Goal: Transaction & Acquisition: Purchase product/service

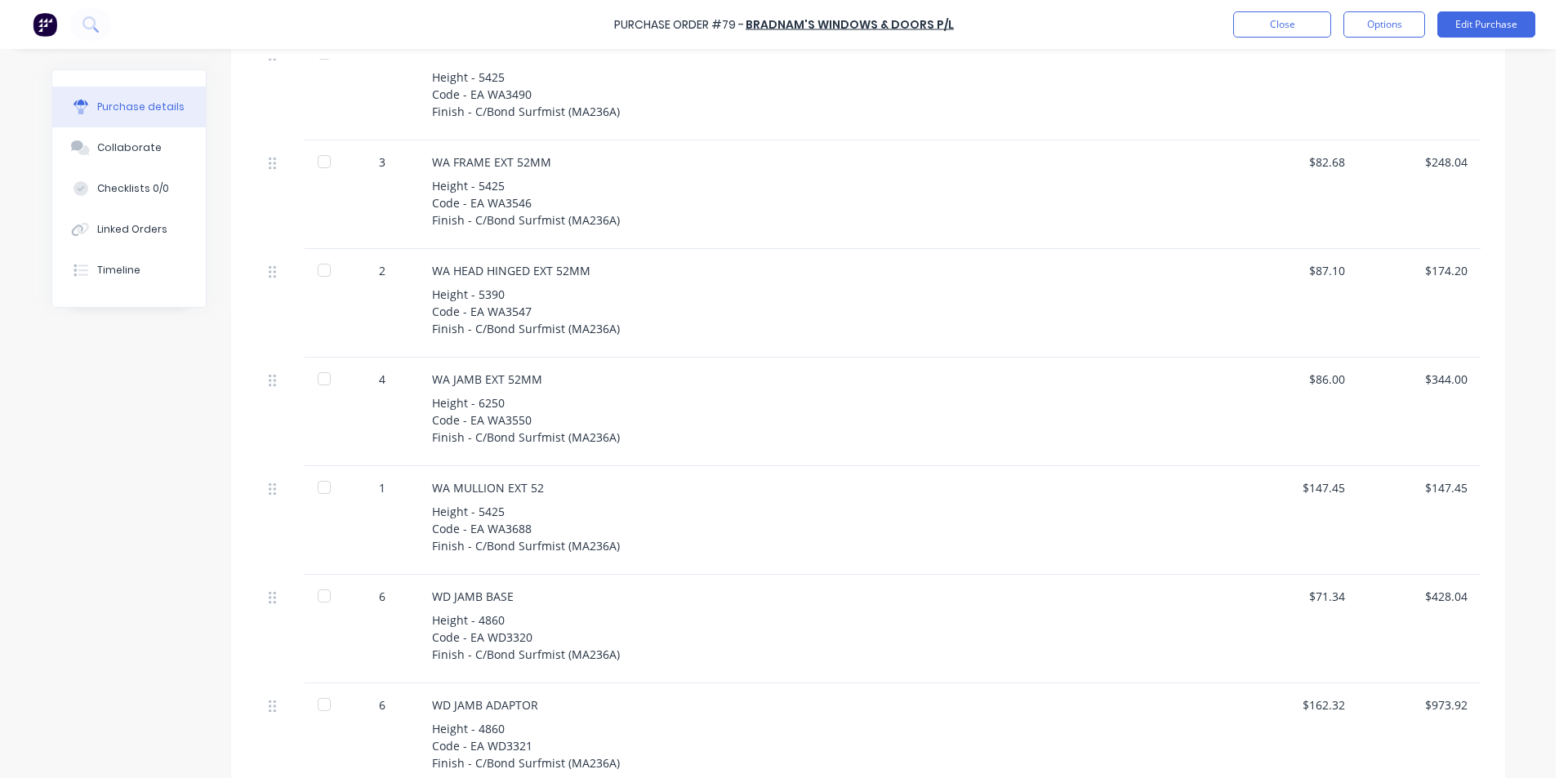
scroll to position [1917, 0]
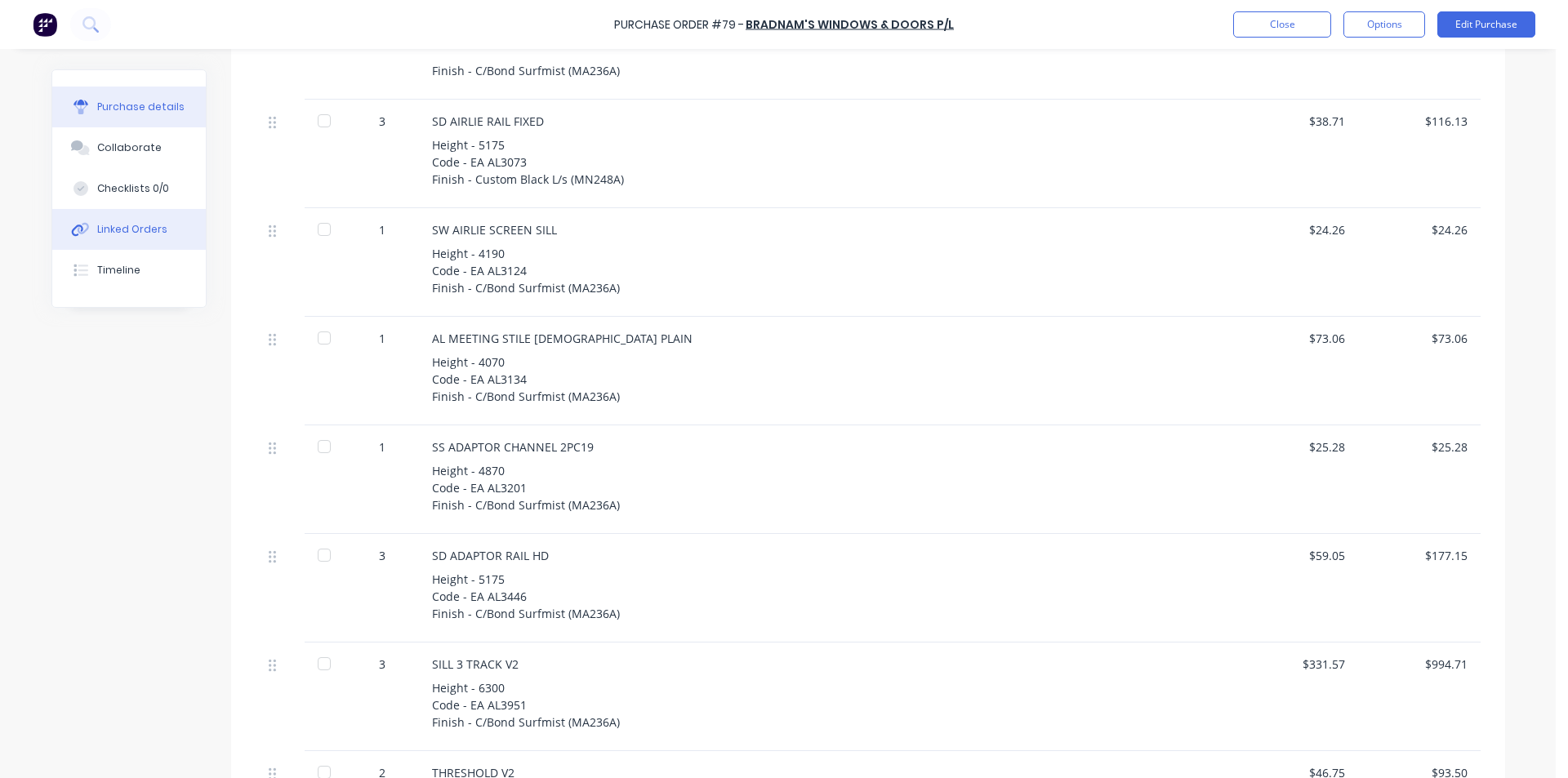
click at [77, 231] on icon at bounding box center [83, 229] width 12 height 12
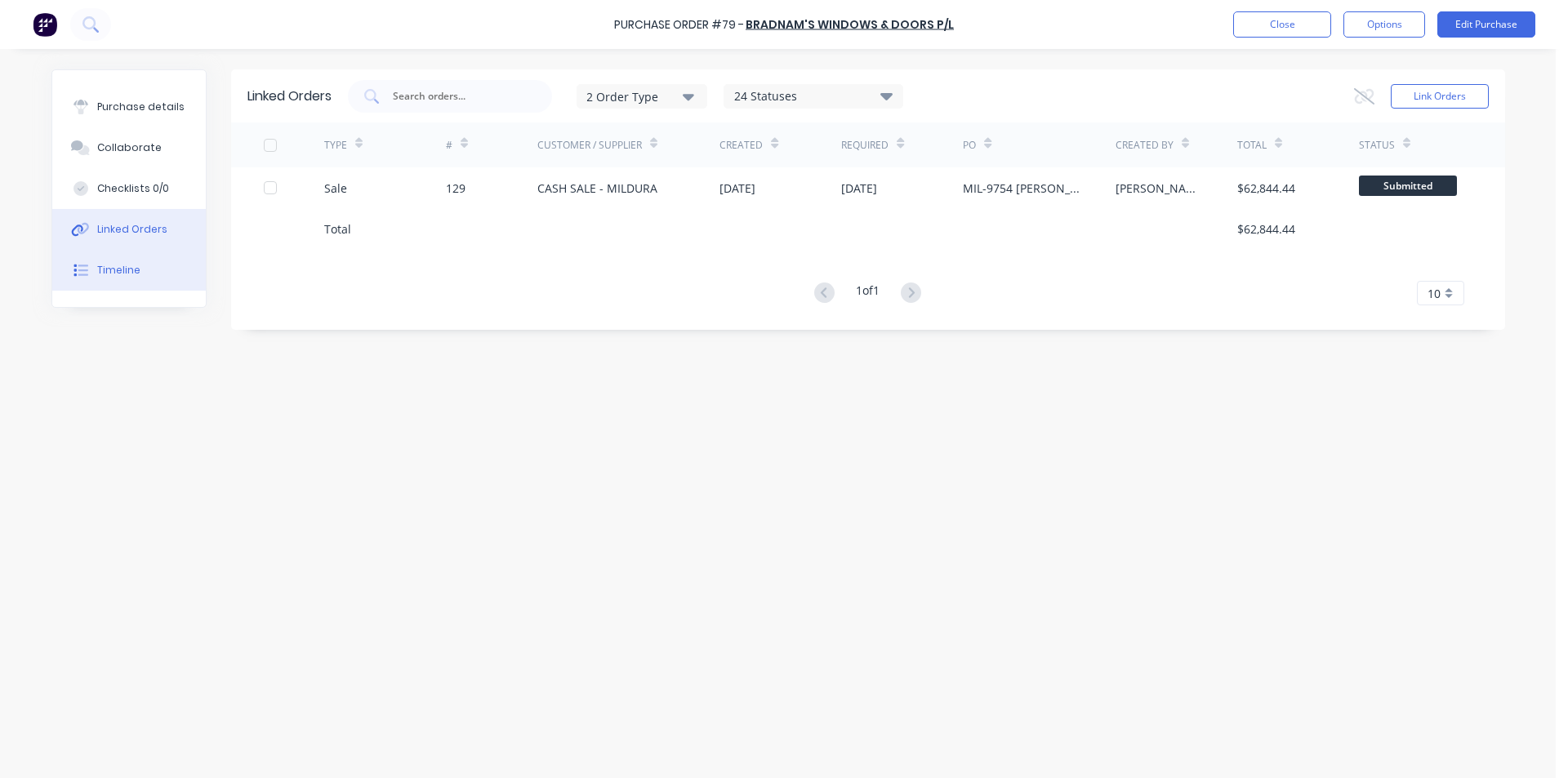
click at [147, 256] on button "Timeline" at bounding box center [129, 270] width 153 height 40
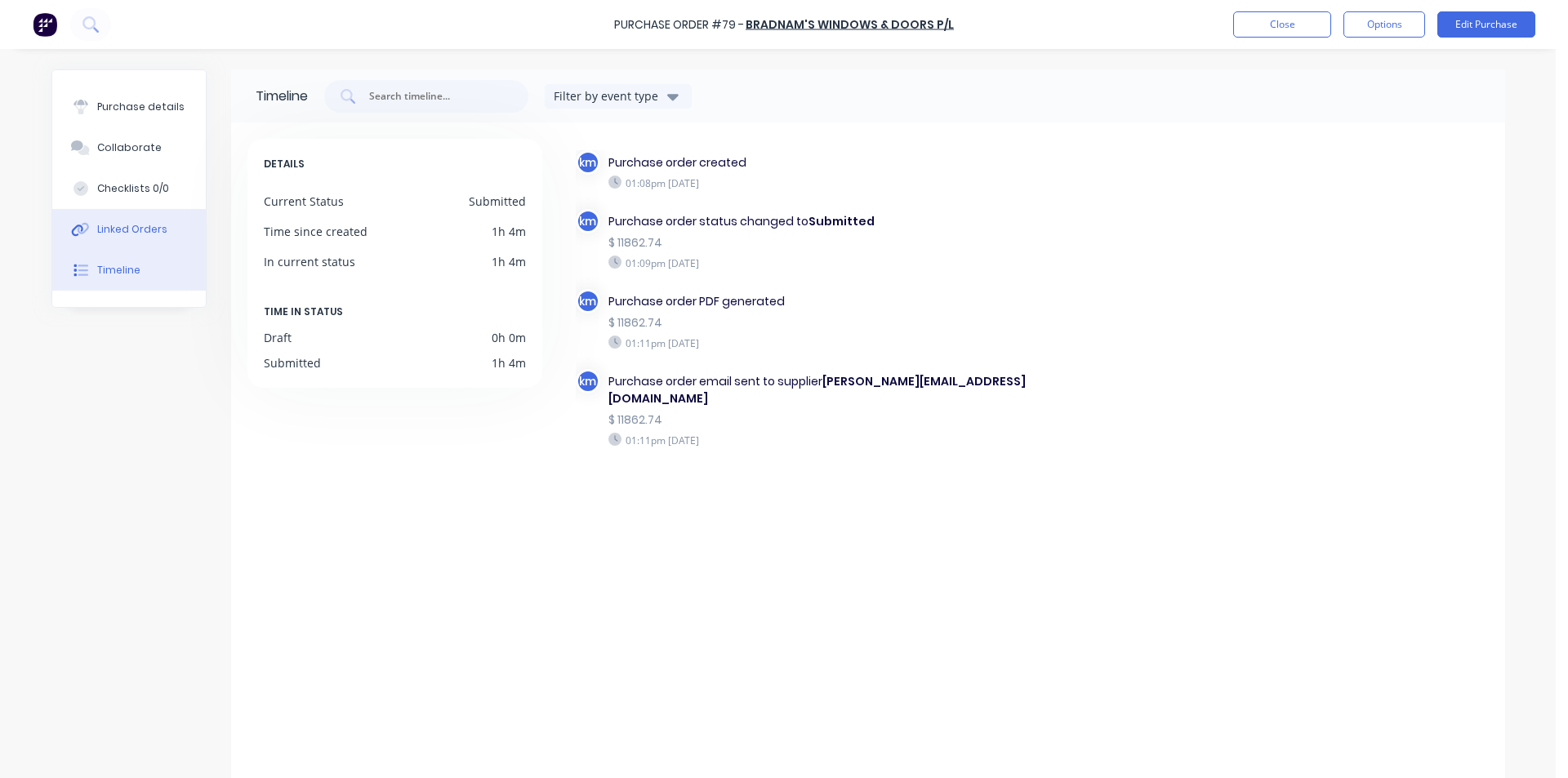
click at [148, 237] on button "Linked Orders" at bounding box center [129, 229] width 153 height 40
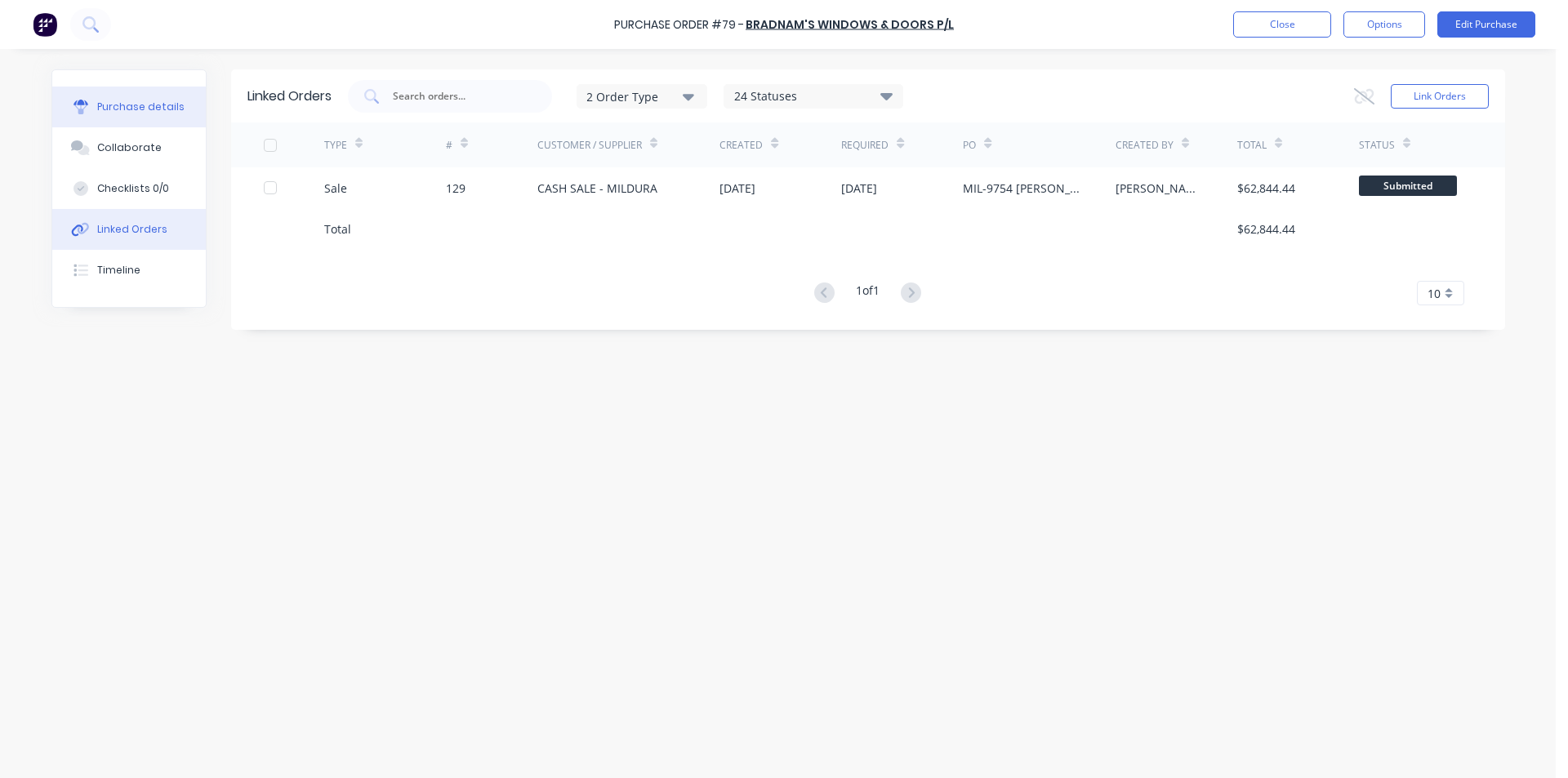
click at [131, 114] on div "Purchase details" at bounding box center [141, 106] width 88 height 14
type textarea "x"
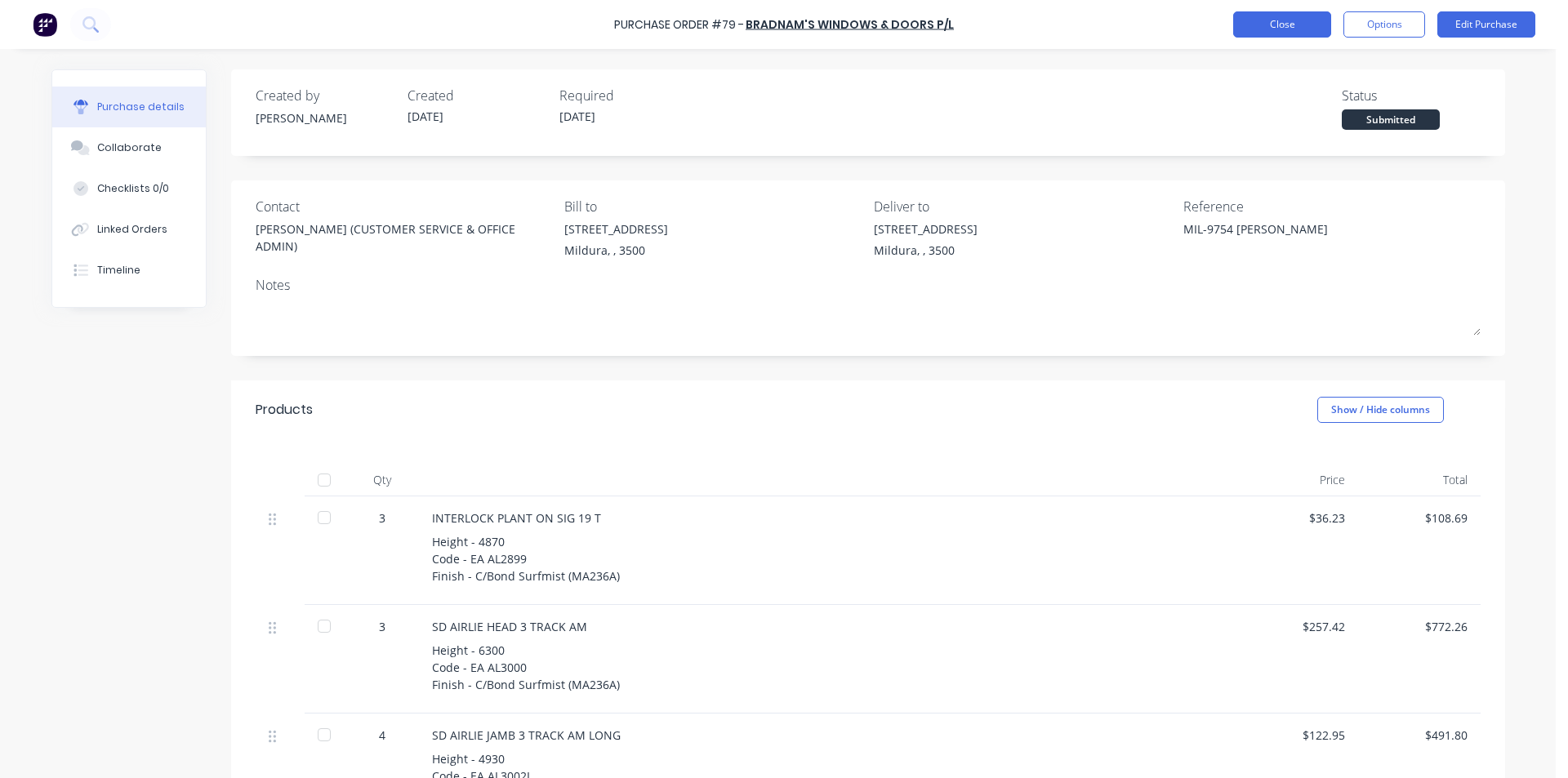
click at [1281, 24] on button "Close" at bounding box center [1282, 24] width 98 height 26
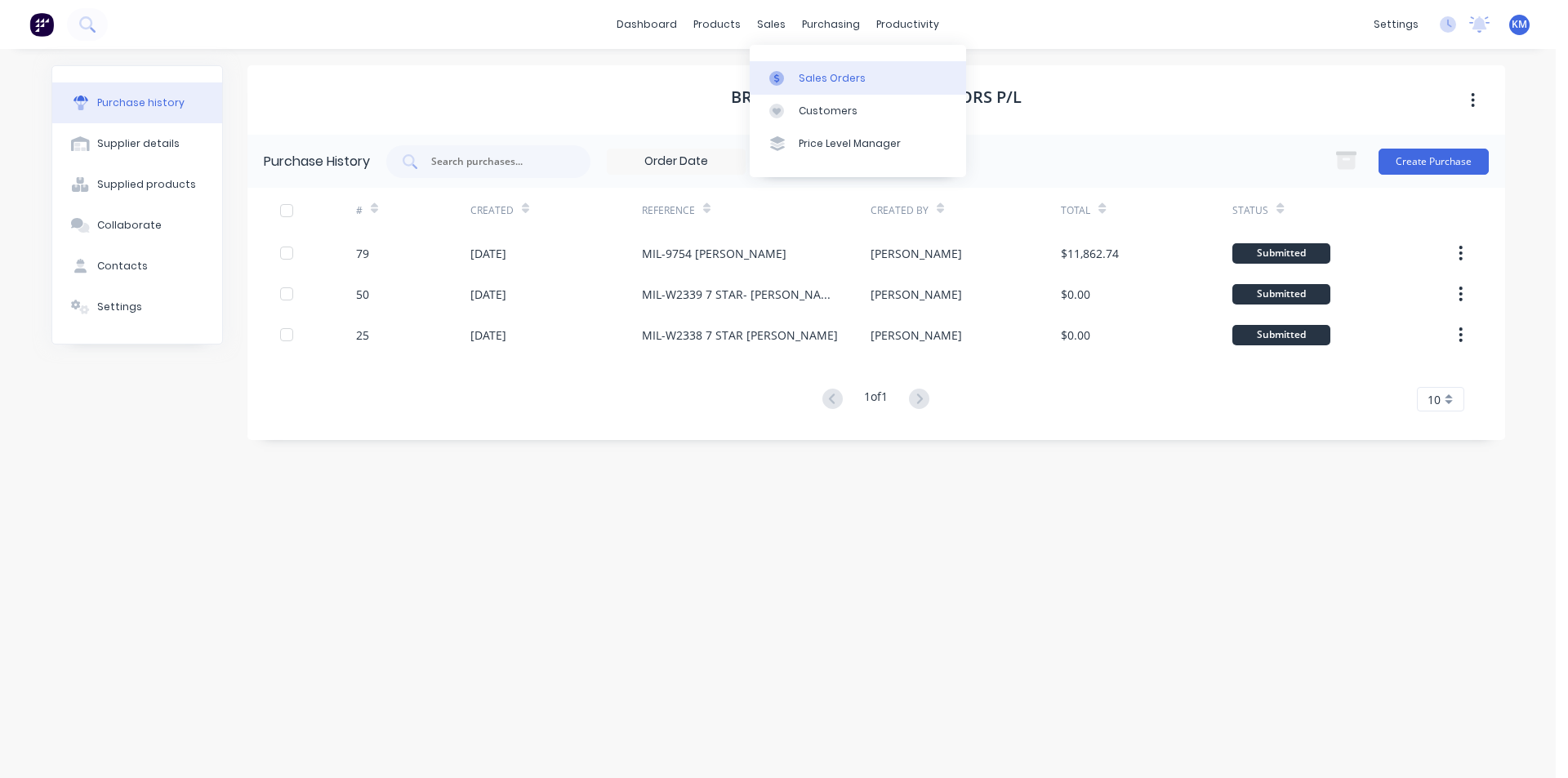
click at [808, 91] on link "Sales Orders" at bounding box center [857, 77] width 216 height 33
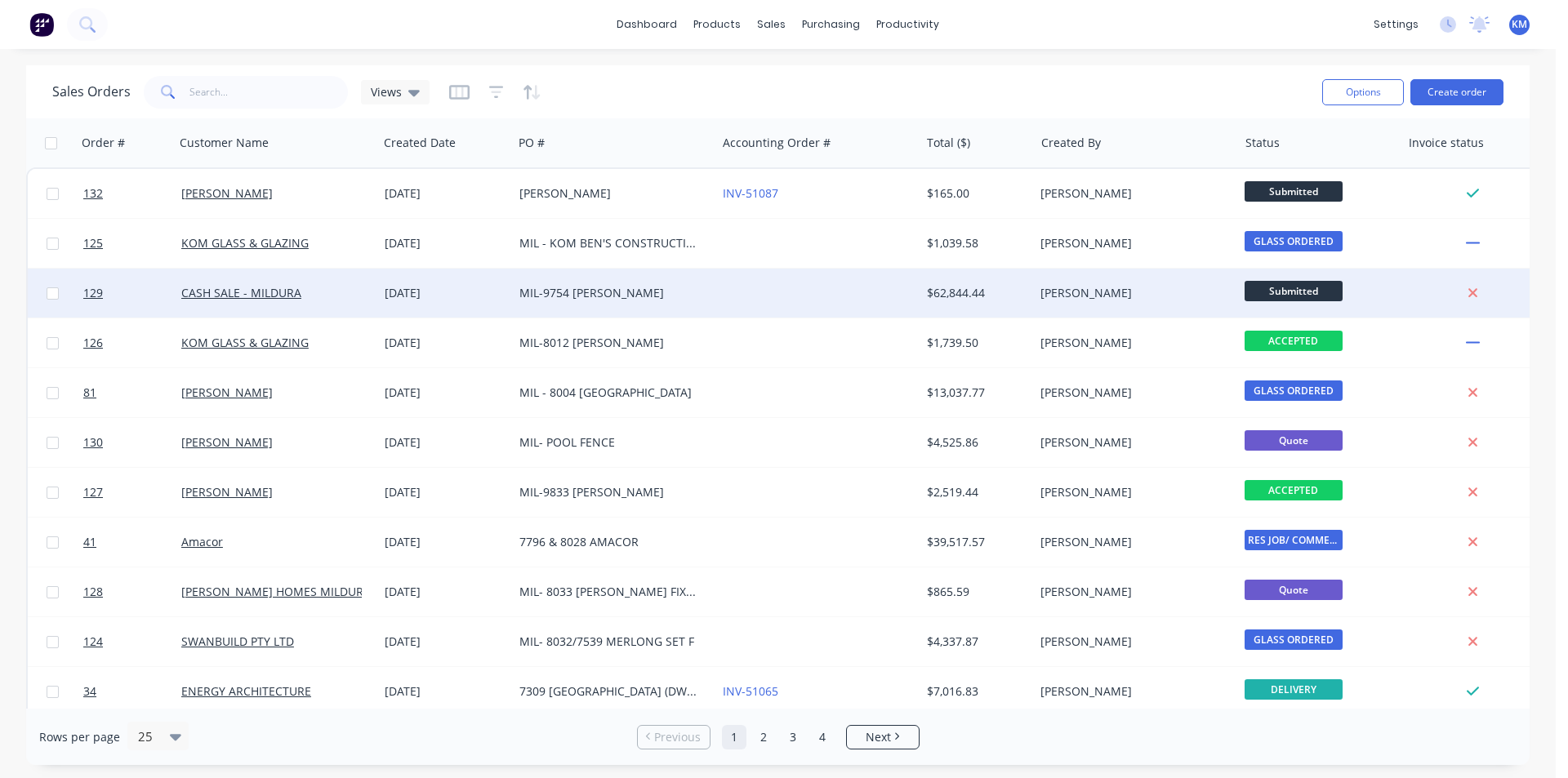
click at [635, 288] on div "MIL-9754 [PERSON_NAME]" at bounding box center [610, 292] width 181 height 16
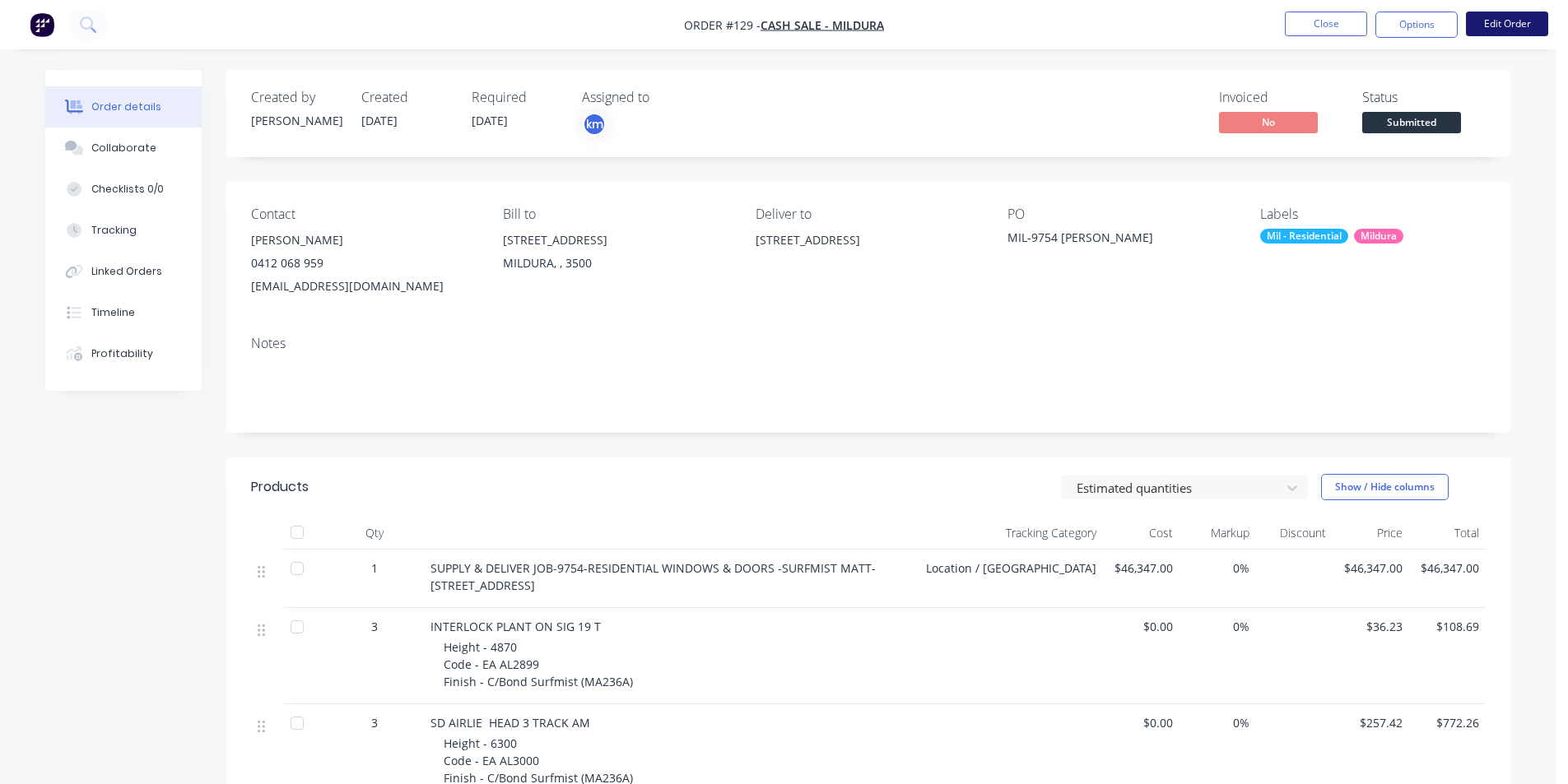
click at [1502, 33] on button "Edit Order" at bounding box center [1507, 24] width 82 height 25
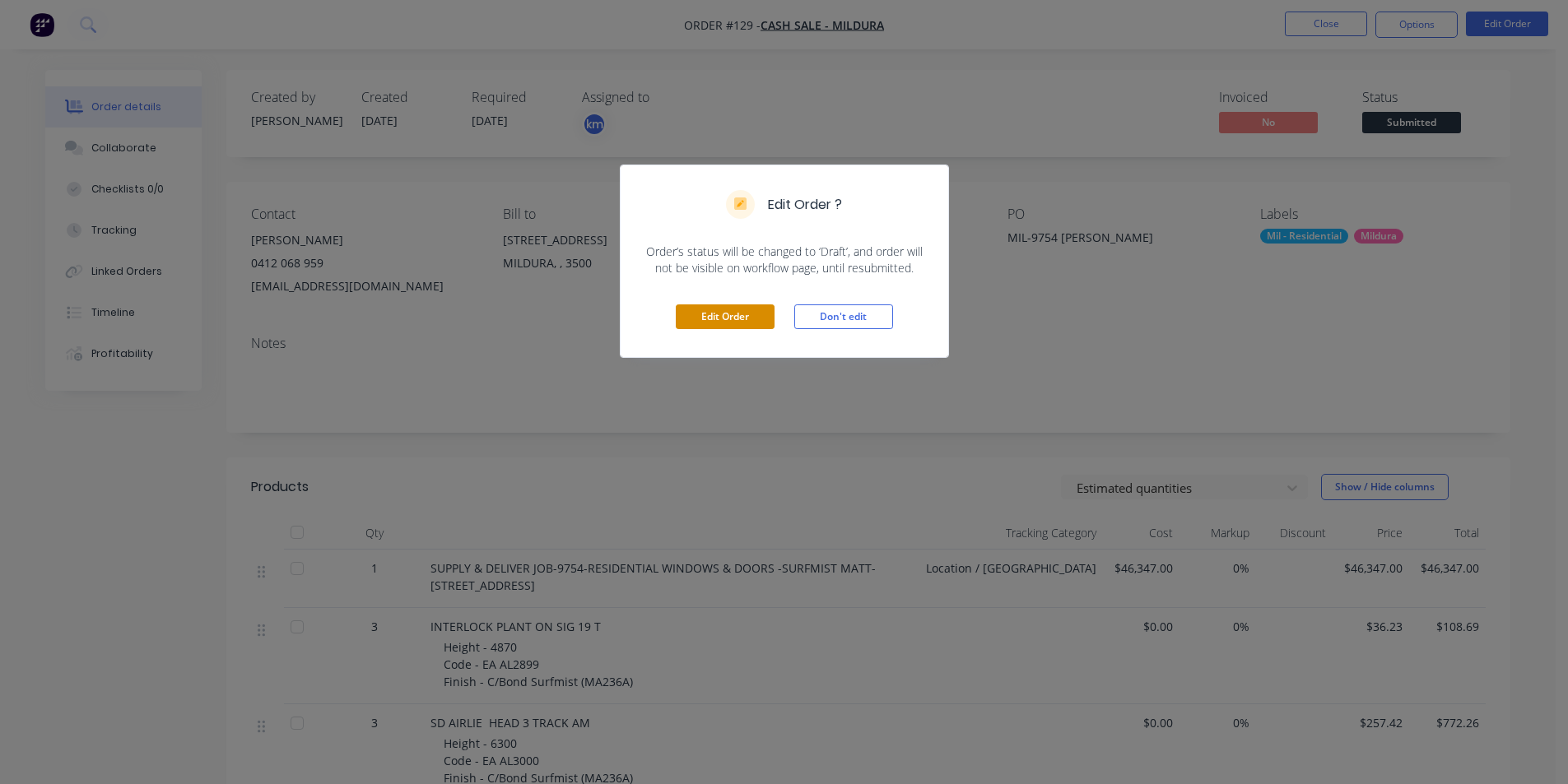
click at [724, 312] on button "Edit Order" at bounding box center [725, 316] width 98 height 25
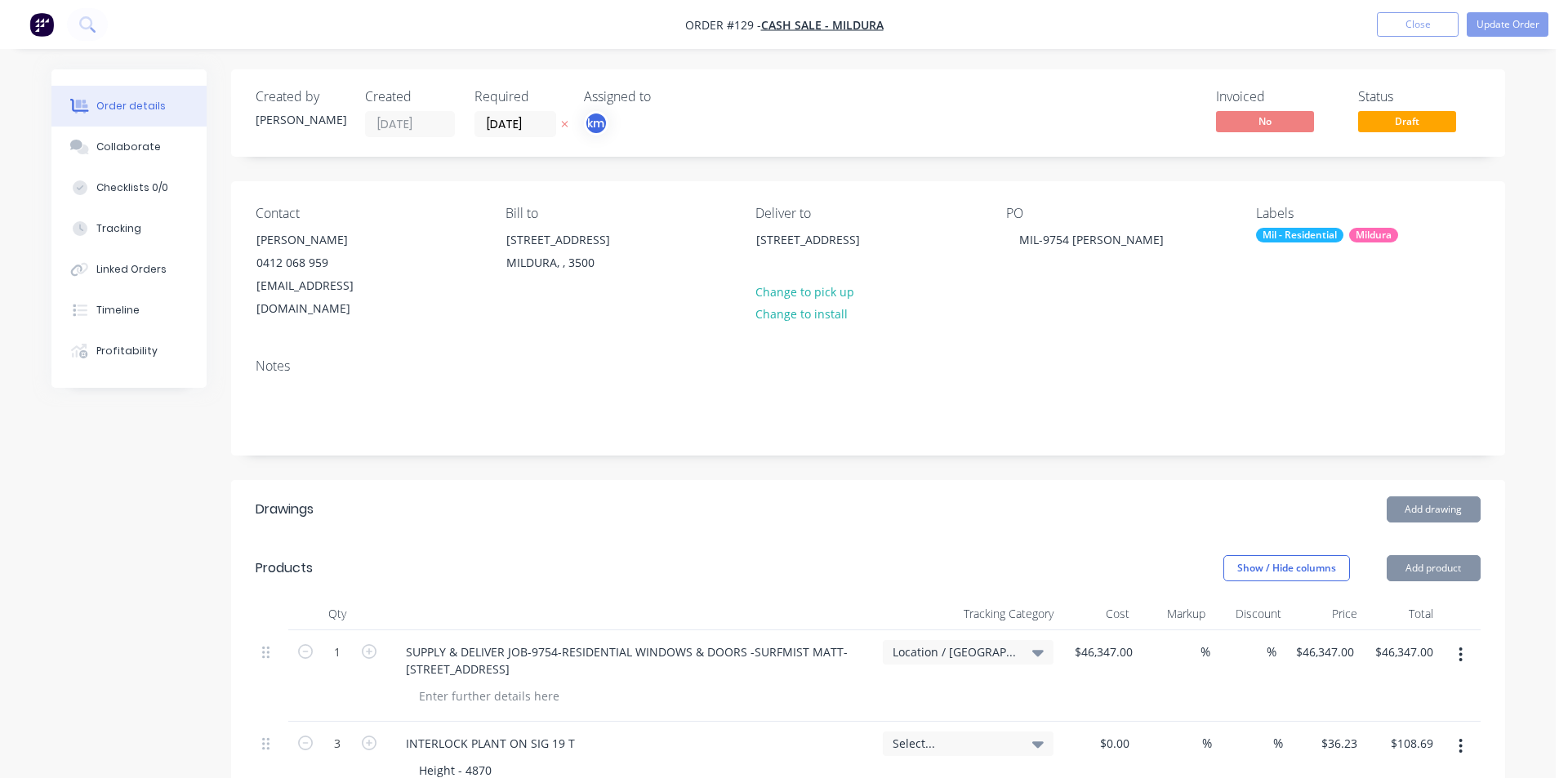
type input "$46,347.00"
type input "$36.23"
type input "$108.69"
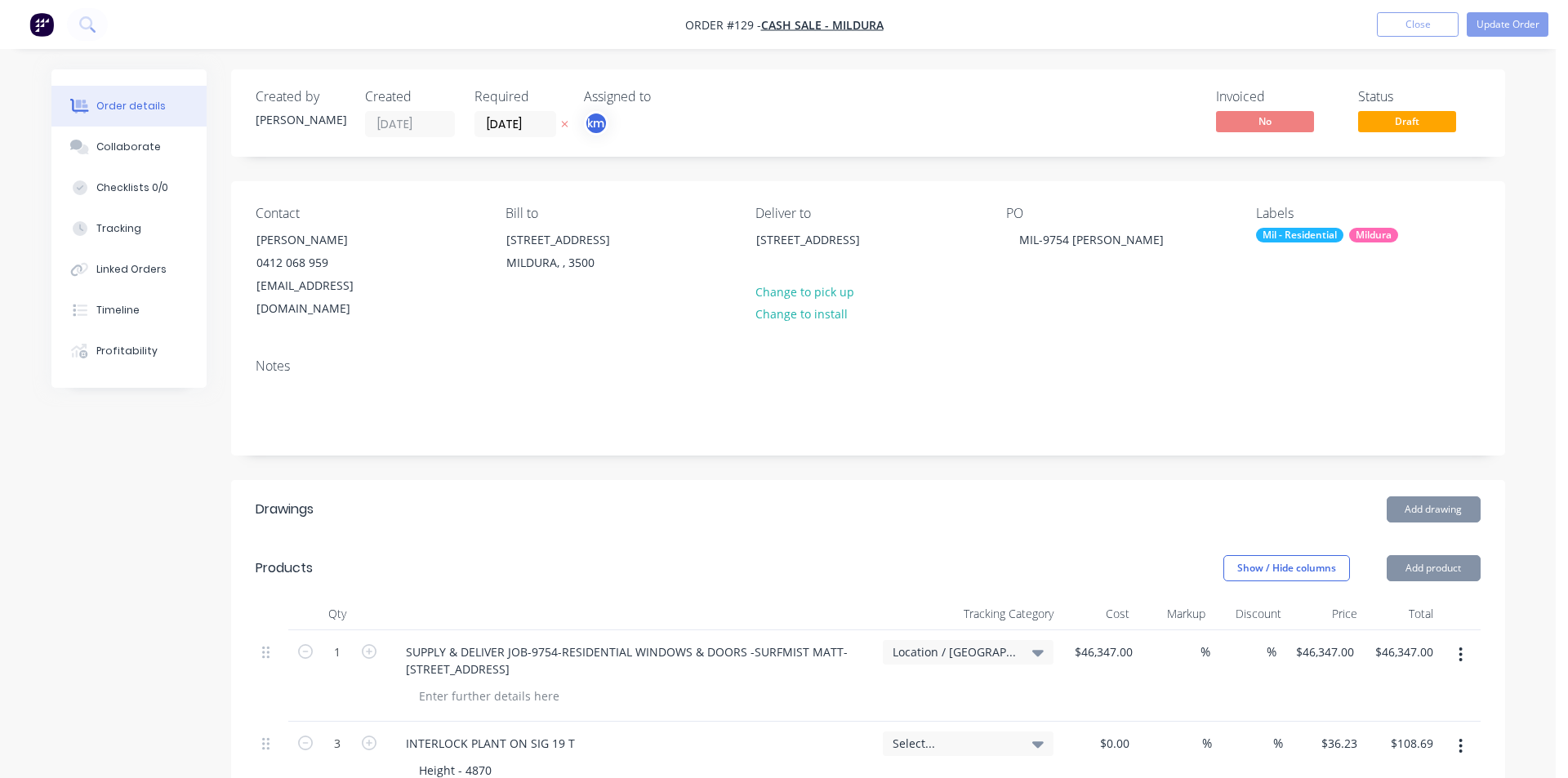
type input "$257.42"
type input "$772.26"
type input "$122.95"
type input "$491.80"
type input "$87.97"
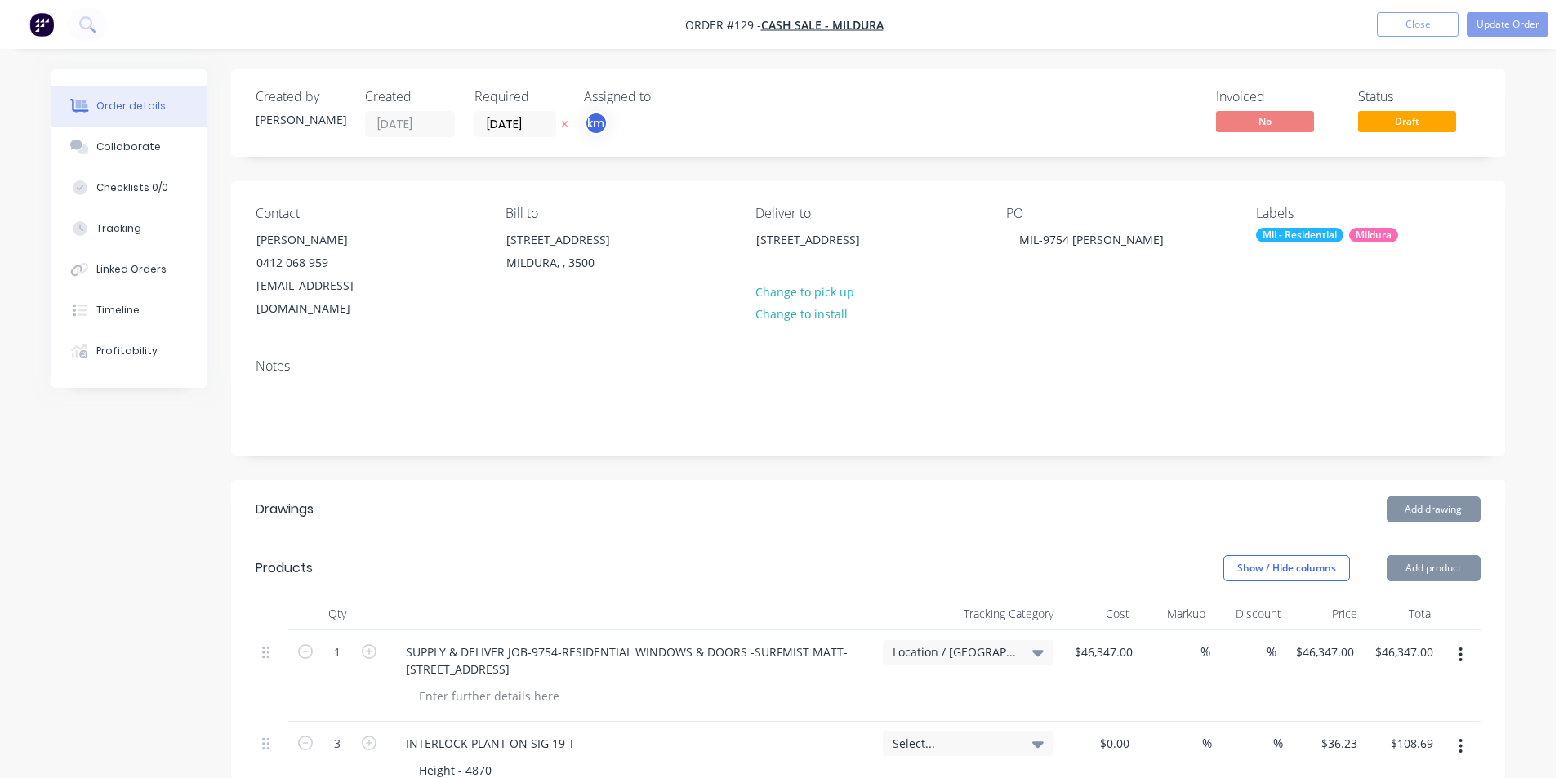
type input "$263.91"
type input "$65.59"
type input "$75.46"
type input "$150.92"
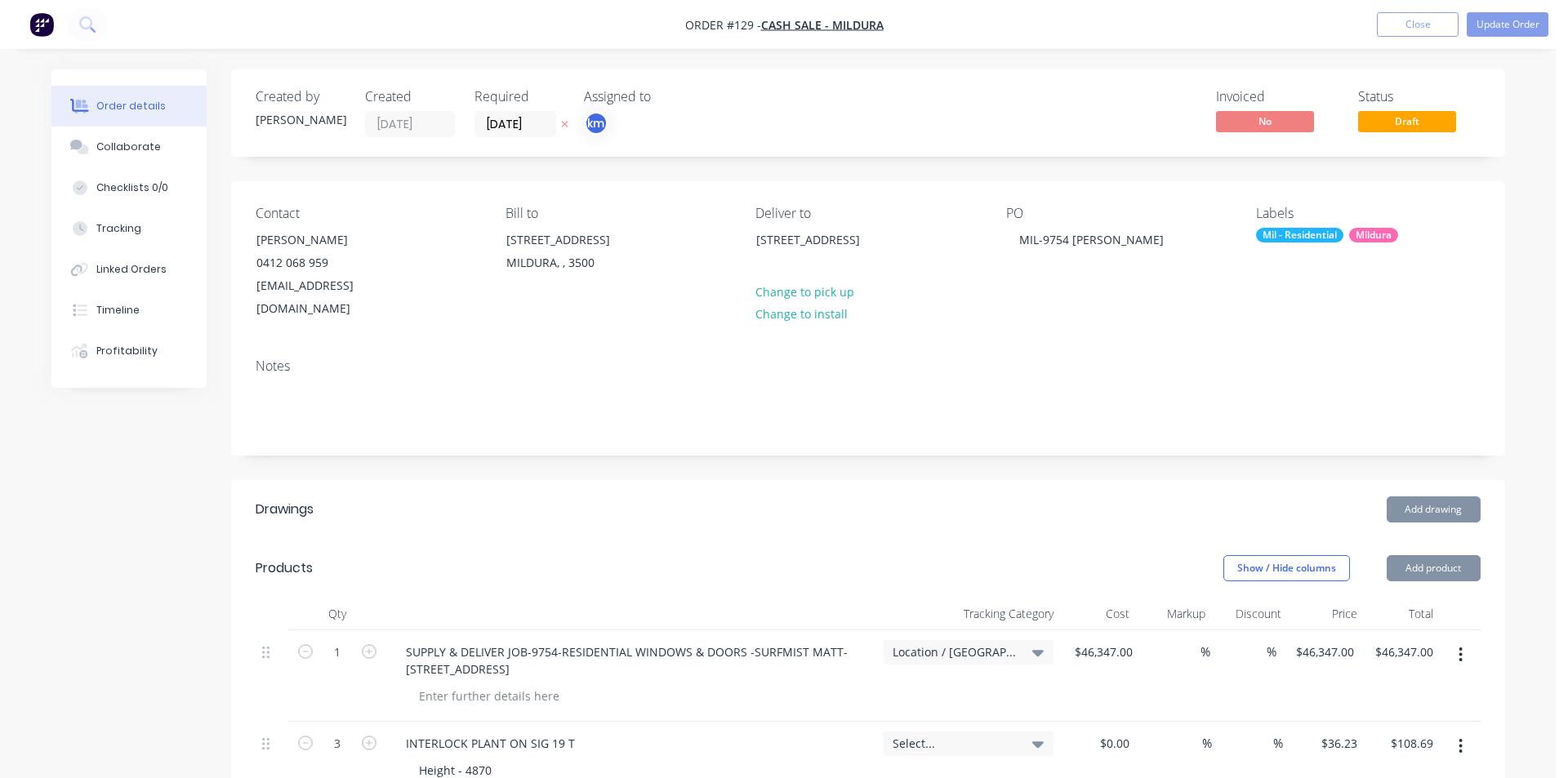
type input "$41.45"
type input "$331.60"
type input "$34.78"
type input "$69.56"
type input "$59.74"
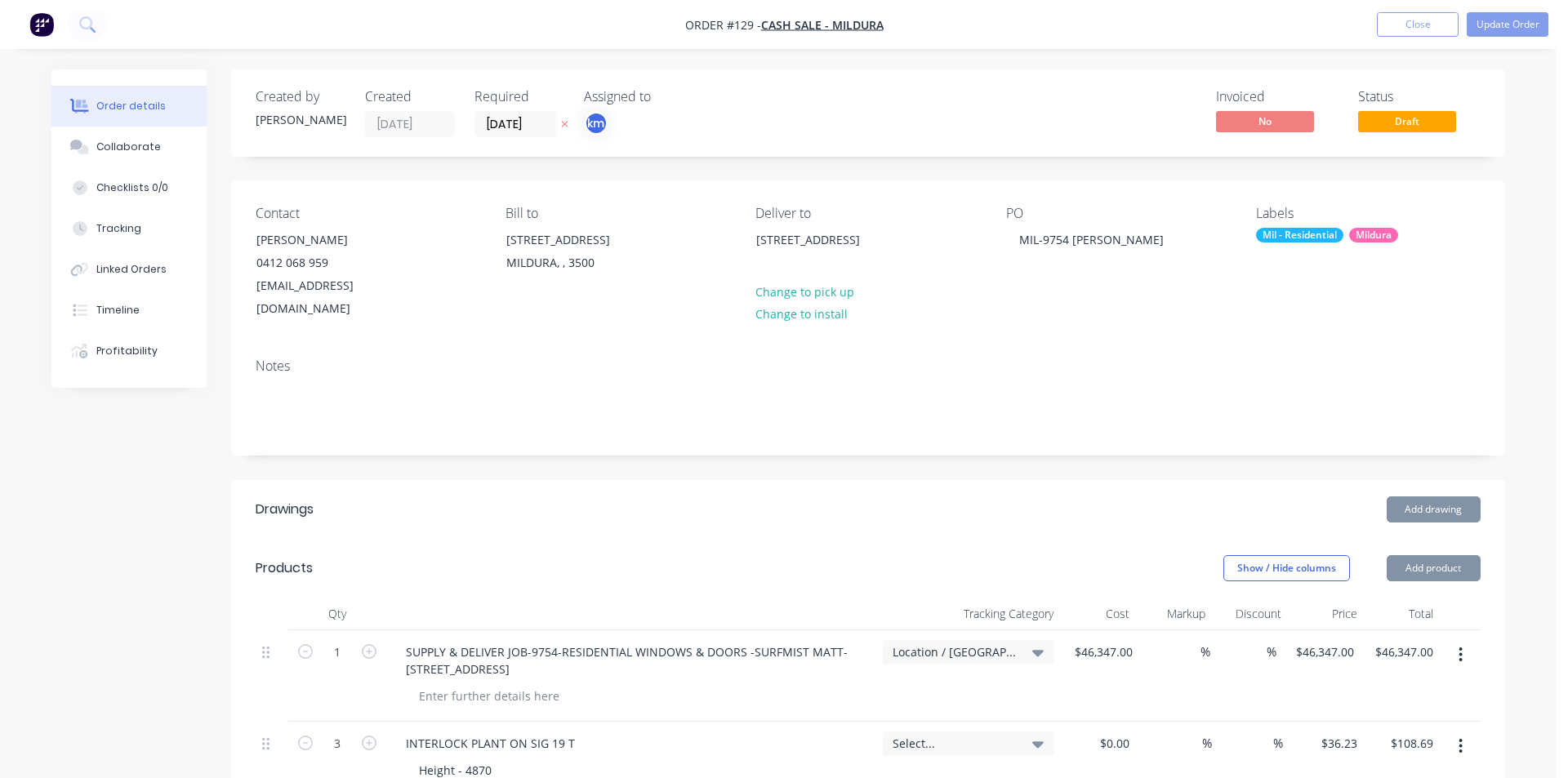
type input "$179.22"
type input "$88.22"
type input "$31.98"
type input "$95.94"
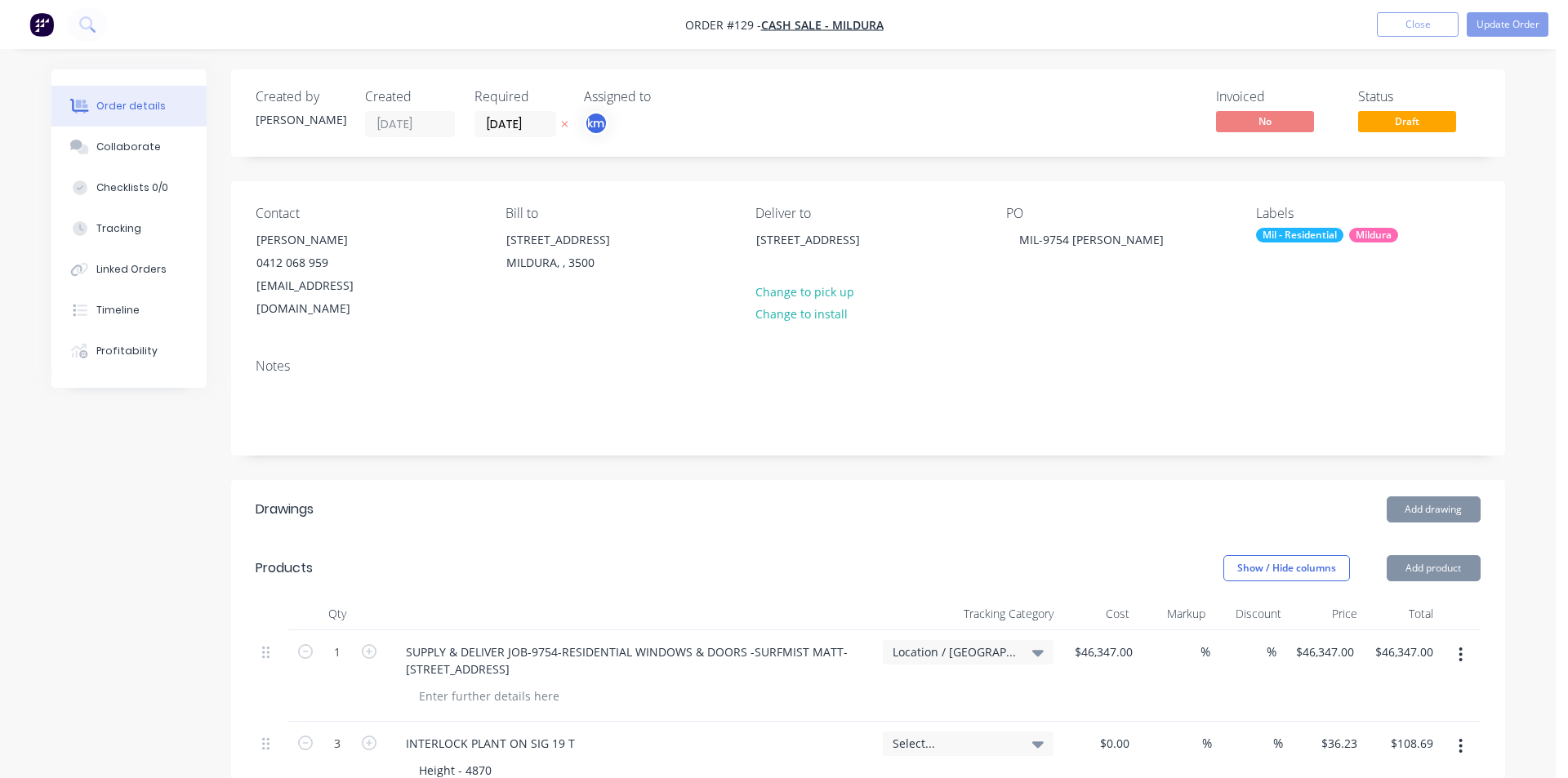
type input "$142.20"
type input "$426.60"
type input "$71.73"
type input "$137.53"
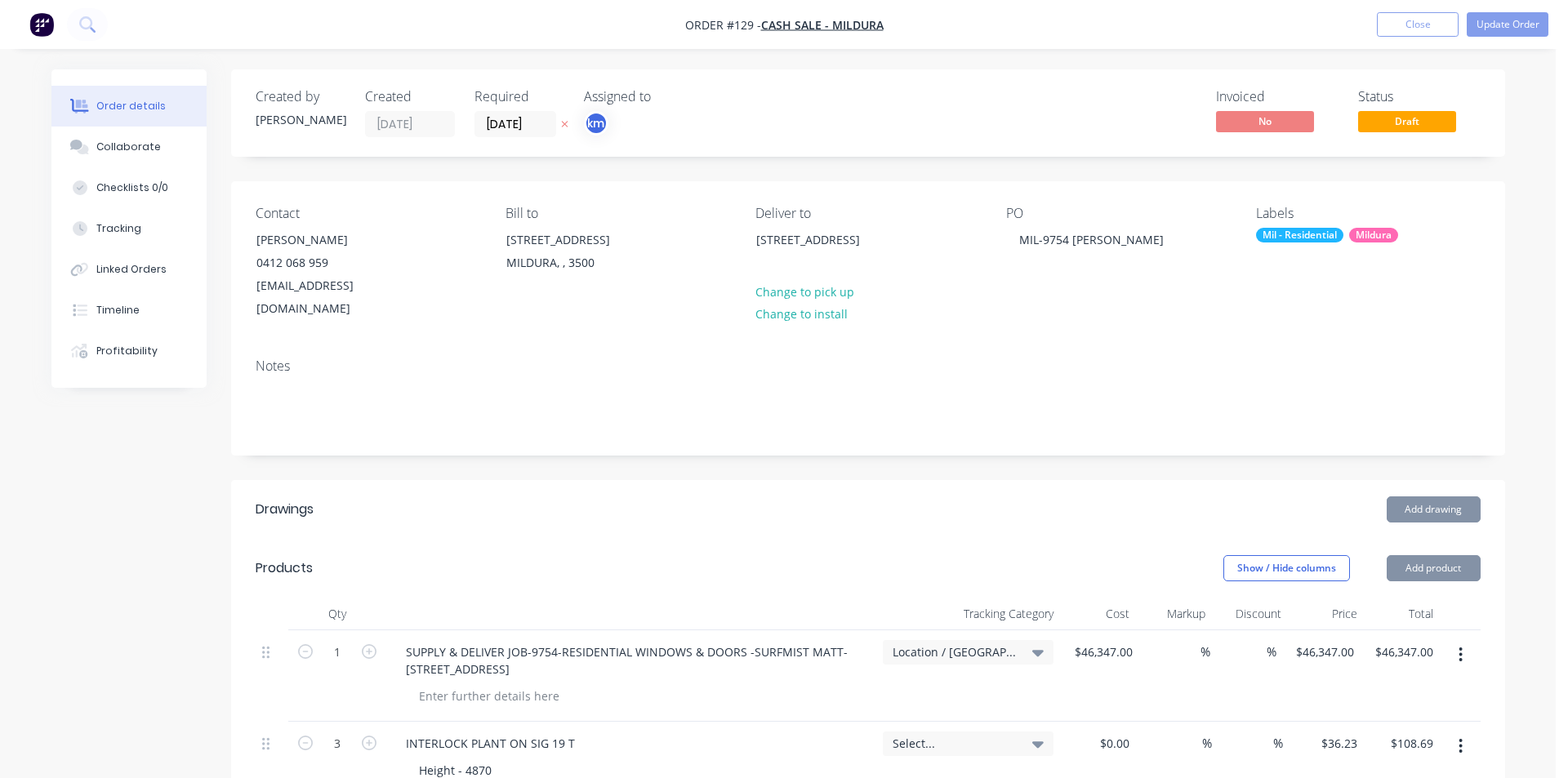
type input "$137.53"
type input "$38.71"
type input "$116.13"
type input "$24.26"
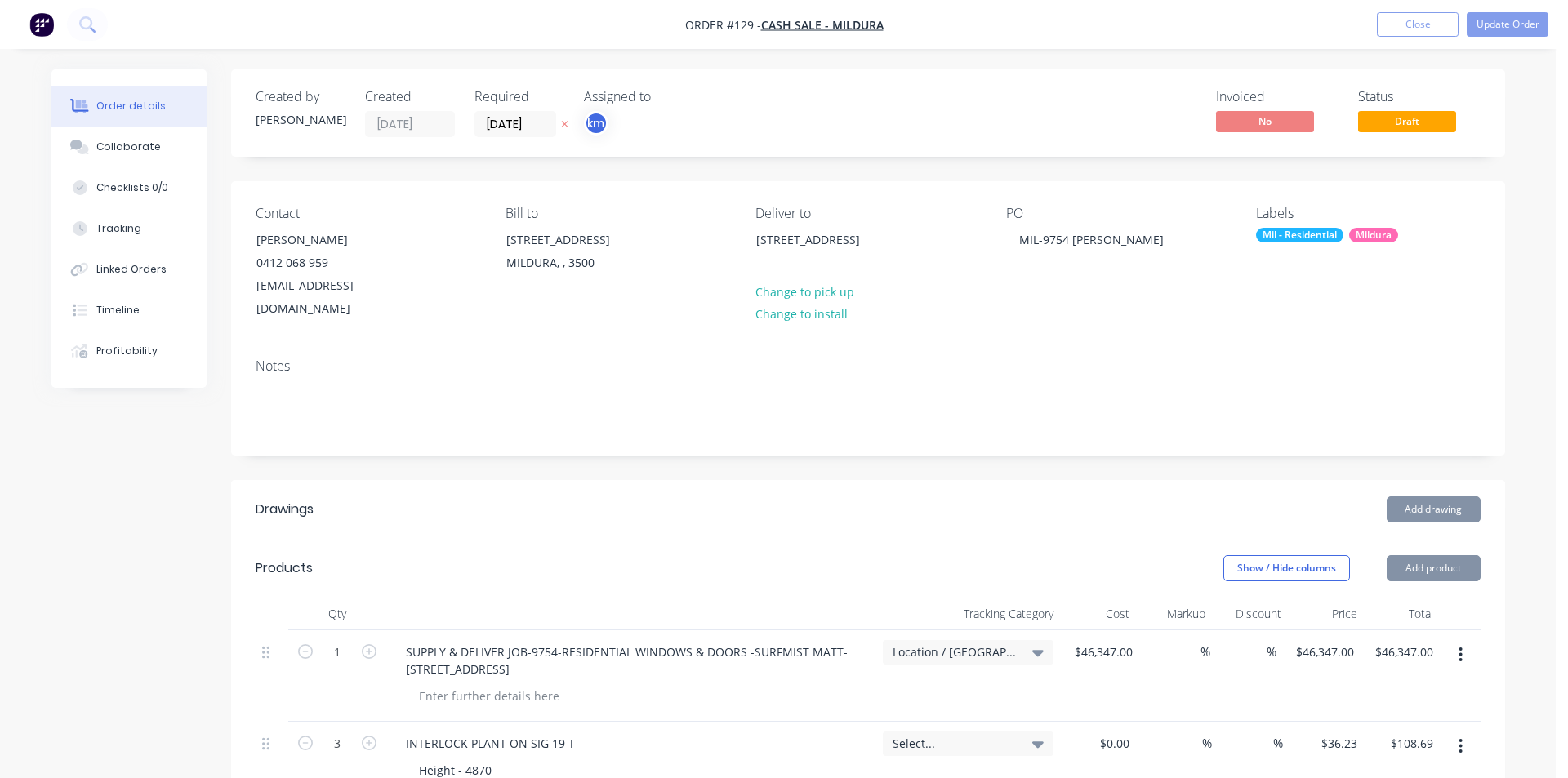
type input "$73.06"
type input "$25.28"
type input "$59.05"
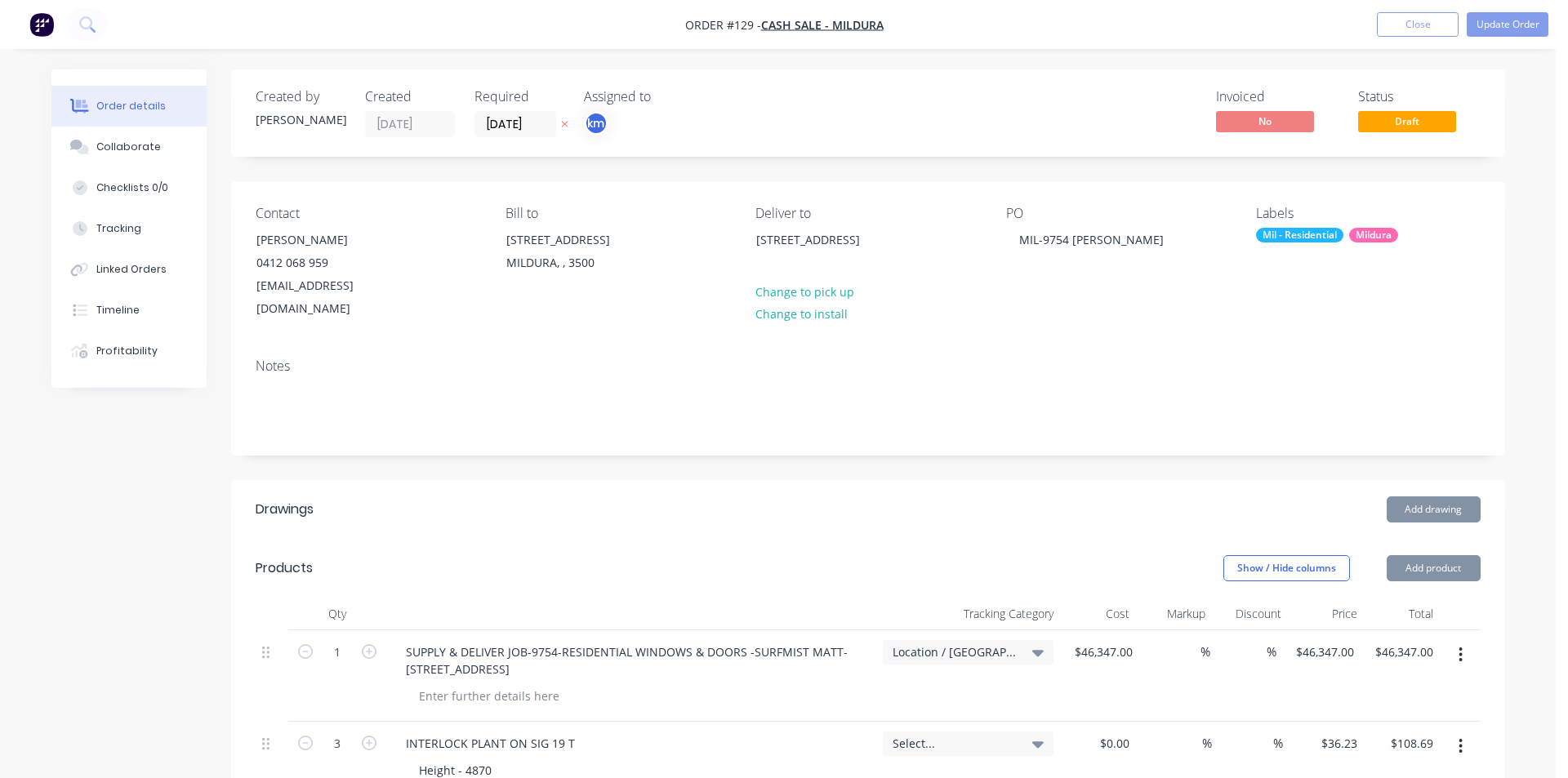
type input "$177.15"
type input "$331.57"
type input "$994.71"
type input "$46.75"
type input "$93.50"
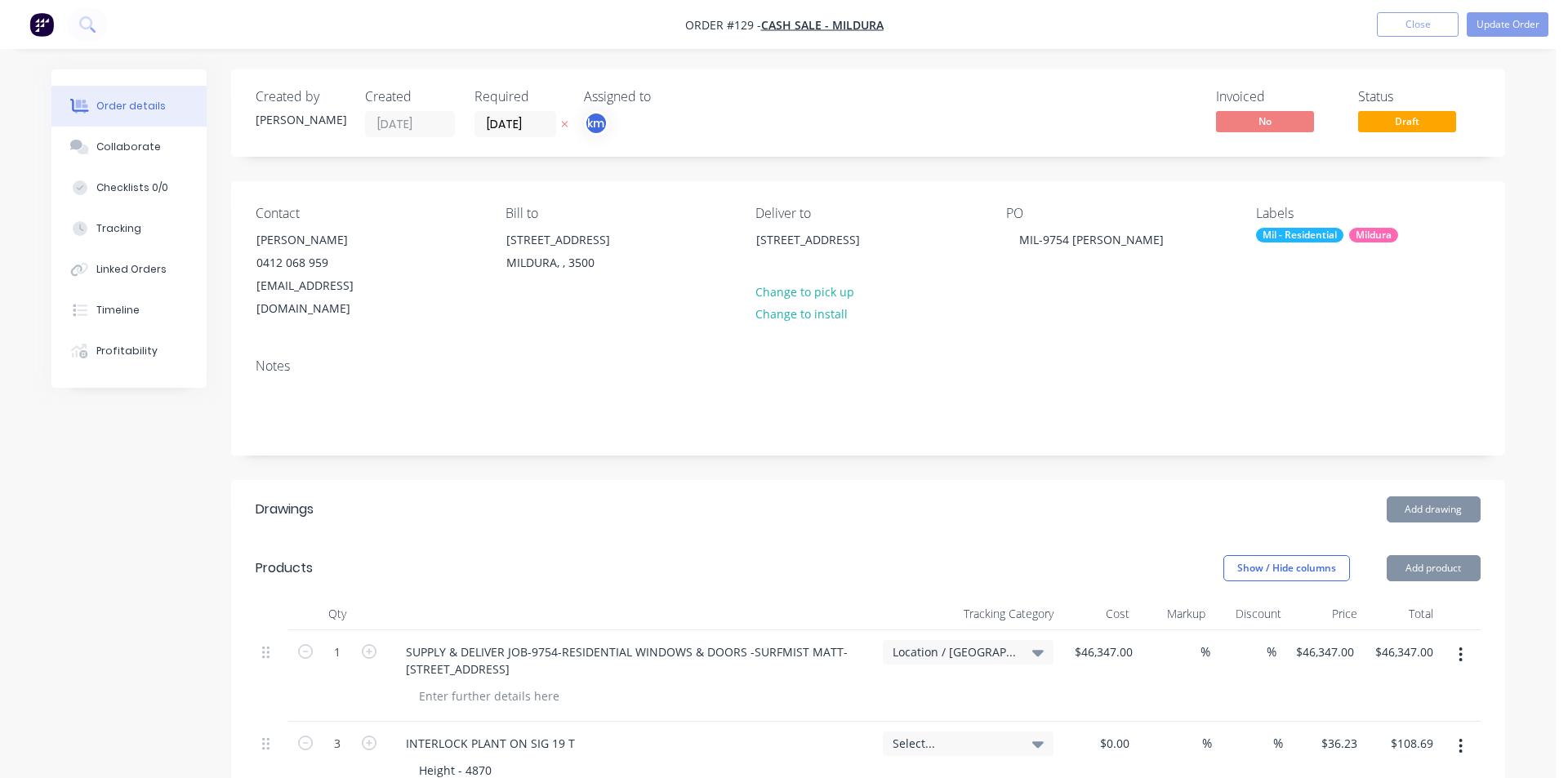
type input "$339.70"
type input "$31.09"
type input "$21.35"
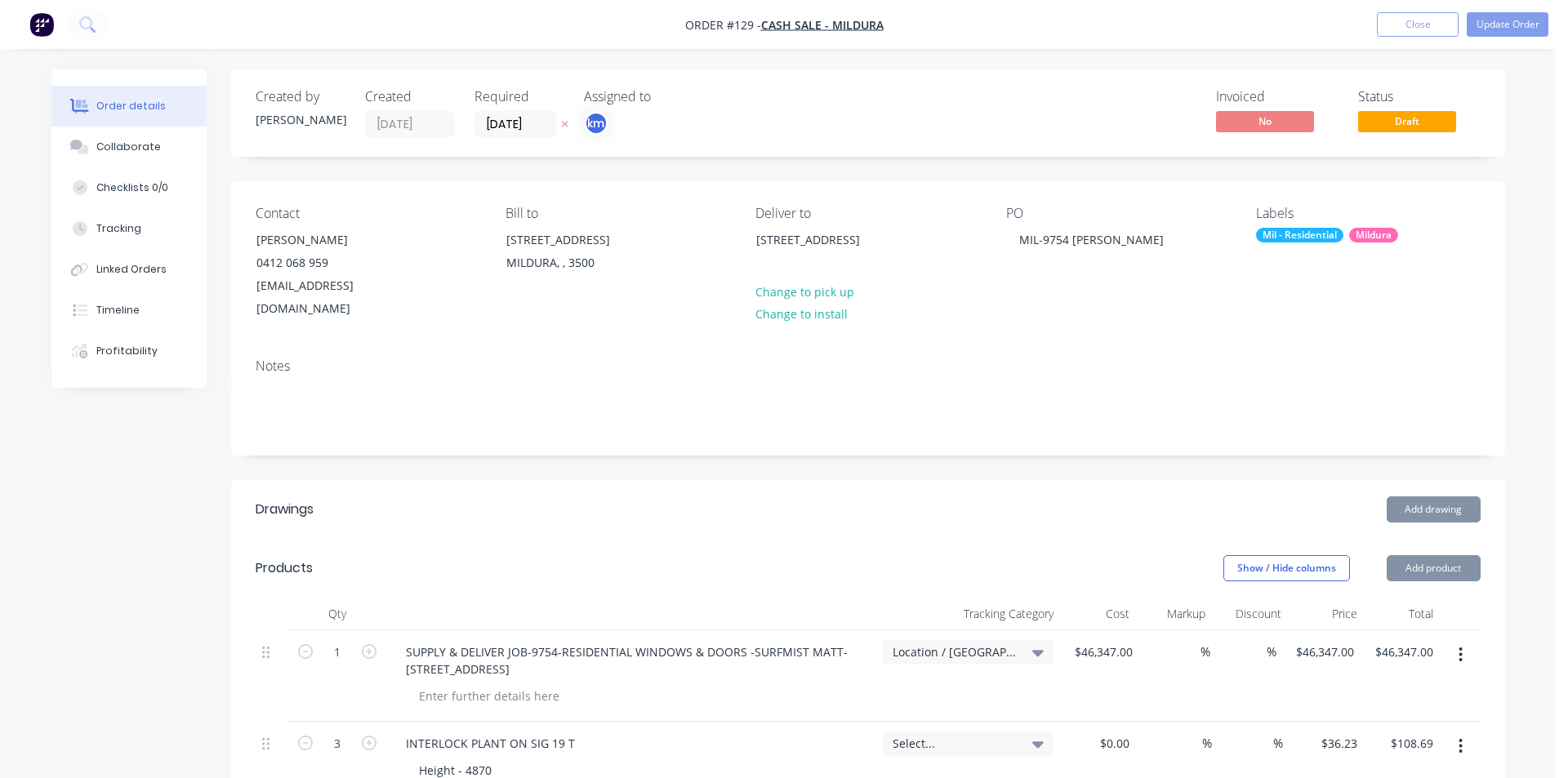
type input "$256.20"
type input "$78.25"
type input "$547.75"
type input "$152.23"
type input "$304.46"
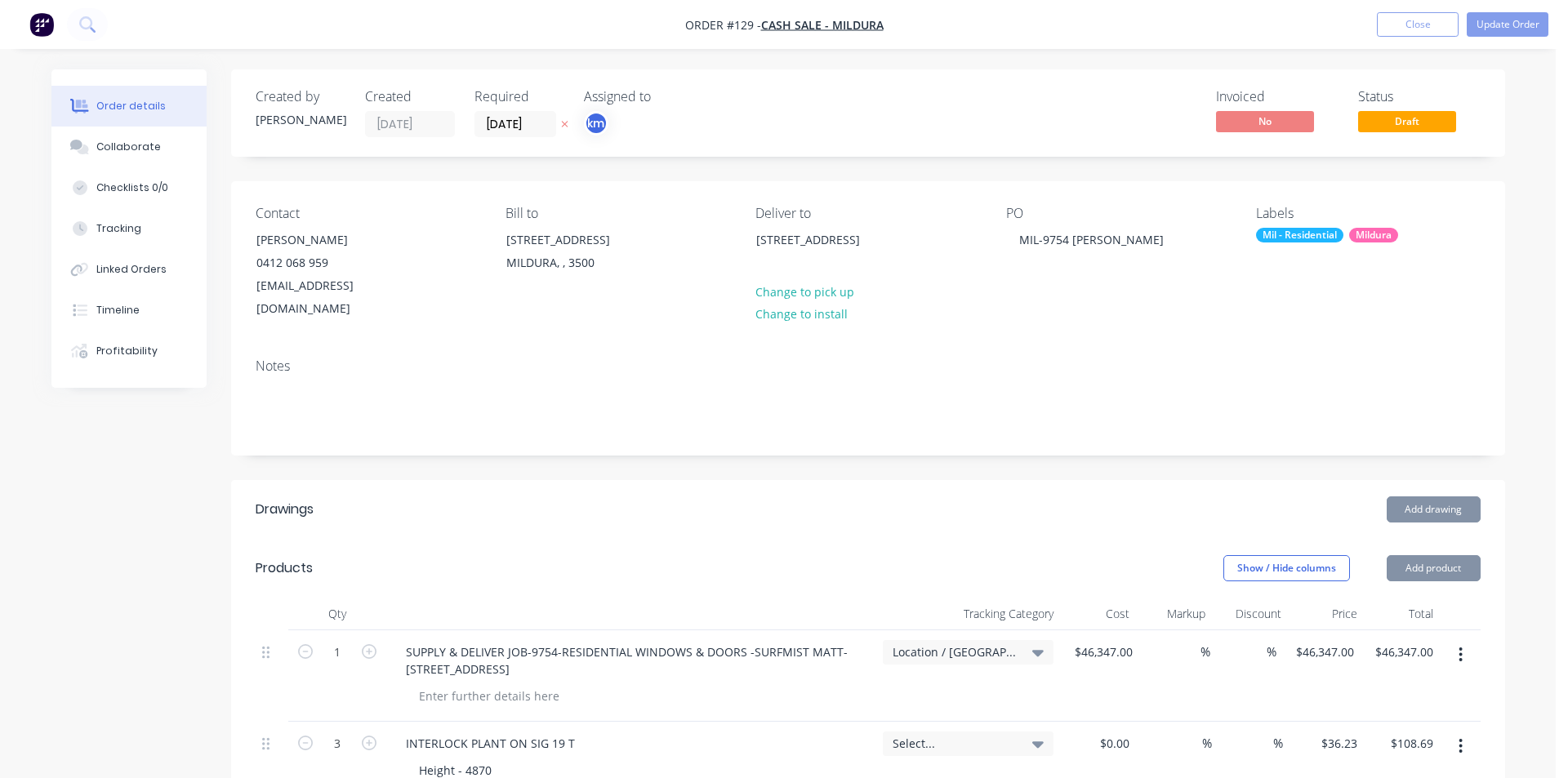
type input "$160.55"
type input "$321.10"
type input "$101.23"
type input "$506.15"
type input "$34.88"
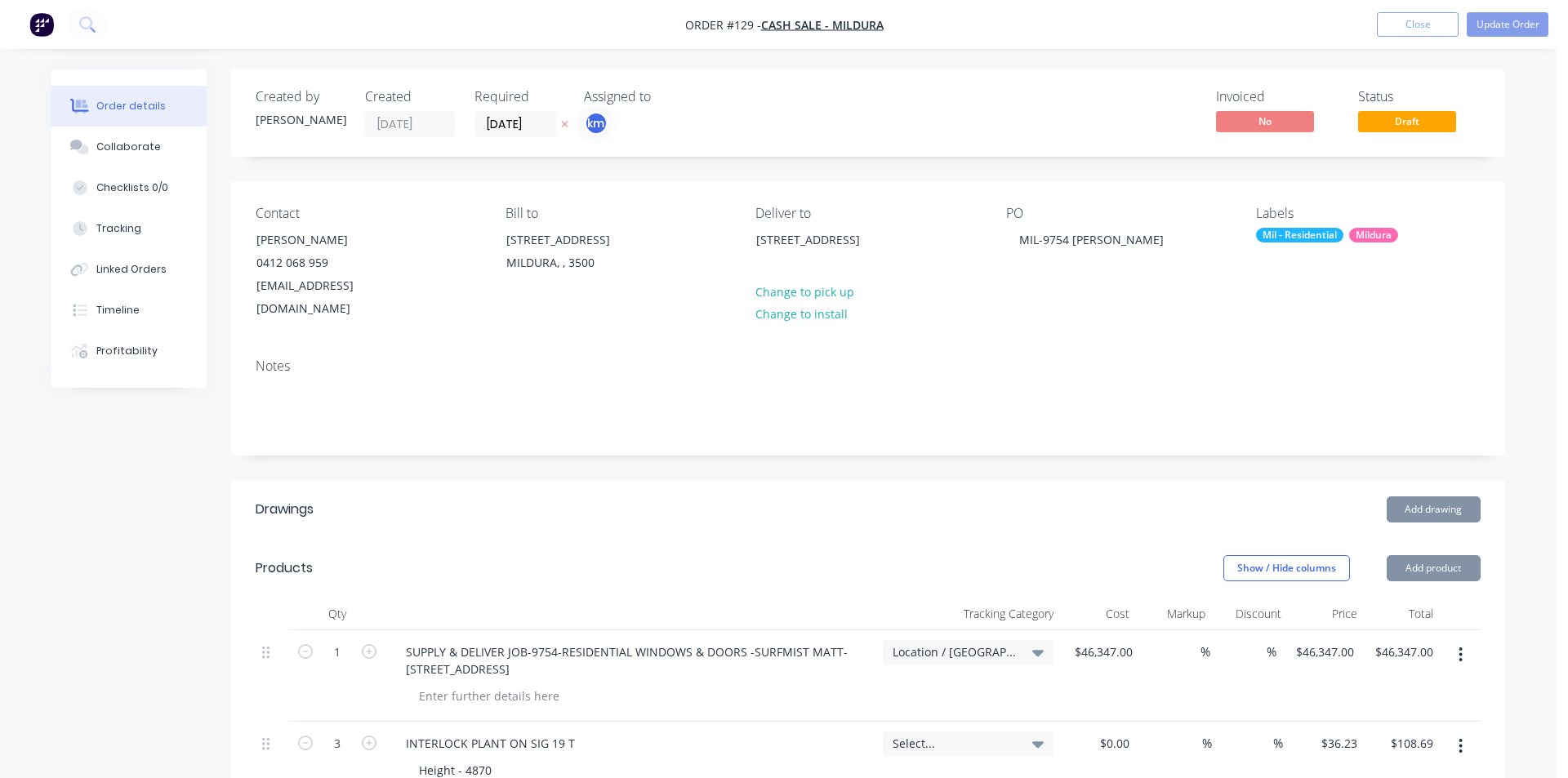
type input "$174.40"
type input "$37.92"
type input "$151.68"
type input "$70.69"
type input "$141.38"
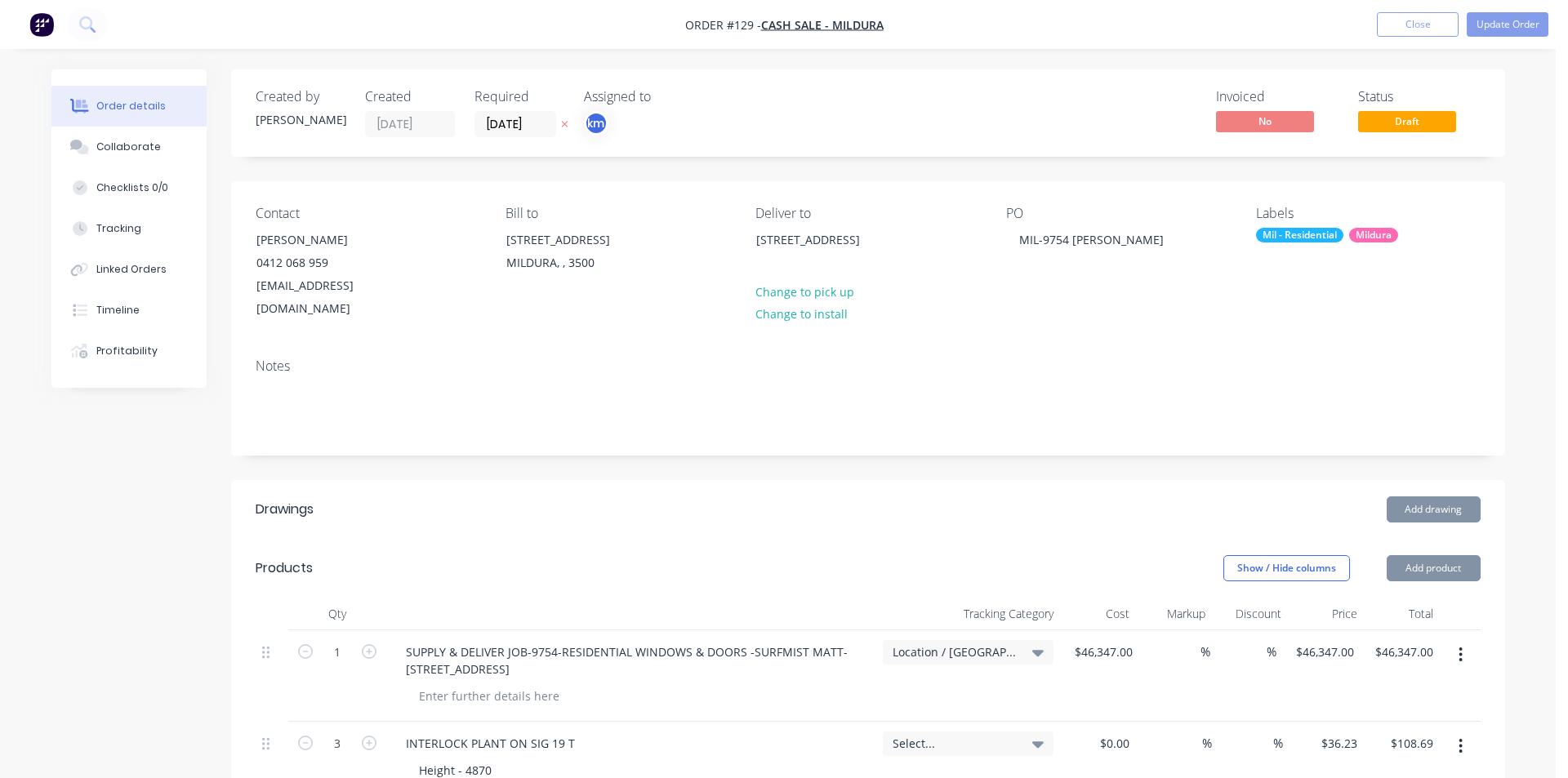
type input "$82.68"
type input "$248.04"
type input "$87.10"
type input "$174.20"
type input "$86.00"
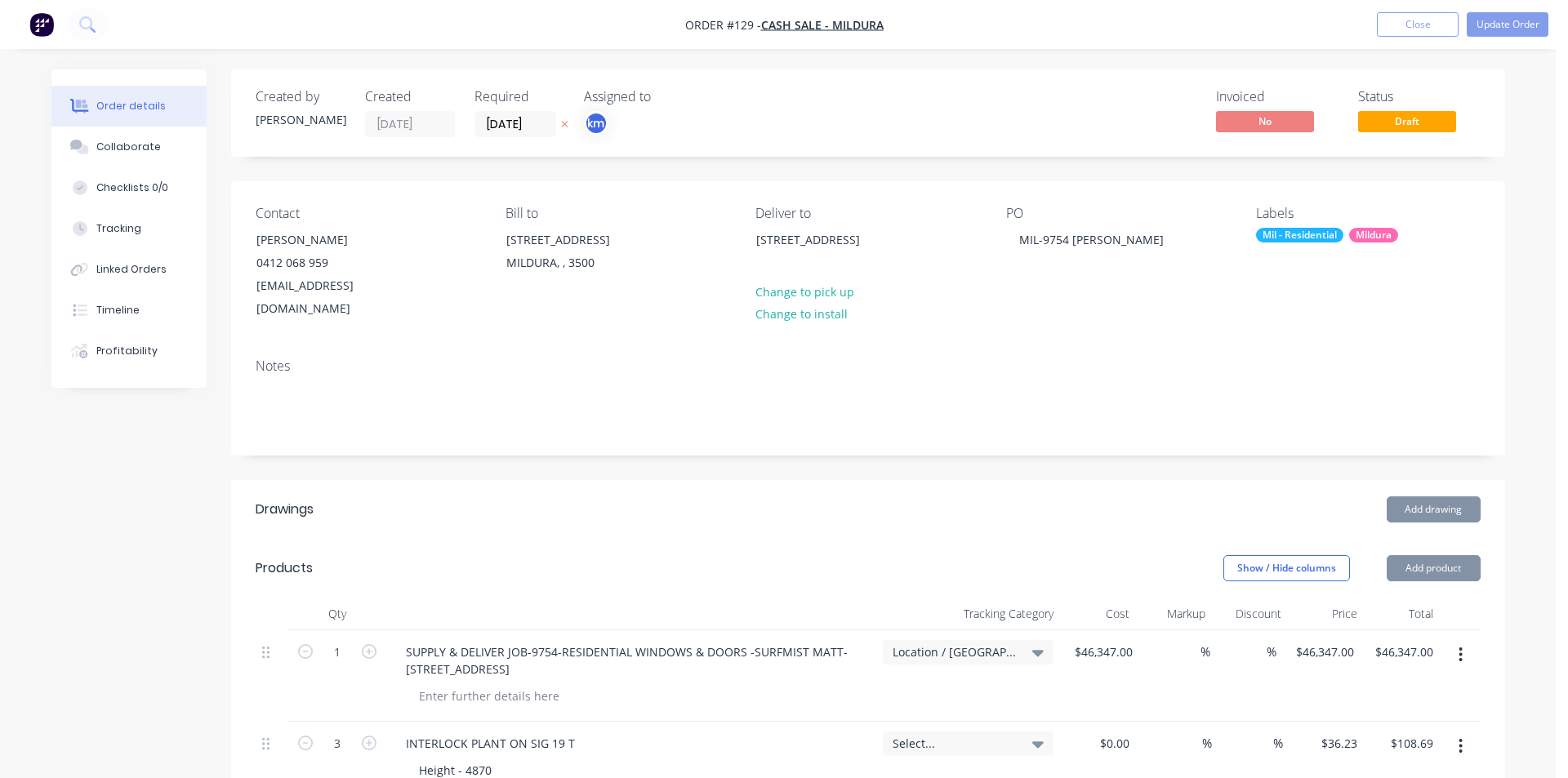
type input "$344.00"
type input "$147.45"
type input "$71.34"
type input "$428.04"
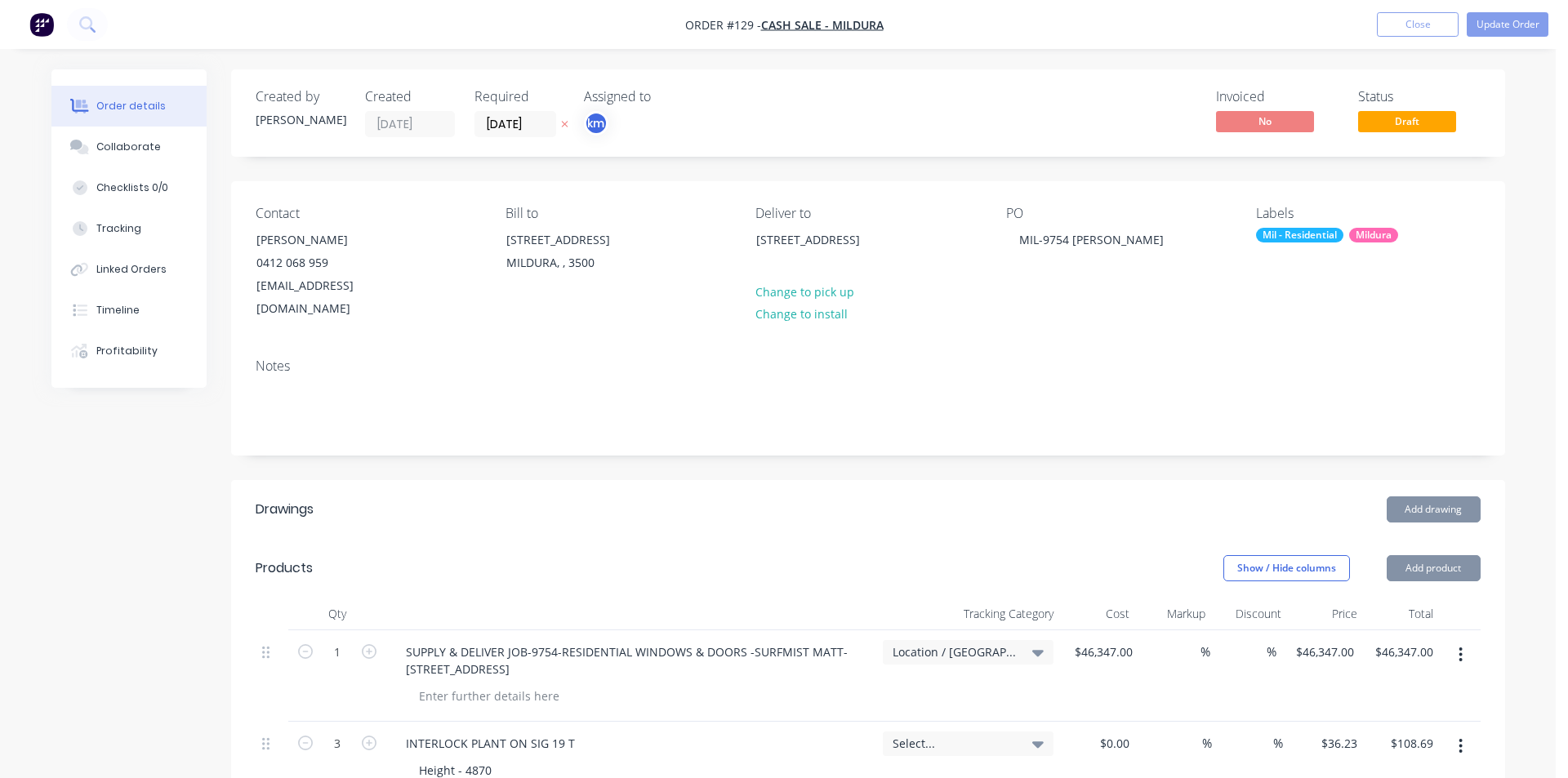
type input "$162.32"
type input "$973.92"
type input "$137.47"
type input "$28.24"
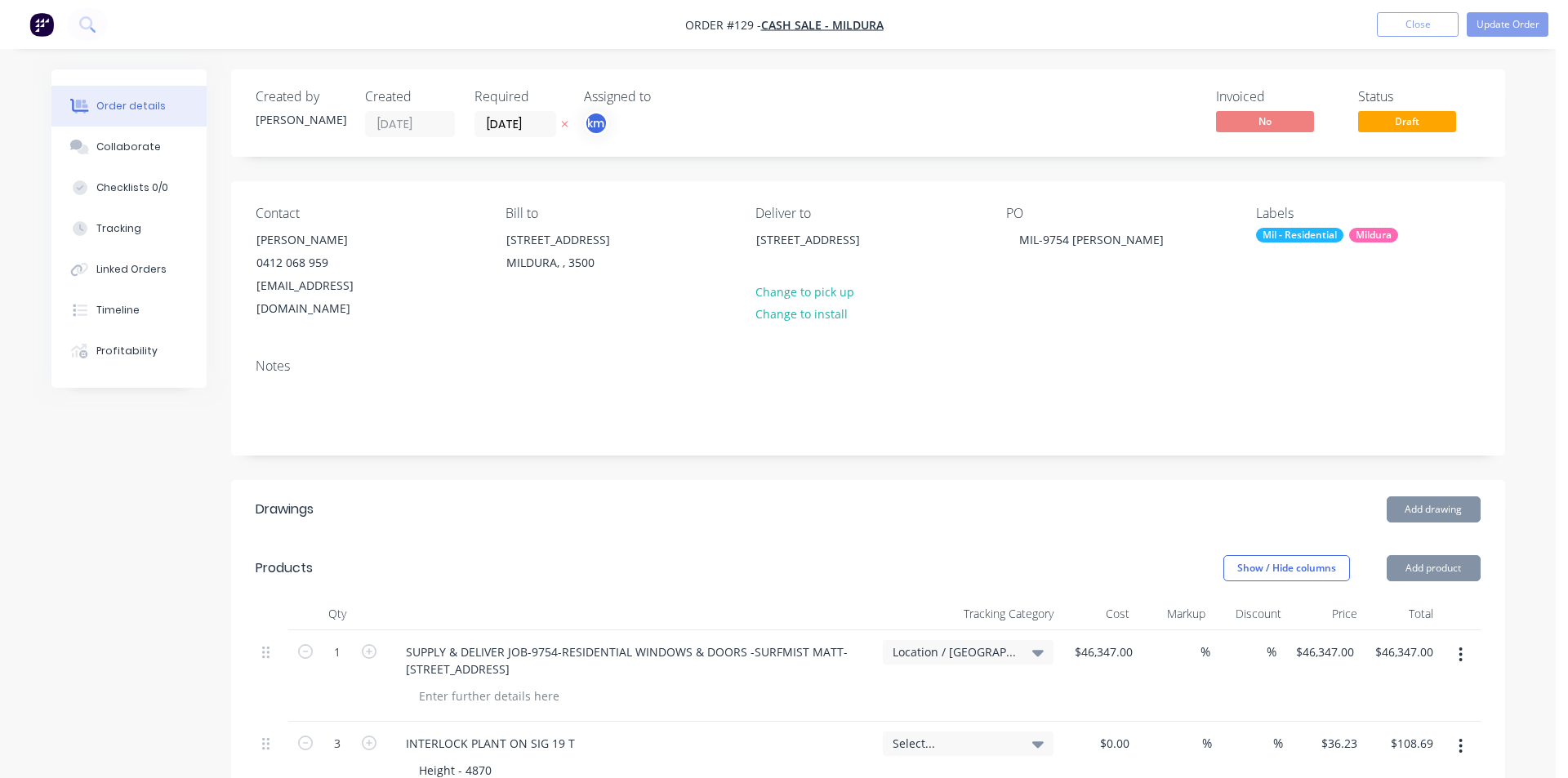
type input "$169.44"
type input "$151.65"
type input "$38.40"
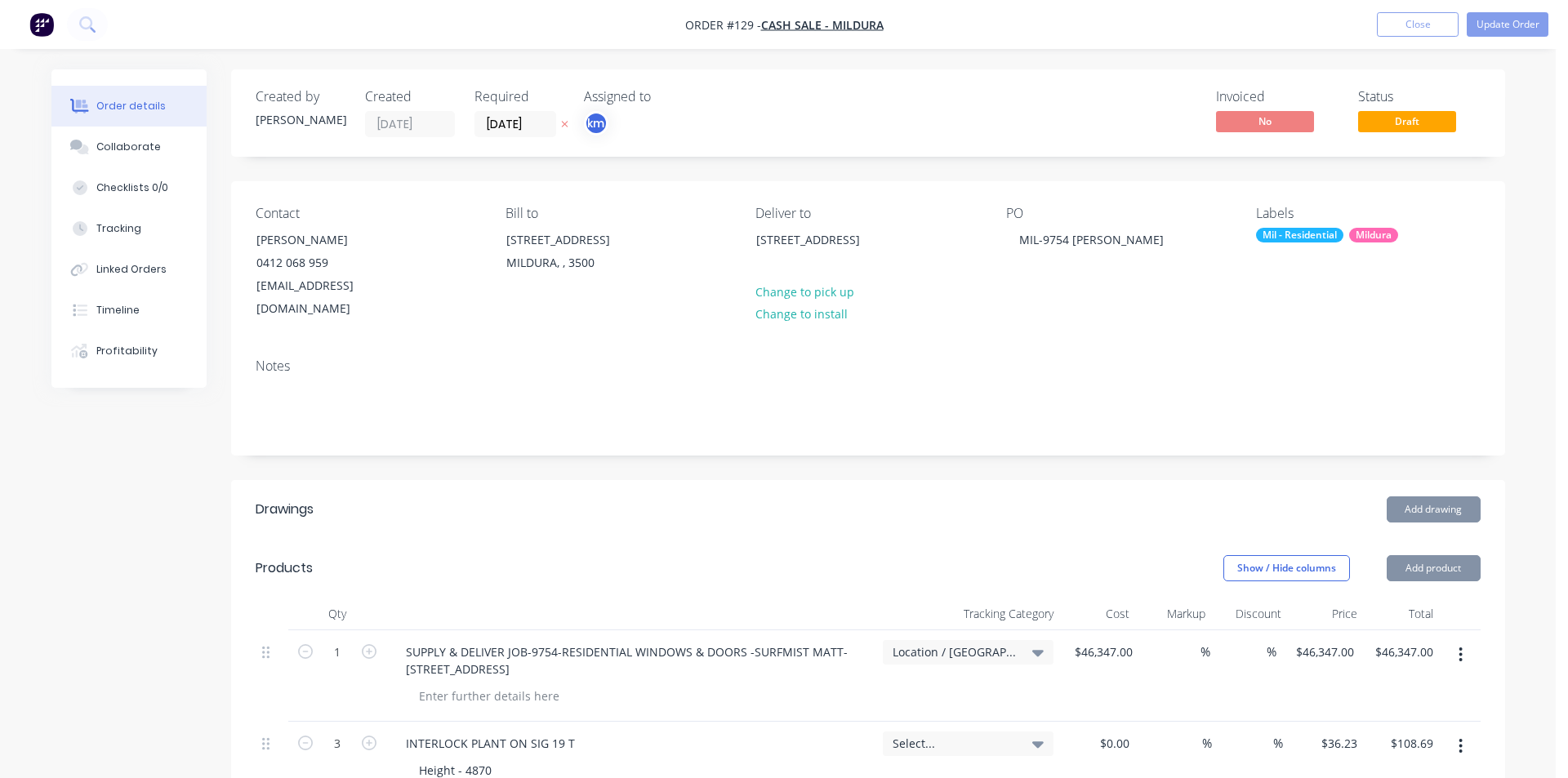
type input "$27.03"
type input "$131.28"
type input "$12.38"
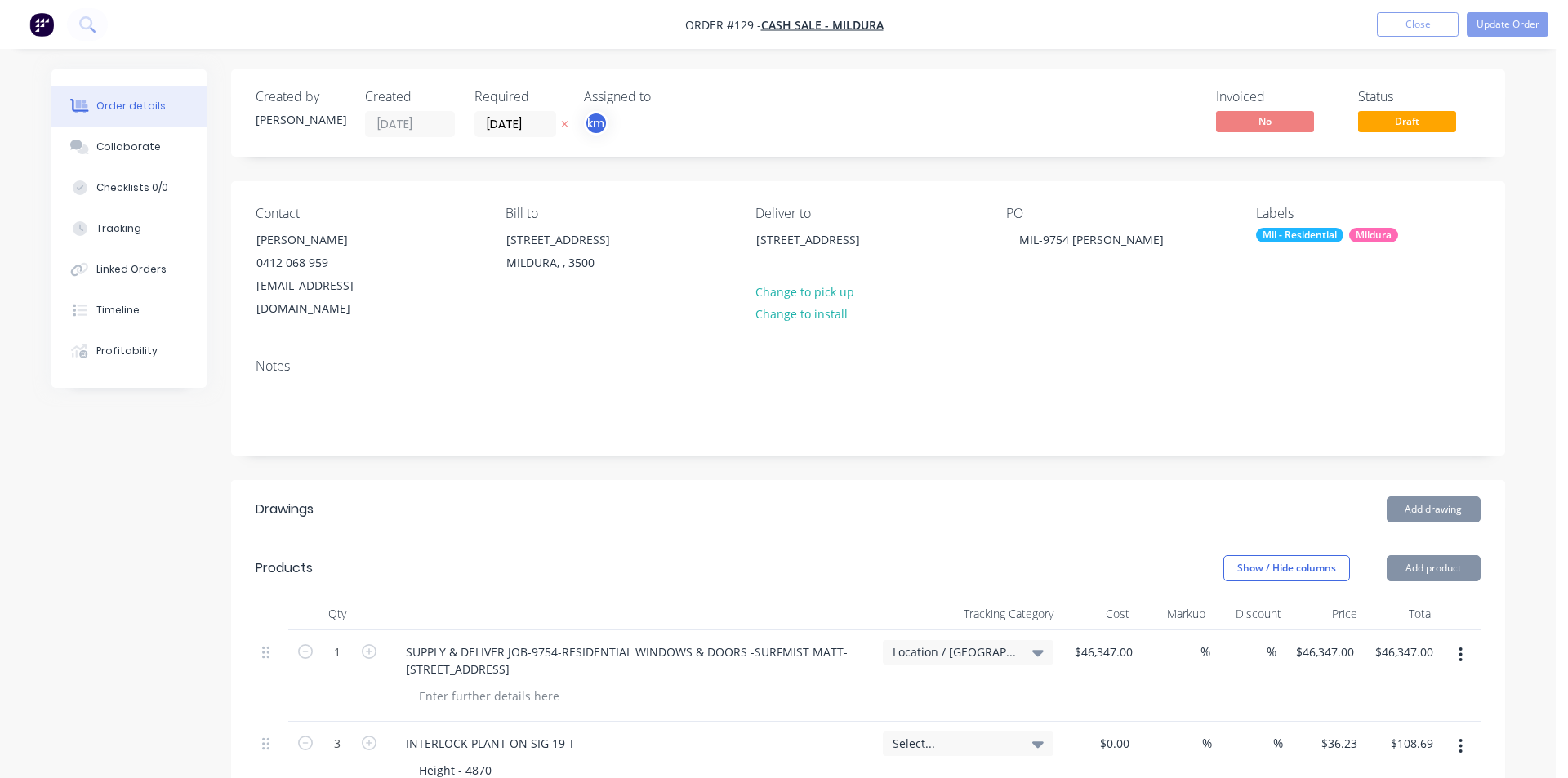
type input "$49.52"
type input "$0.76"
type input "$6.08"
type input "$1.18"
type input "$7.08"
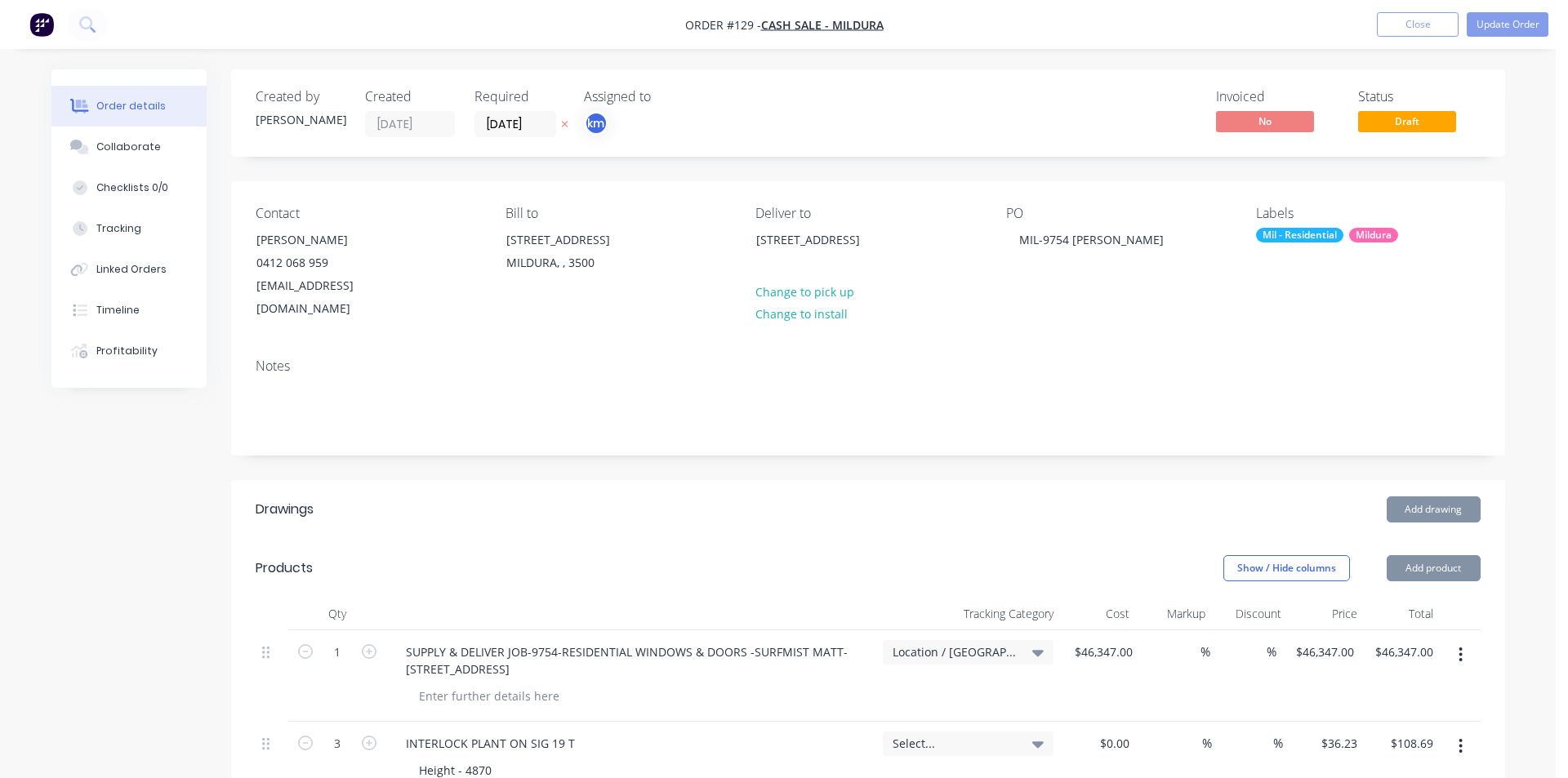
type input "$1.40"
type input "$33.60"
type input "$3.87"
type input "$23.22"
type input "$1.47"
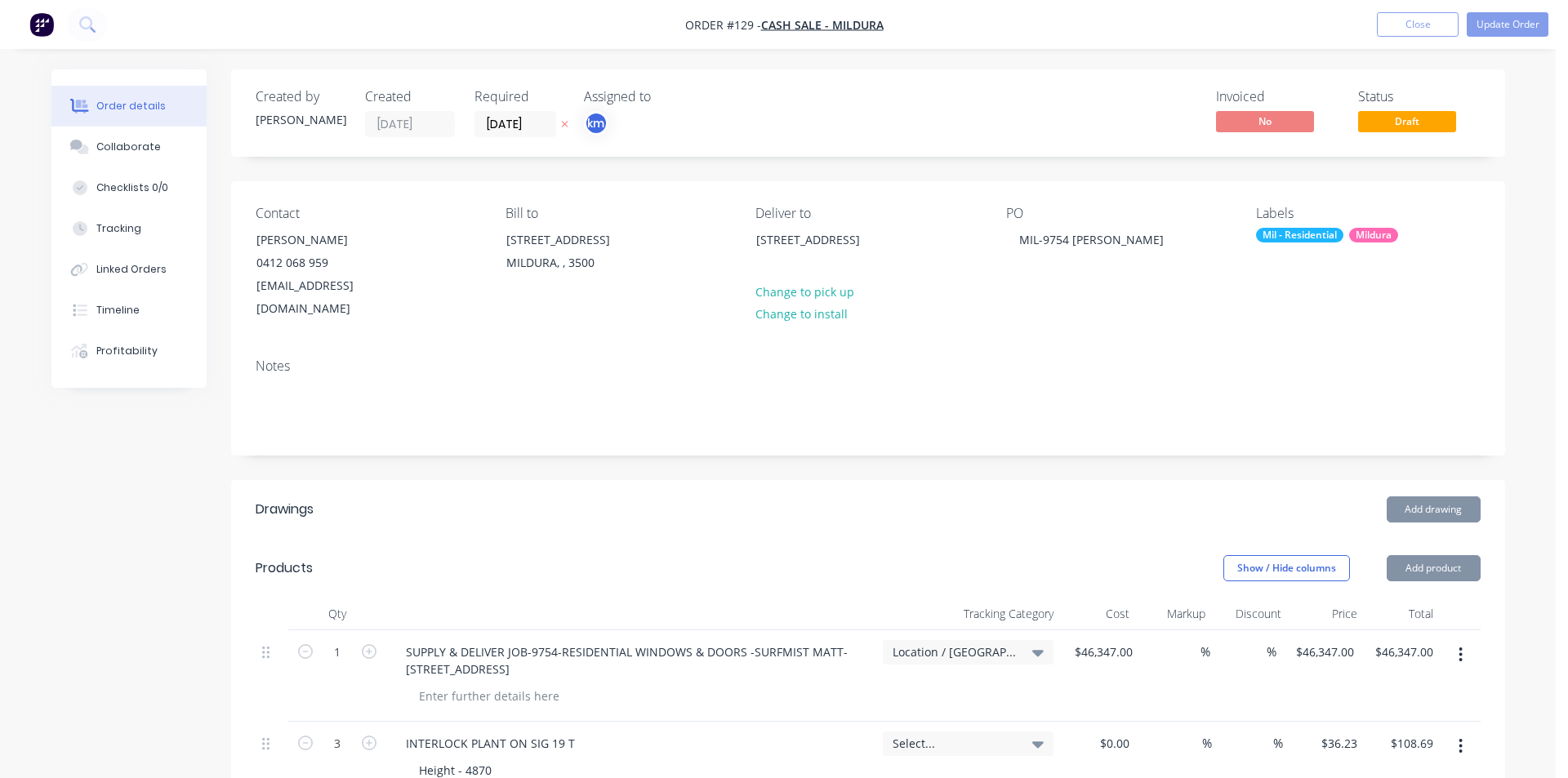
type input "$26.46"
type input "$0.56"
type input "$13.44"
type input "$0.93"
type input "$5.58"
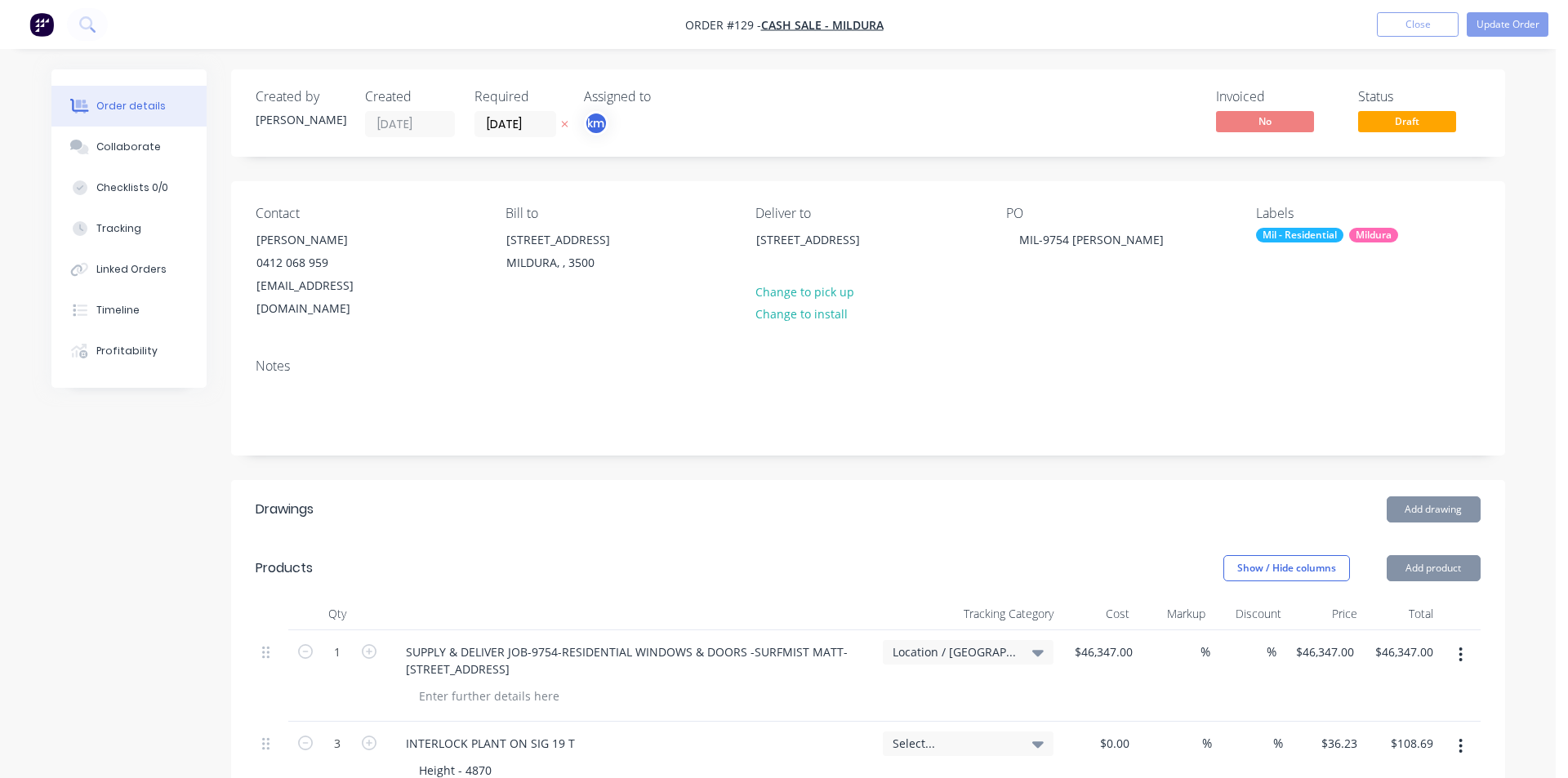
type input "$0.77"
type input "$9.24"
type input "$17.93"
type input "$107.58"
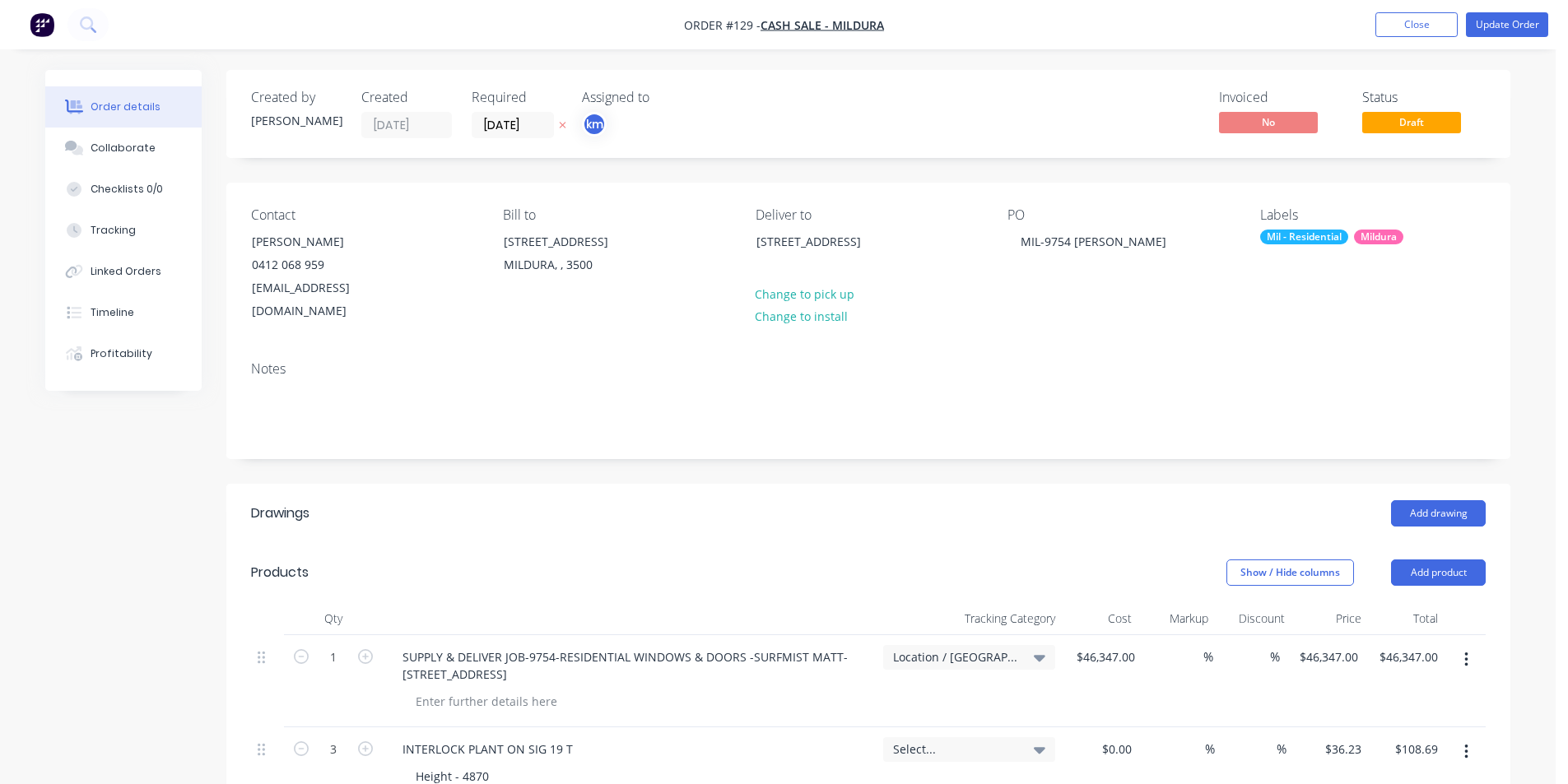
scroll to position [81, 0]
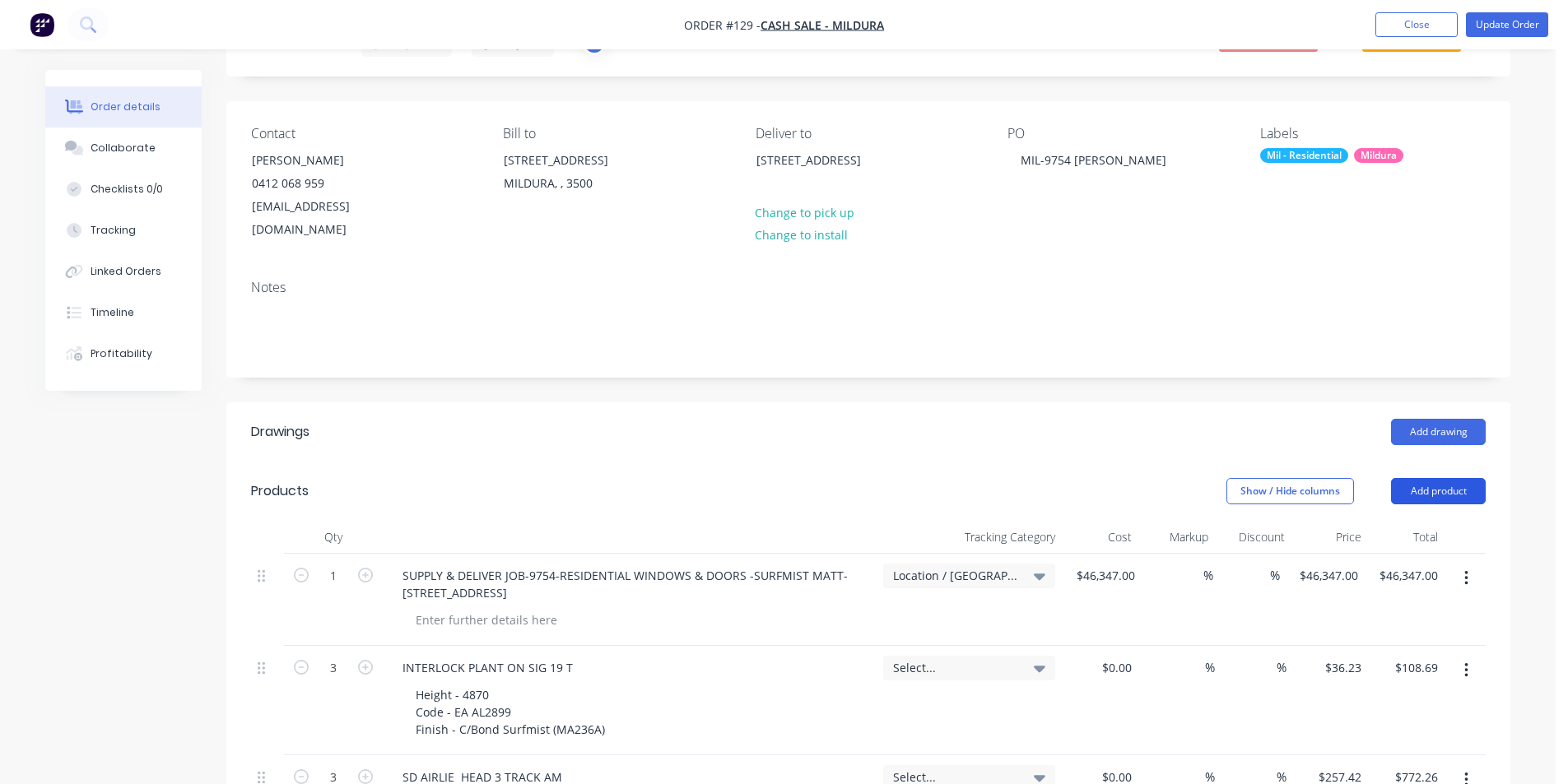
click at [1442, 478] on button "Add product" at bounding box center [1439, 490] width 95 height 26
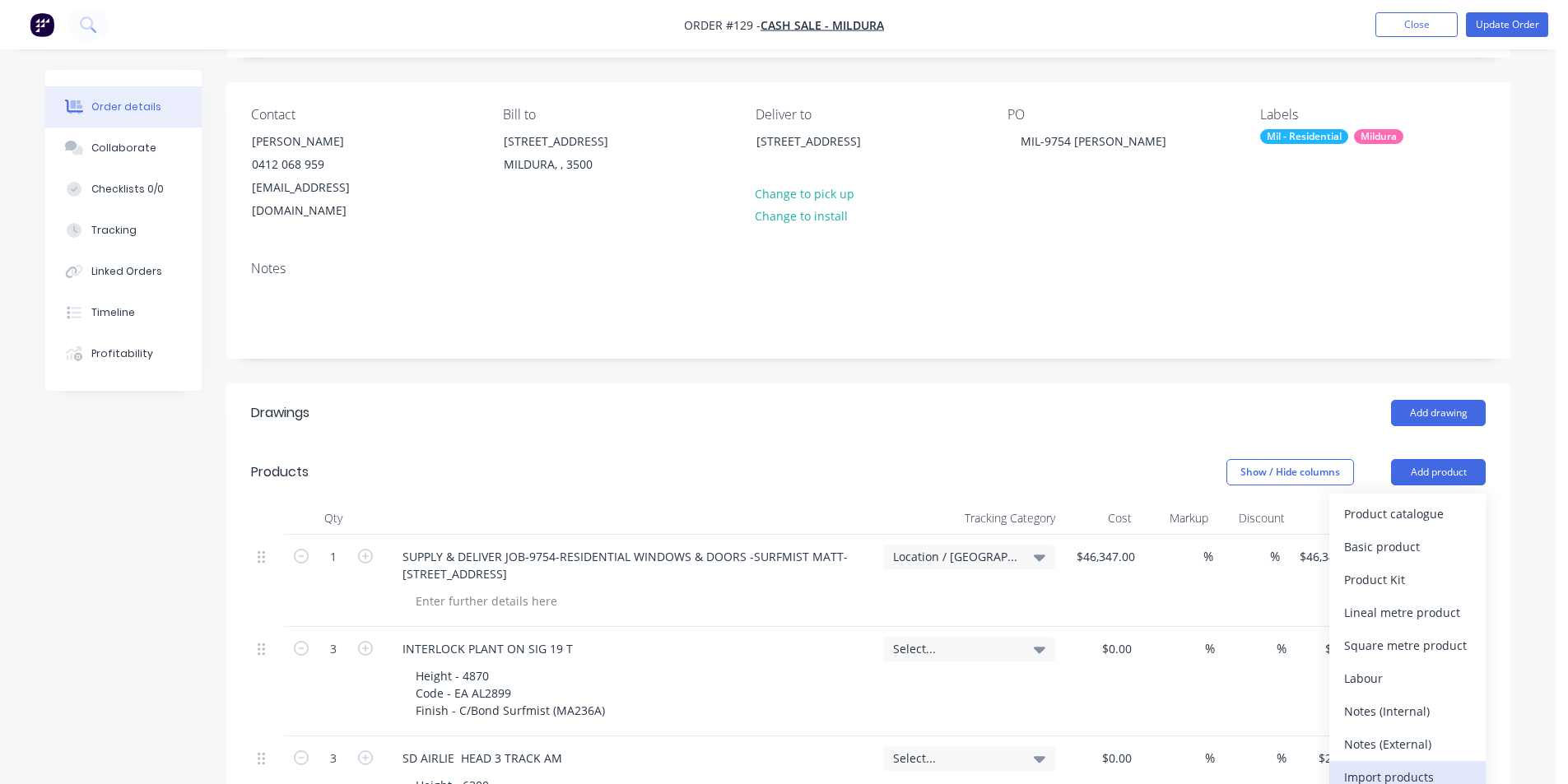
scroll to position [129, 0]
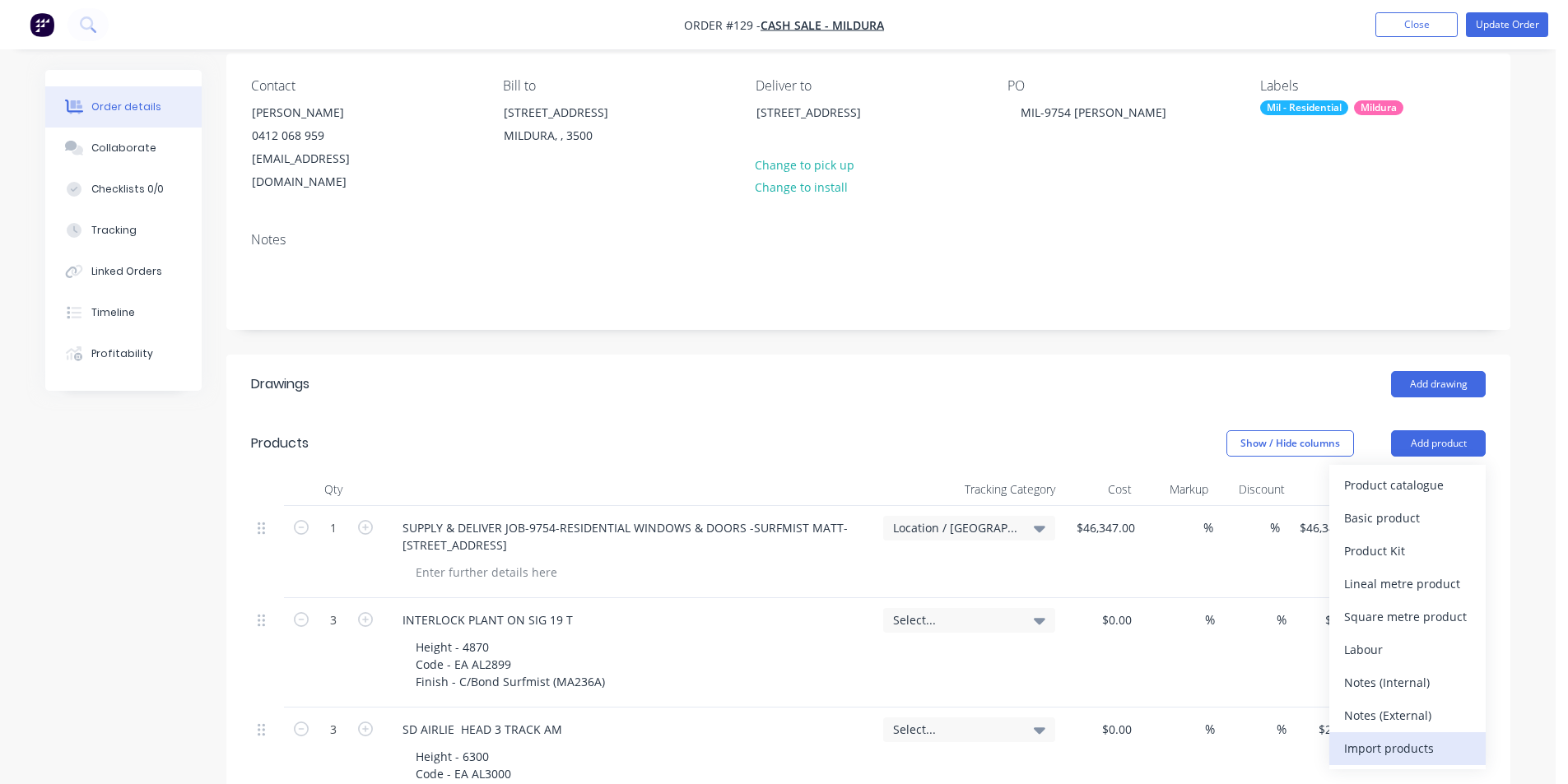
click at [1408, 736] on div "Import products" at bounding box center [1408, 748] width 126 height 24
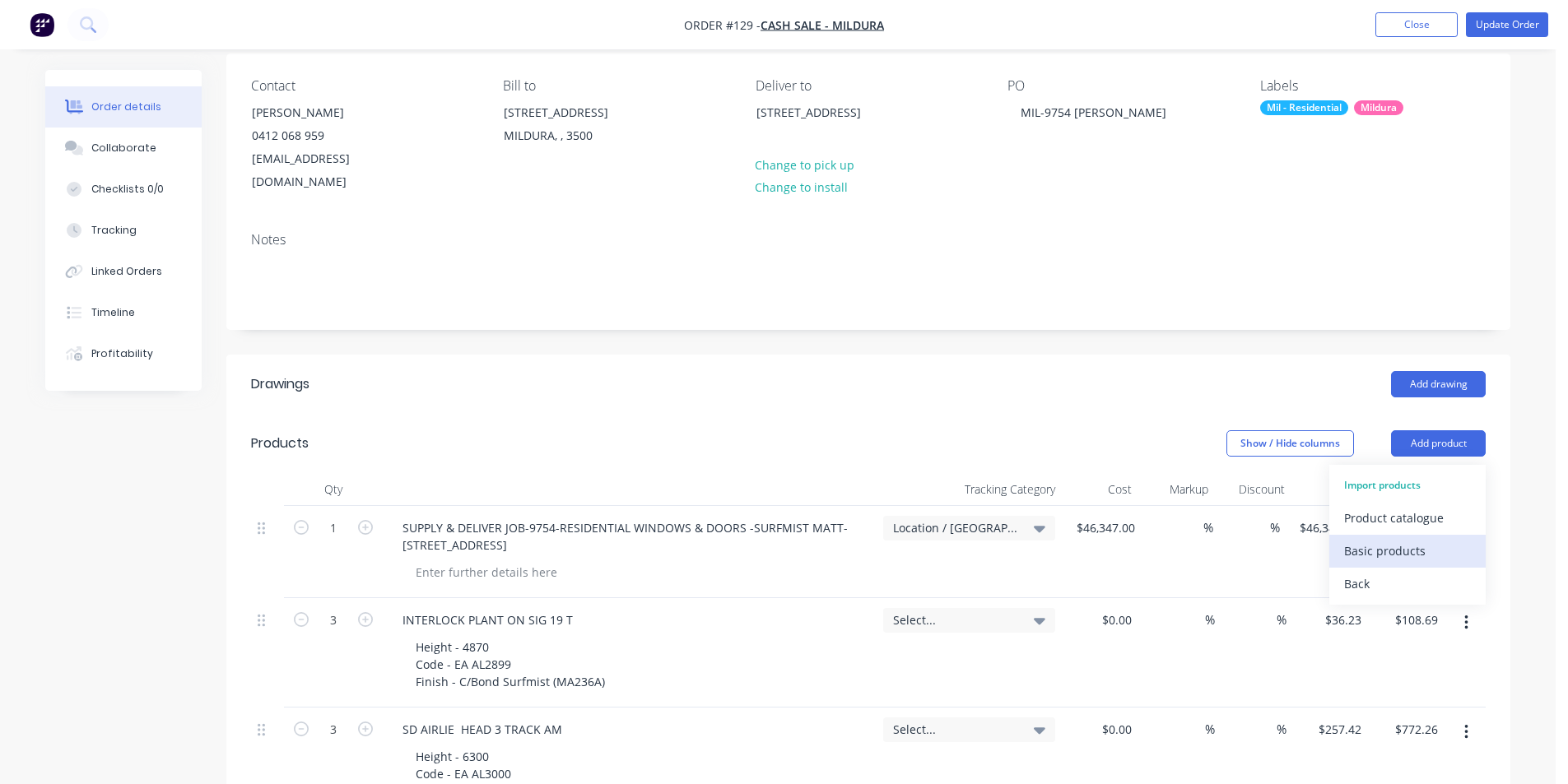
click at [1432, 539] on div "Basic products" at bounding box center [1408, 551] width 126 height 24
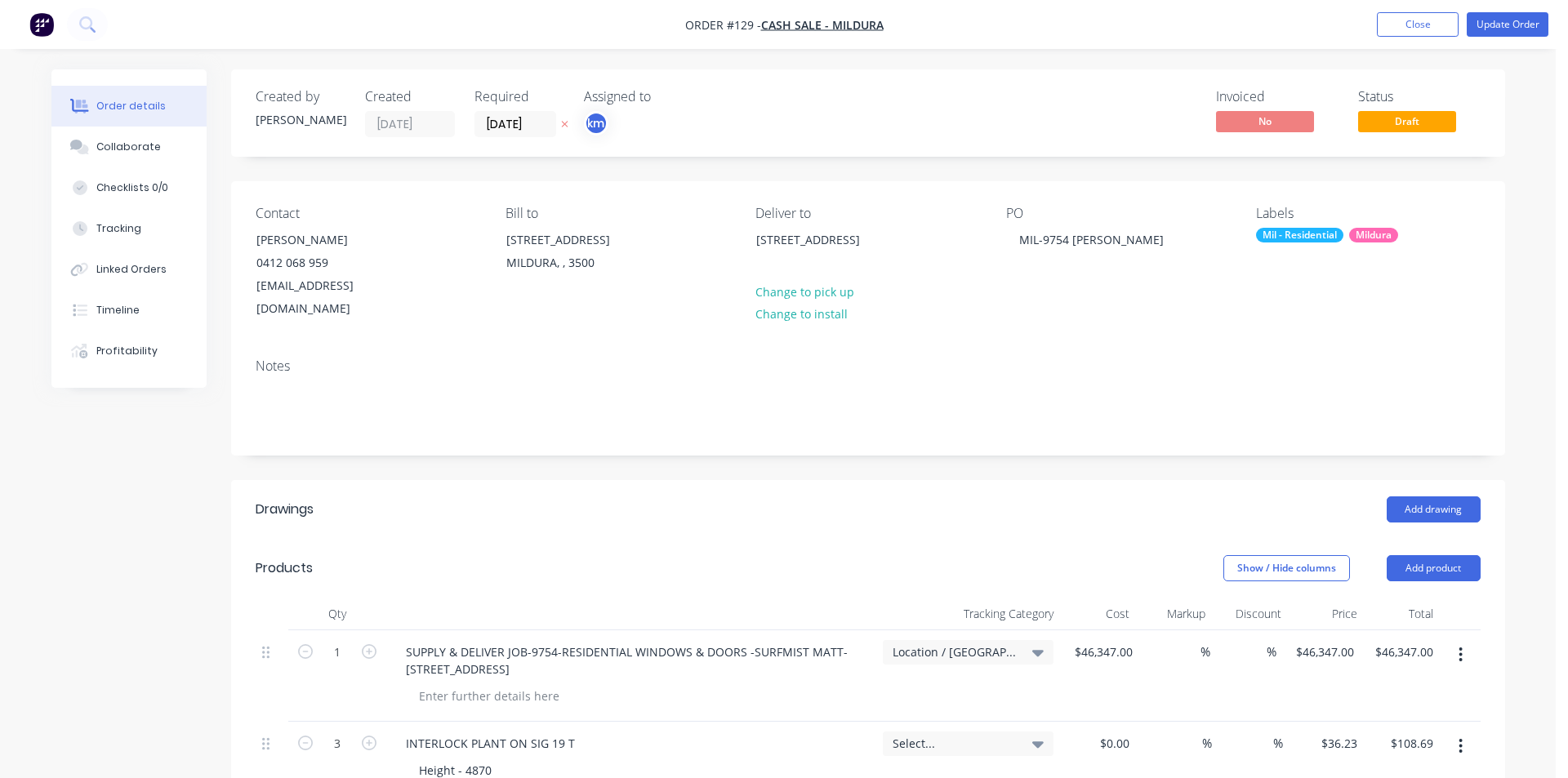
type input "1"
type input "$142.93"
type input "$571.72"
type input "$142.93"
type input "$571.72"
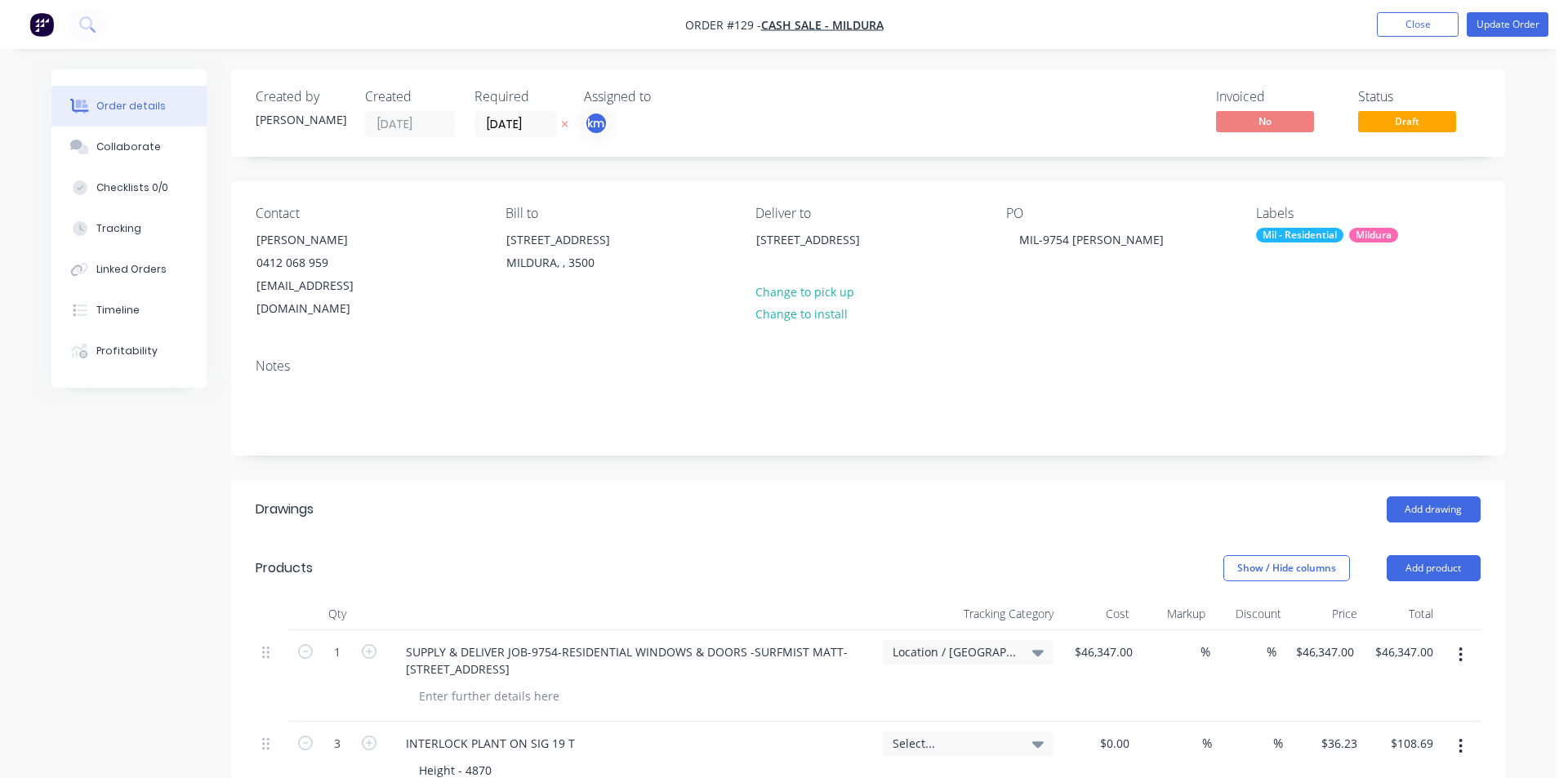
type input "$142.93"
type input "1"
click at [1493, 27] on button "Update Order" at bounding box center [1495, 24] width 82 height 24
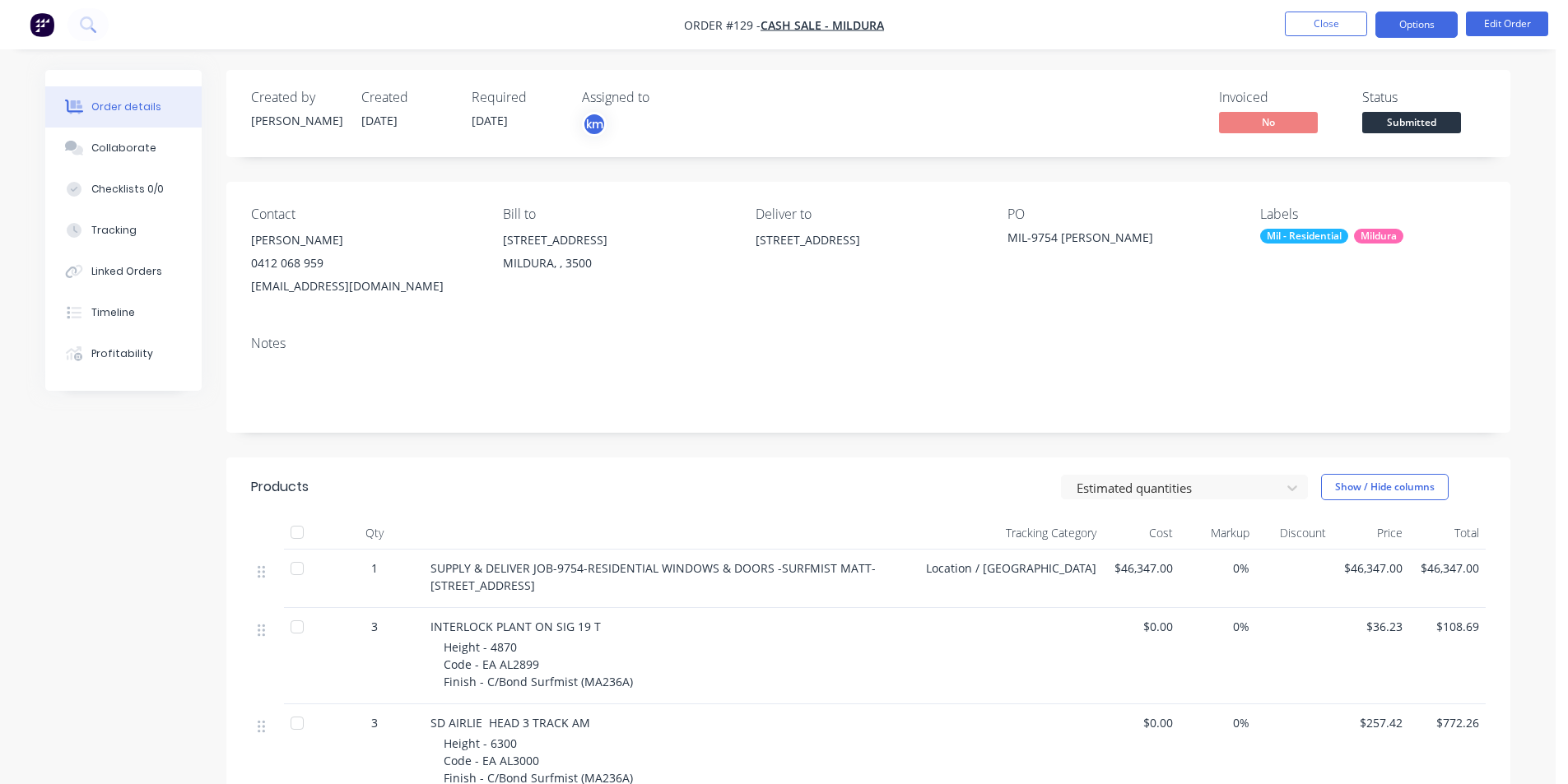
click at [1429, 20] on button "Options" at bounding box center [1416, 25] width 82 height 26
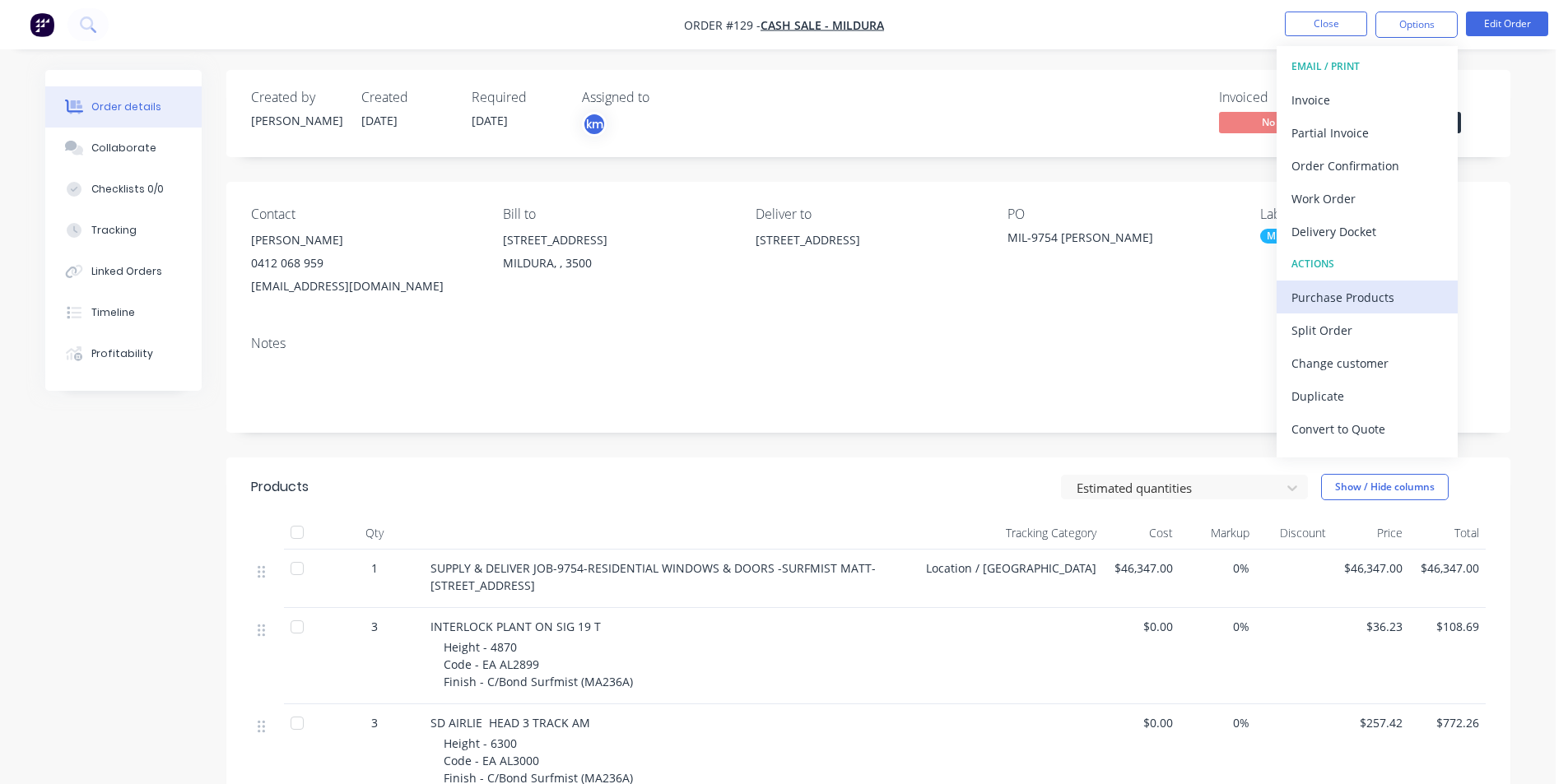
click at [1363, 307] on div "Purchase Products" at bounding box center [1367, 297] width 151 height 24
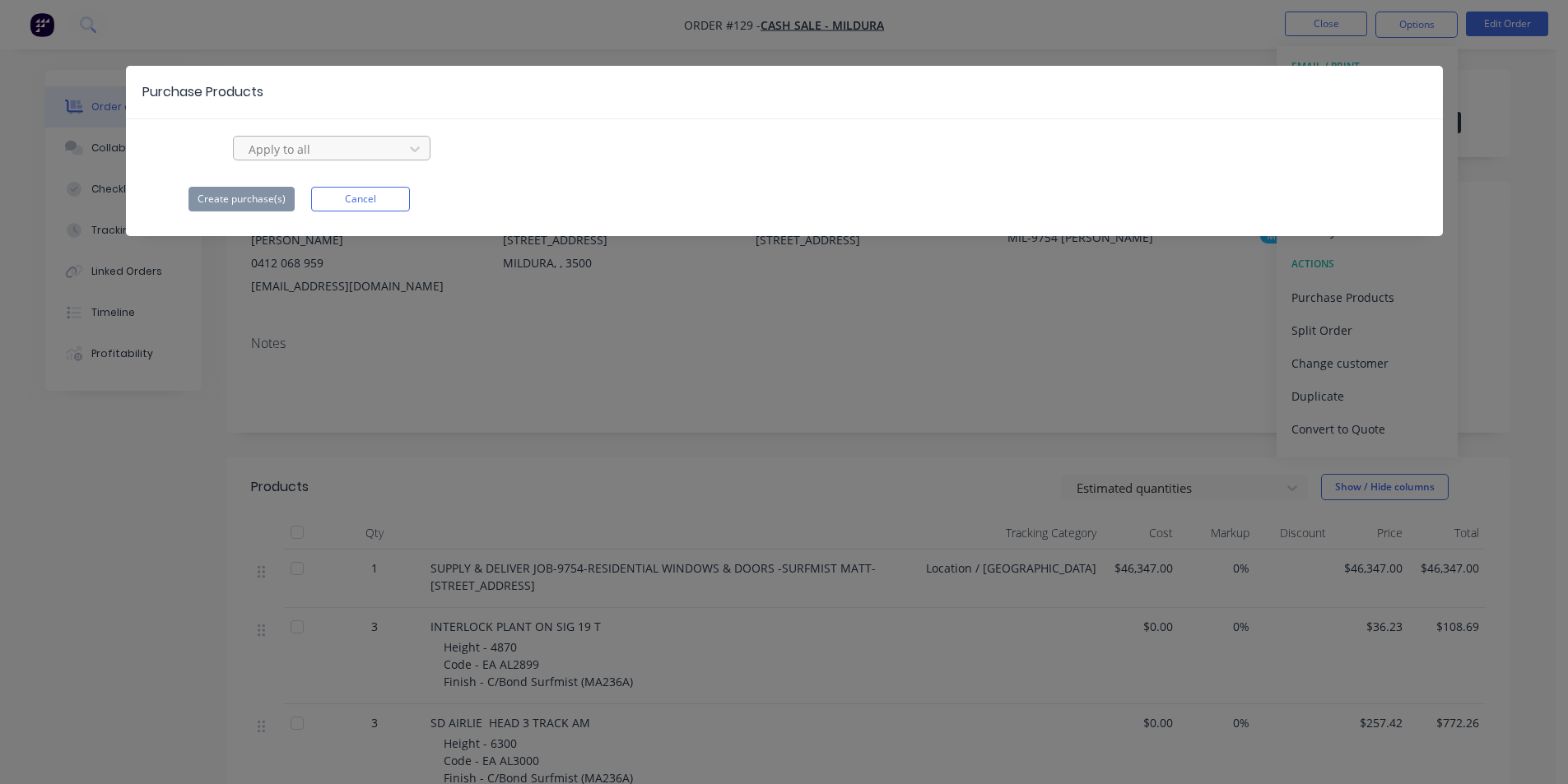
click at [358, 147] on div at bounding box center [321, 149] width 149 height 20
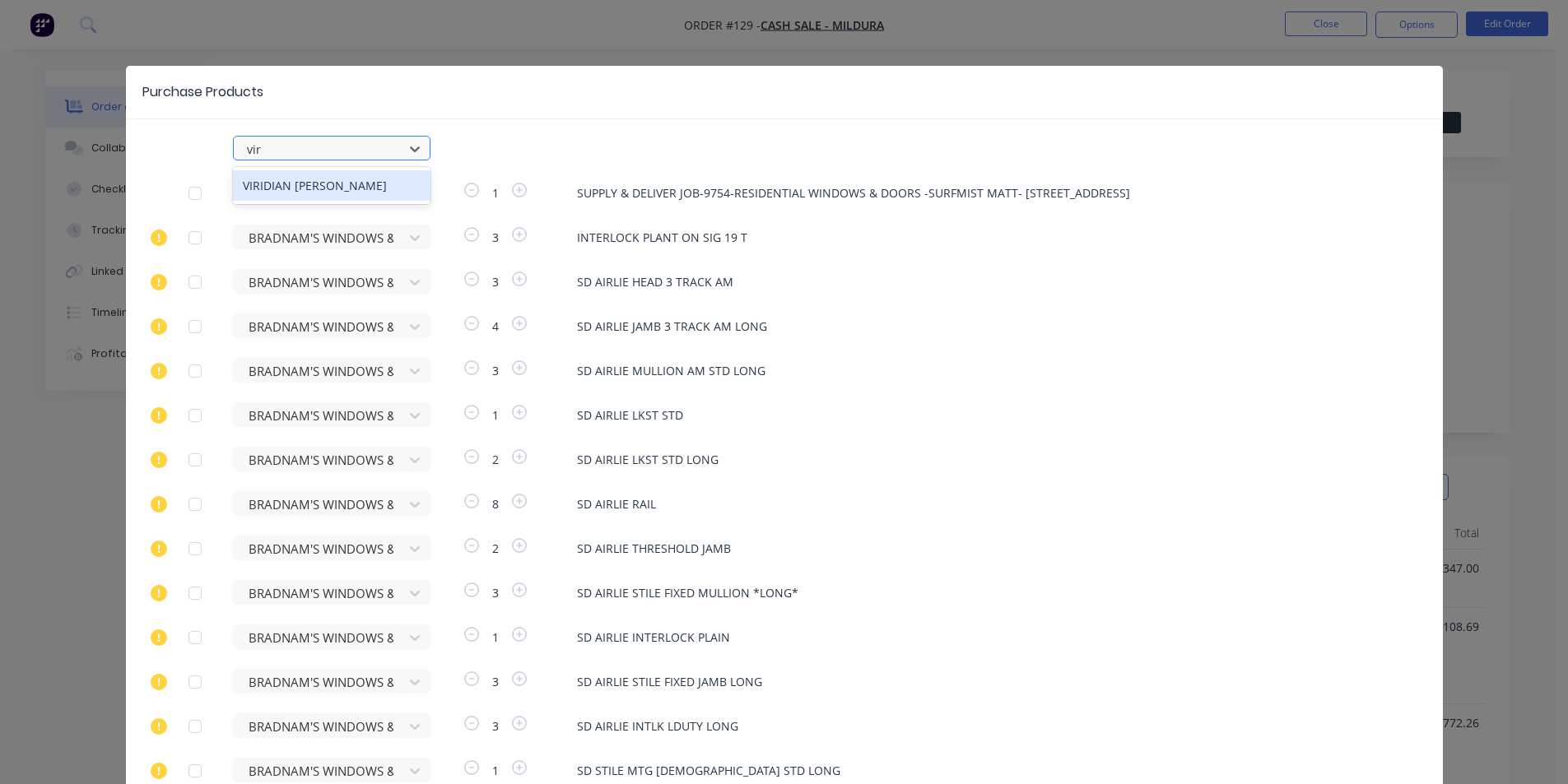
type input "viri"
click at [321, 187] on div "VIRIDIAN [PERSON_NAME]" at bounding box center [331, 186] width 198 height 31
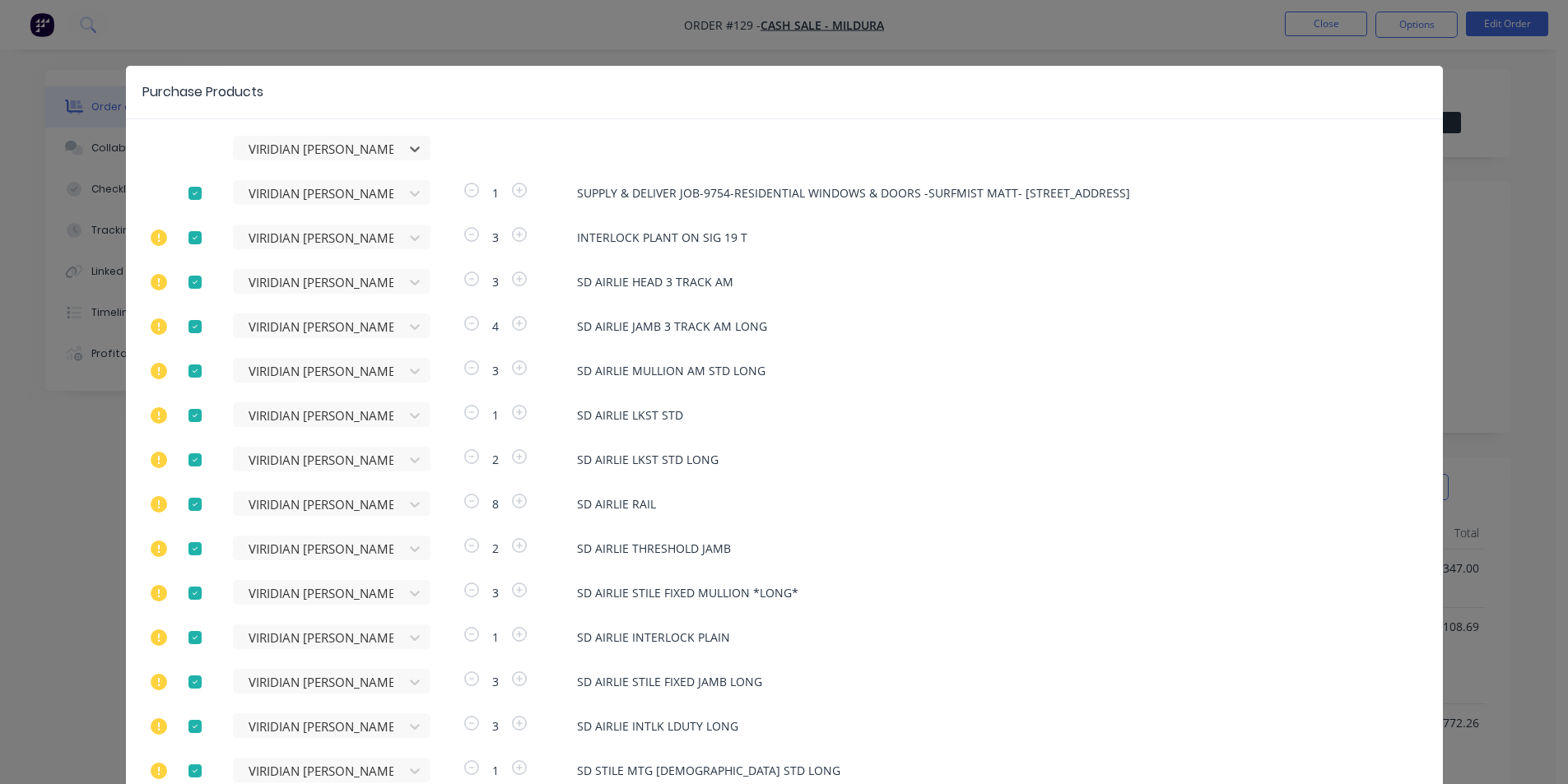
click at [187, 191] on div at bounding box center [194, 193] width 33 height 33
click at [188, 238] on div at bounding box center [194, 238] width 33 height 33
drag, startPoint x: 187, startPoint y: 281, endPoint x: 188, endPoint y: 335, distance: 54.0
click at [187, 282] on div at bounding box center [194, 282] width 33 height 33
click at [184, 324] on div at bounding box center [194, 327] width 33 height 33
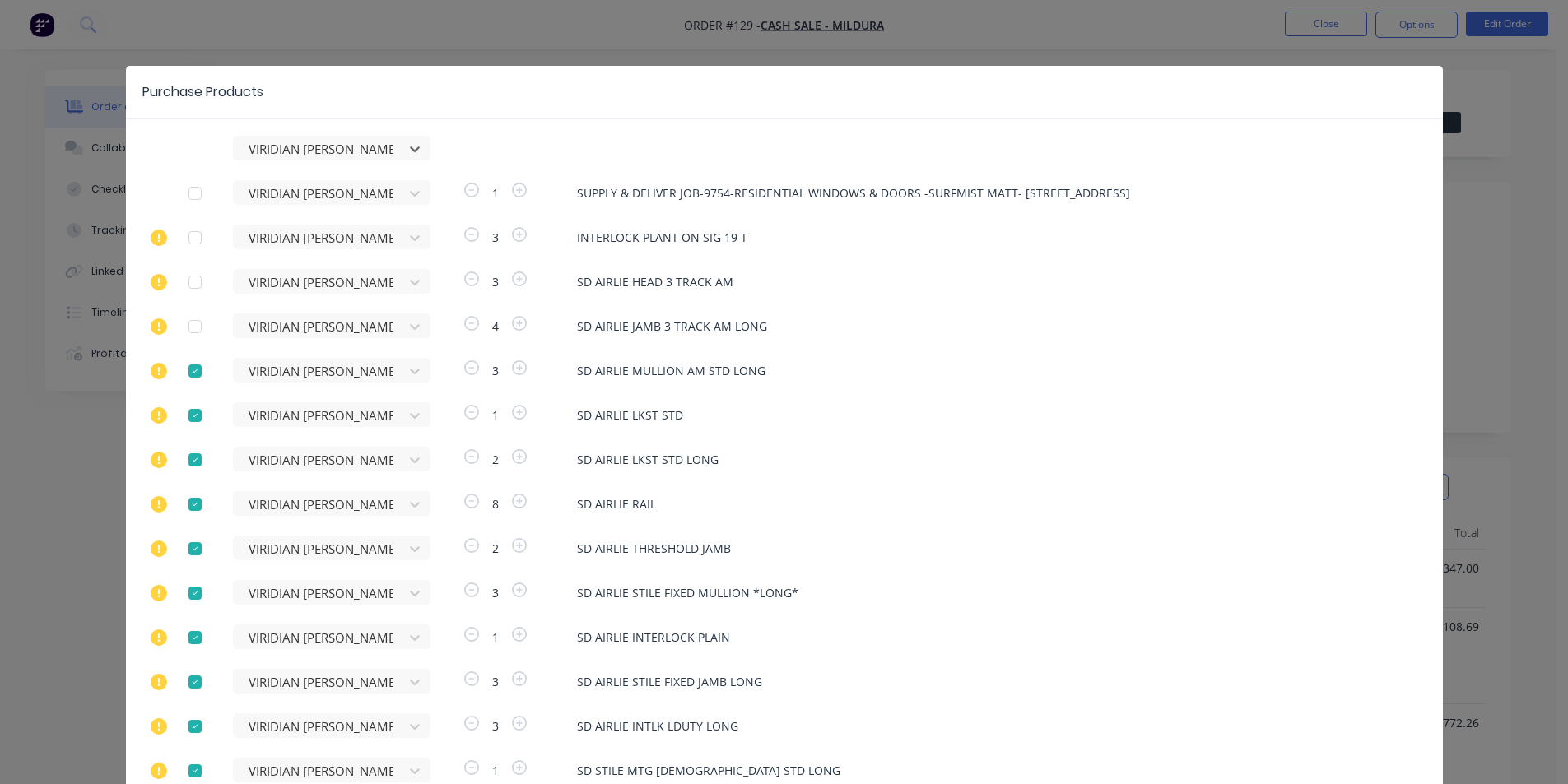
click at [188, 374] on div at bounding box center [194, 371] width 33 height 33
click at [190, 412] on div at bounding box center [194, 415] width 33 height 33
click at [186, 458] on div at bounding box center [194, 460] width 33 height 33
drag, startPoint x: 189, startPoint y: 512, endPoint x: 201, endPoint y: 466, distance: 47.5
click at [188, 510] on div at bounding box center [194, 504] width 33 height 33
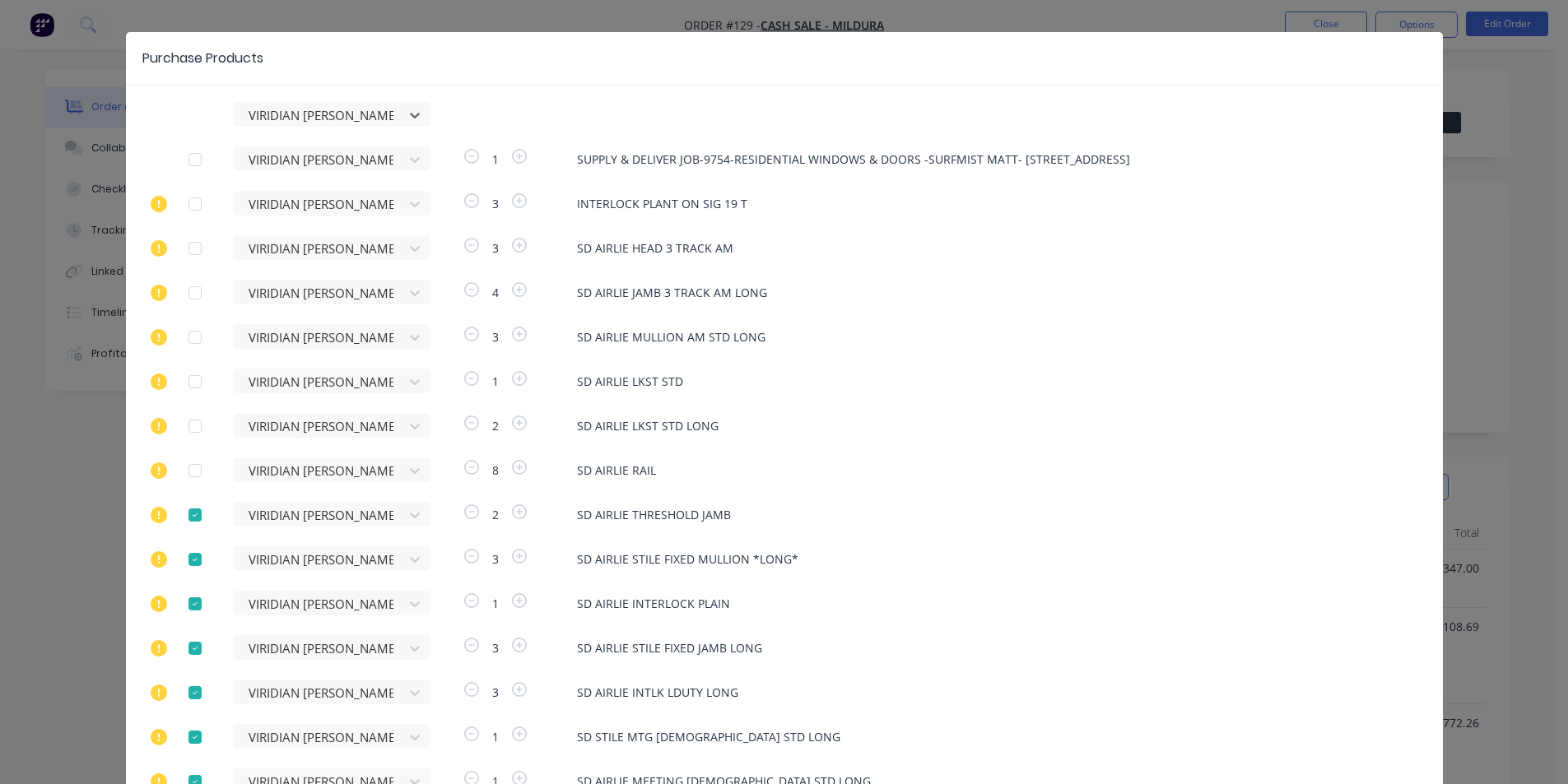
scroll to position [58, 0]
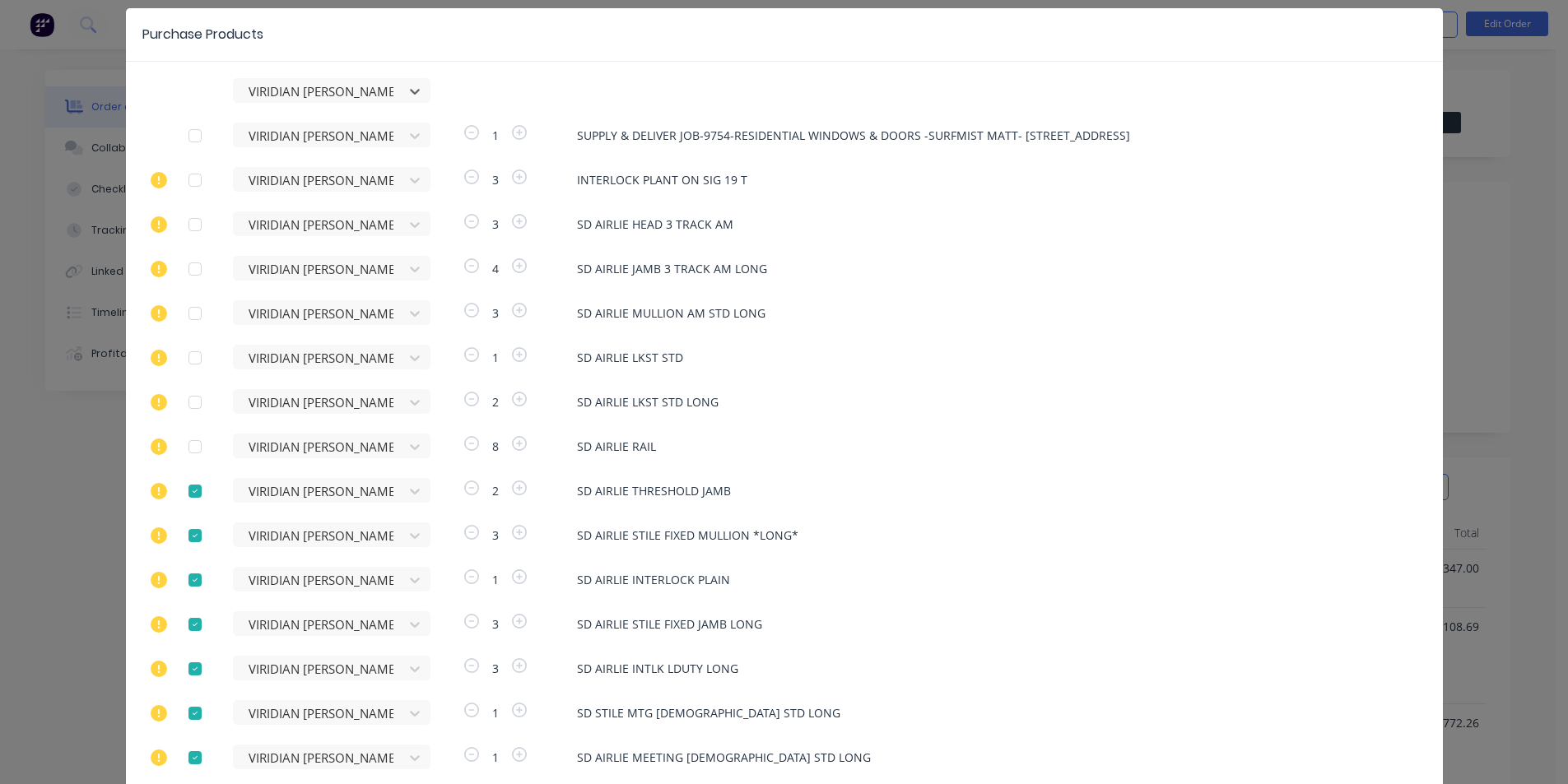
click at [192, 495] on div at bounding box center [194, 491] width 33 height 33
click at [188, 541] on div at bounding box center [194, 535] width 33 height 33
click at [191, 580] on div at bounding box center [194, 580] width 33 height 33
click at [191, 629] on div at bounding box center [194, 624] width 33 height 33
drag, startPoint x: 185, startPoint y: 666, endPoint x: 198, endPoint y: 727, distance: 62.4
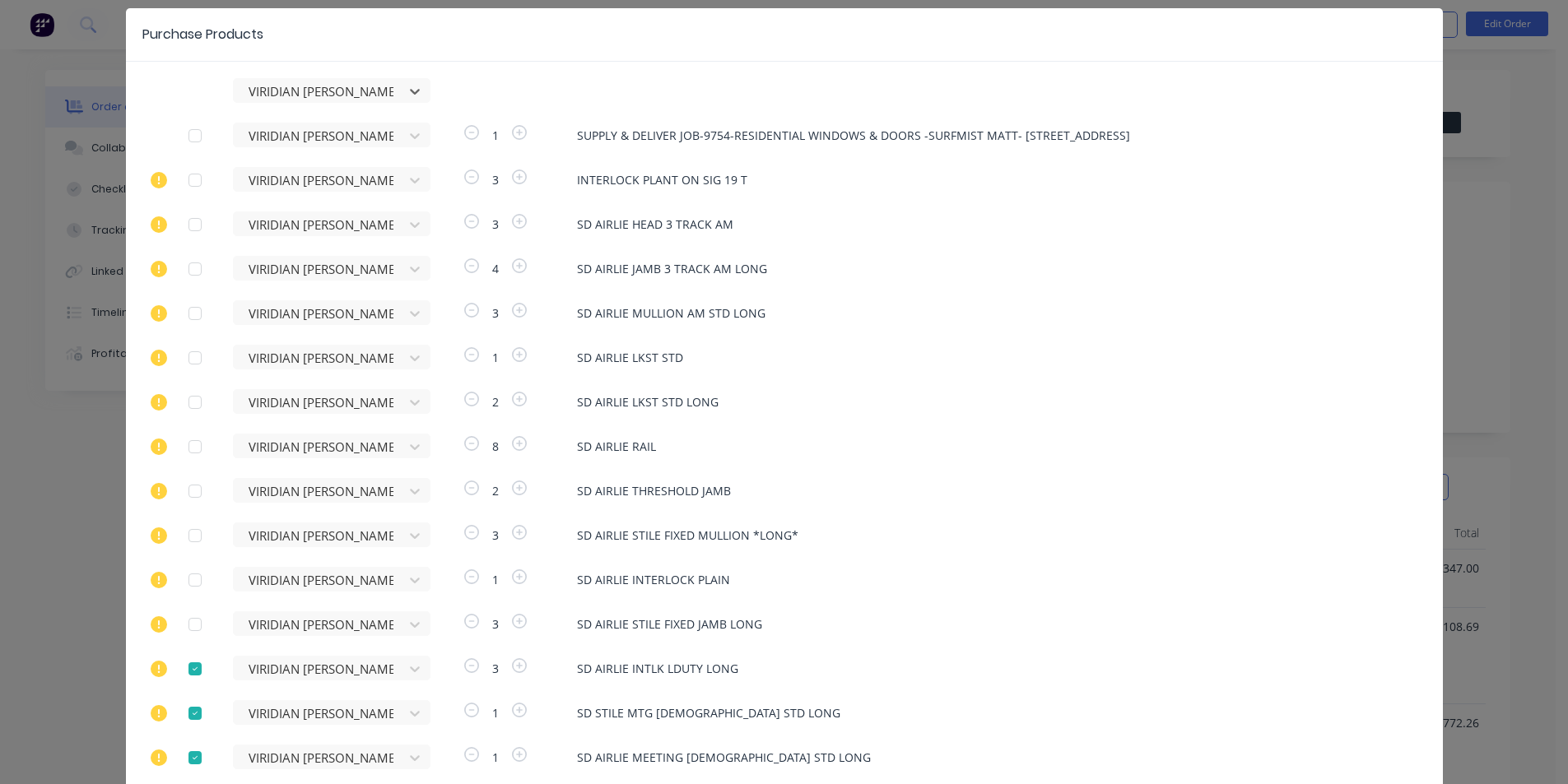
click at [184, 666] on div at bounding box center [194, 669] width 33 height 33
drag, startPoint x: 187, startPoint y: 714, endPoint x: 183, endPoint y: 764, distance: 50.2
click at [188, 716] on div at bounding box center [194, 713] width 33 height 33
drag, startPoint x: 183, startPoint y: 766, endPoint x: 184, endPoint y: 757, distance: 9.1
click at [183, 765] on div at bounding box center [194, 758] width 33 height 33
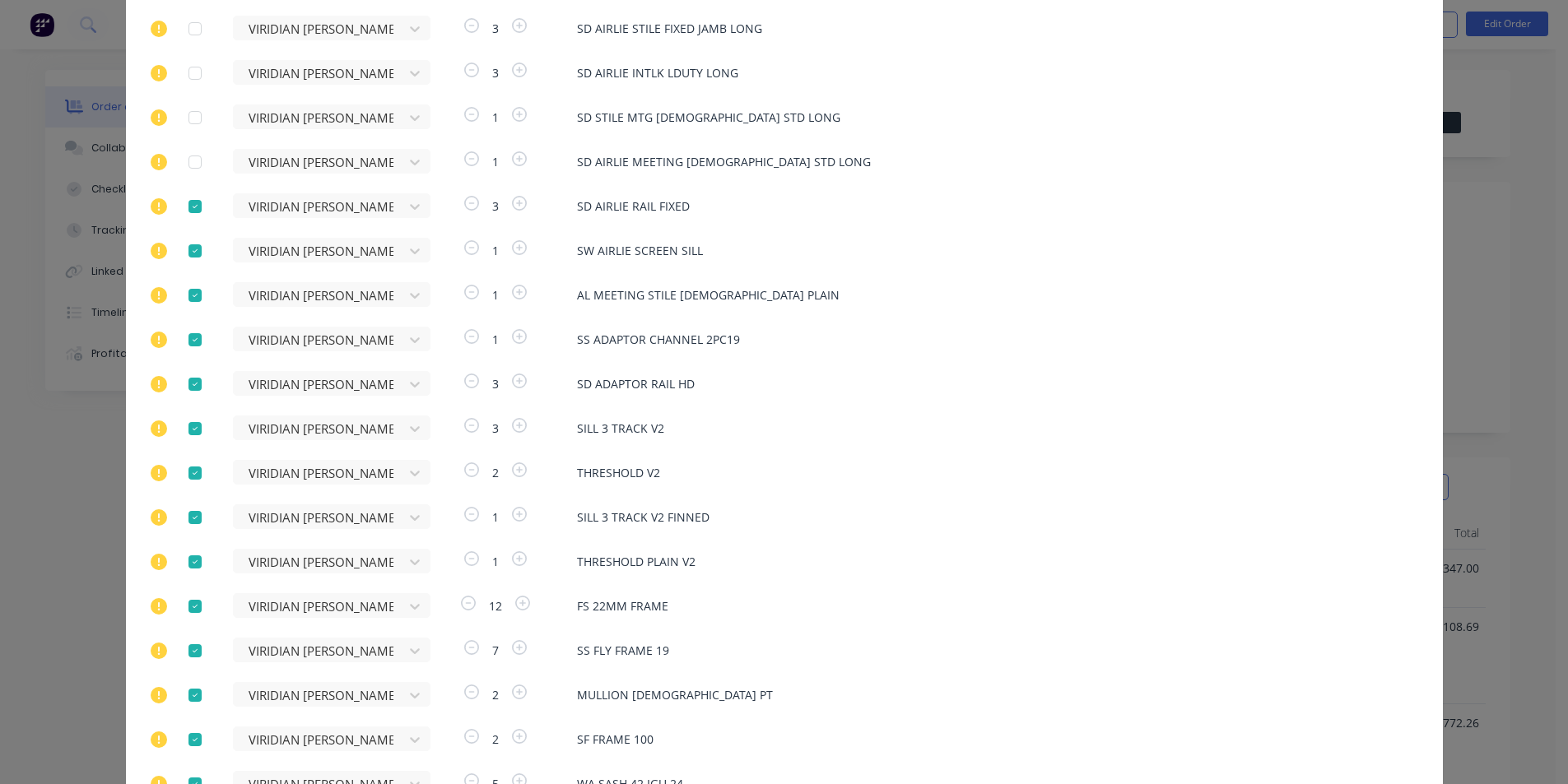
scroll to position [702, 0]
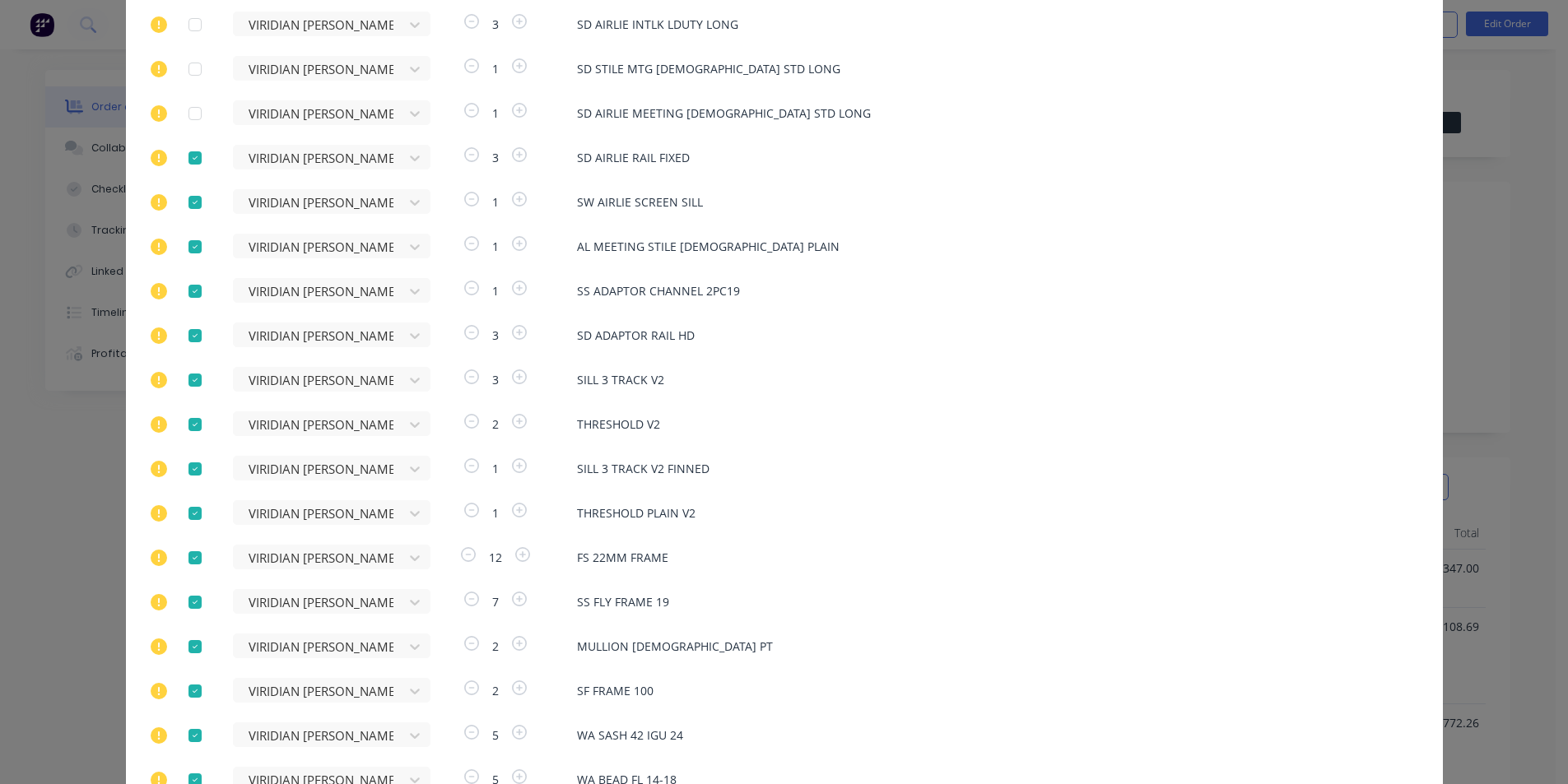
click at [194, 149] on div at bounding box center [194, 158] width 33 height 33
click at [194, 201] on div at bounding box center [194, 202] width 33 height 33
click at [192, 250] on div at bounding box center [194, 247] width 33 height 33
drag, startPoint x: 190, startPoint y: 287, endPoint x: 175, endPoint y: 334, distance: 49.3
click at [189, 290] on div at bounding box center [194, 291] width 33 height 33
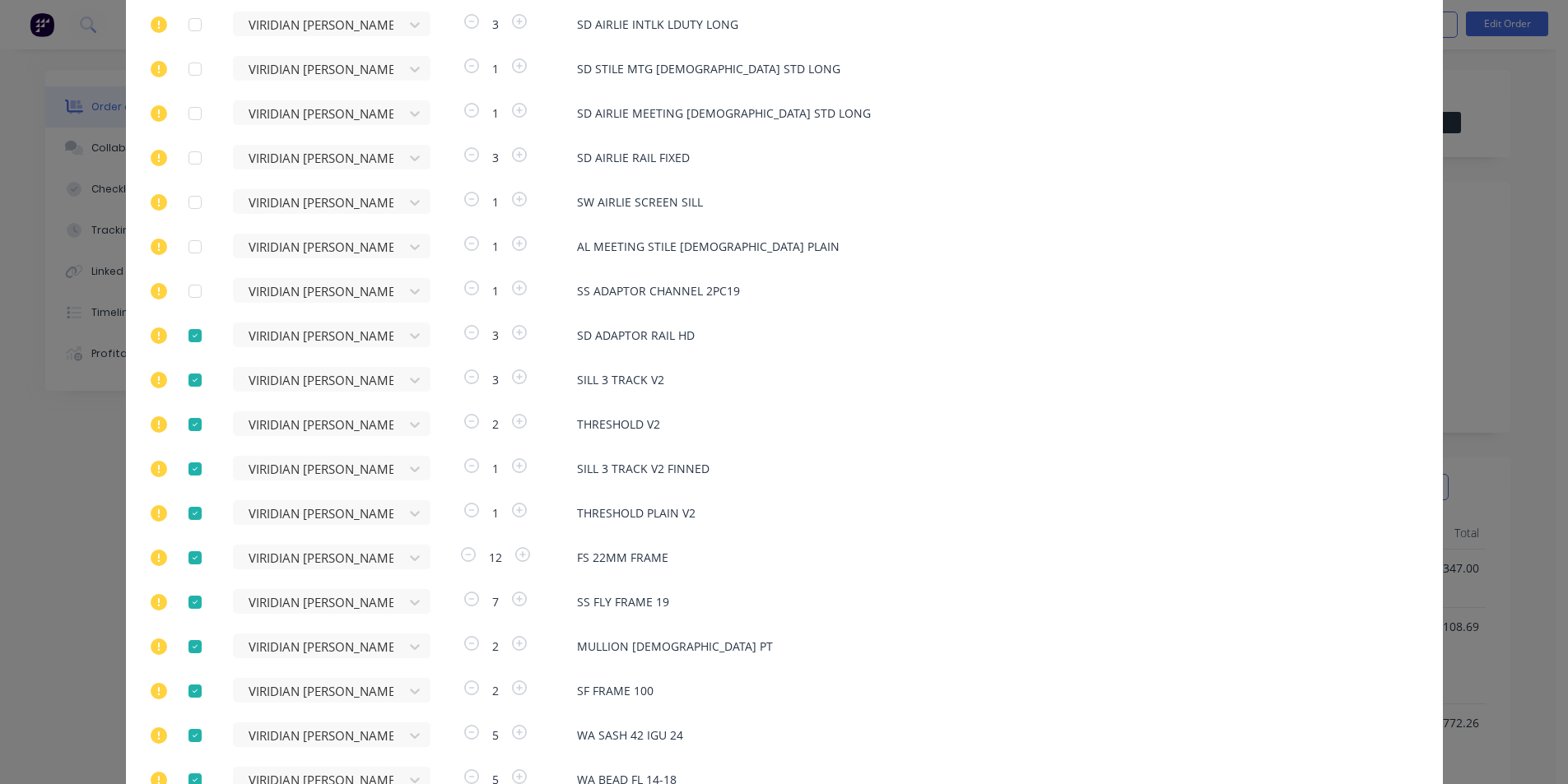
click at [183, 334] on div at bounding box center [194, 335] width 33 height 33
click at [189, 386] on div at bounding box center [194, 380] width 33 height 33
click at [190, 424] on div at bounding box center [194, 424] width 33 height 33
click at [188, 471] on div at bounding box center [194, 468] width 33 height 33
click at [185, 512] on div at bounding box center [194, 513] width 33 height 33
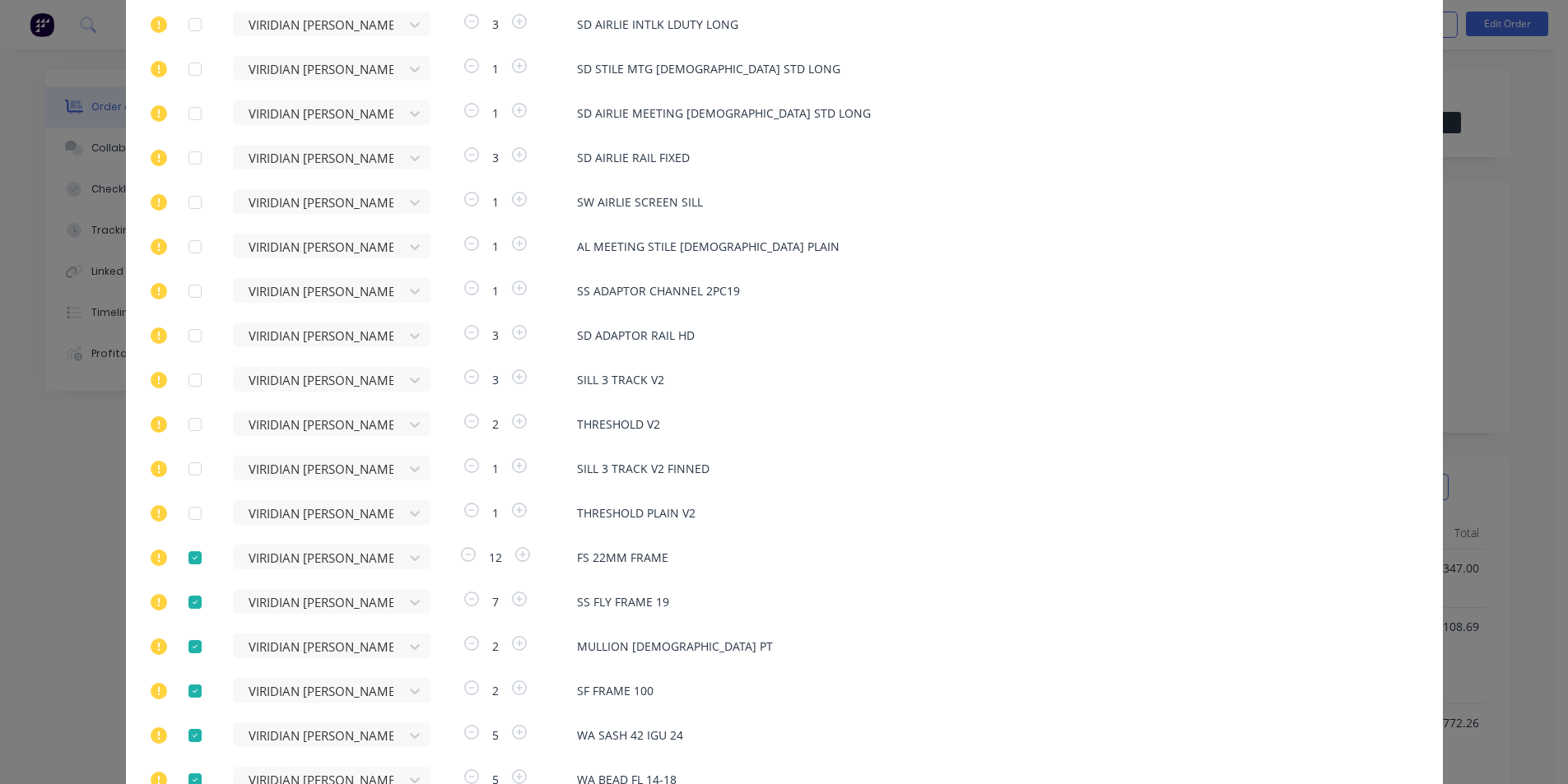
click at [185, 555] on div at bounding box center [194, 557] width 33 height 33
click at [188, 590] on div at bounding box center [194, 602] width 33 height 33
click at [187, 599] on div at bounding box center [194, 602] width 33 height 33
click at [189, 639] on div at bounding box center [194, 647] width 33 height 33
drag, startPoint x: 187, startPoint y: 685, endPoint x: 199, endPoint y: 604, distance: 81.9
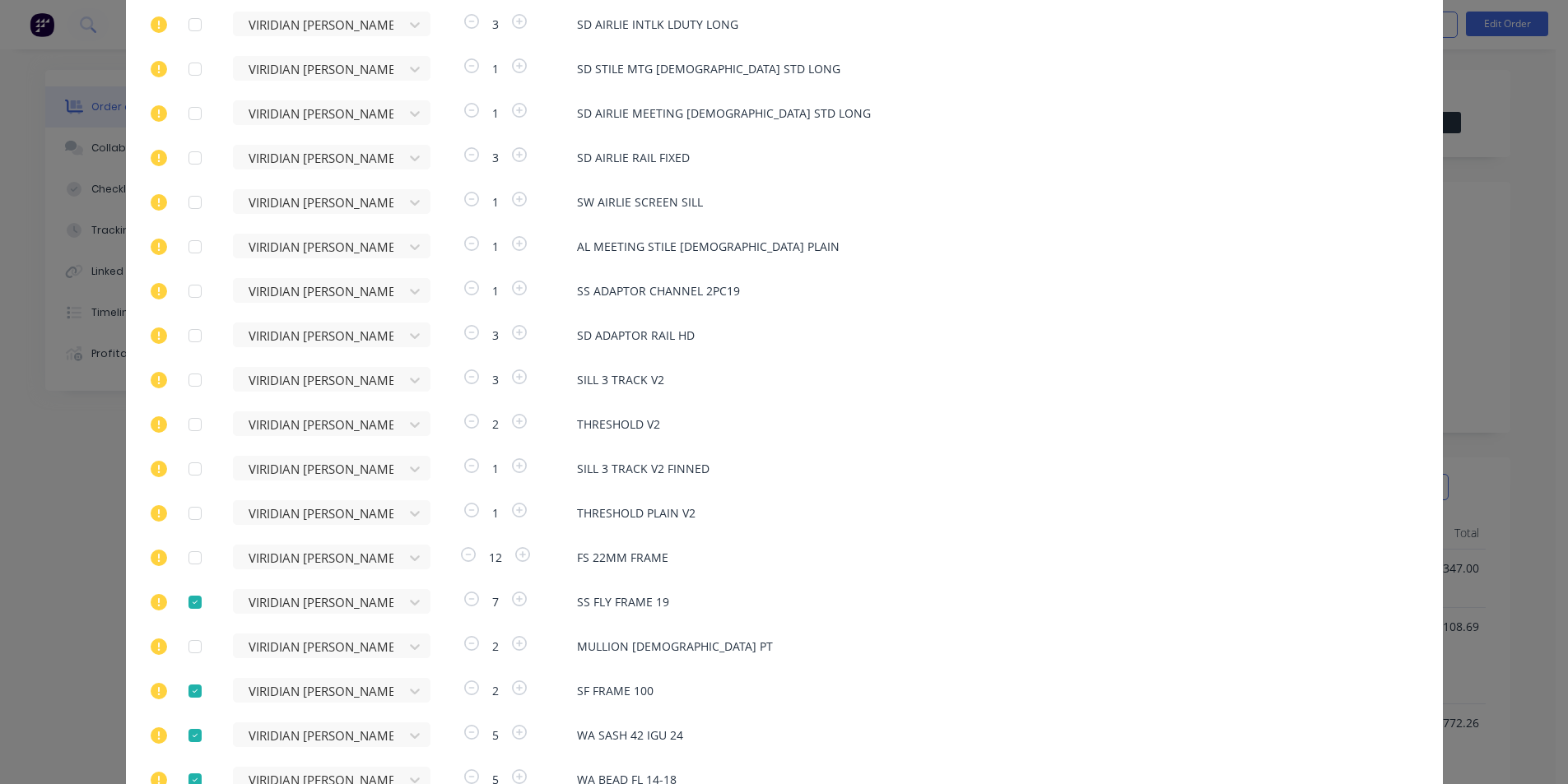
click at [185, 679] on div at bounding box center [194, 691] width 33 height 33
click at [193, 599] on div at bounding box center [194, 602] width 33 height 33
click at [187, 732] on div at bounding box center [194, 736] width 33 height 33
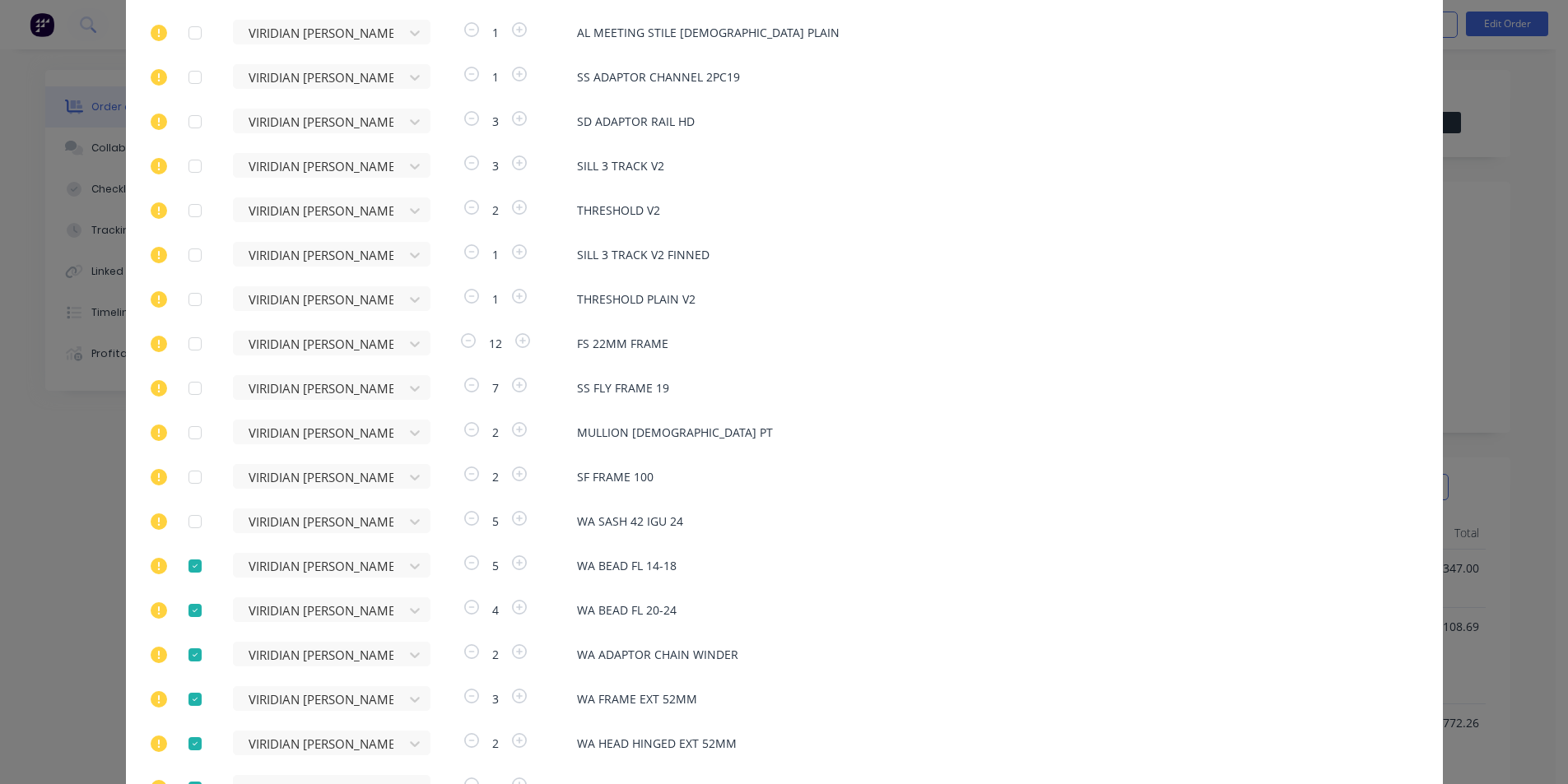
scroll to position [935, 0]
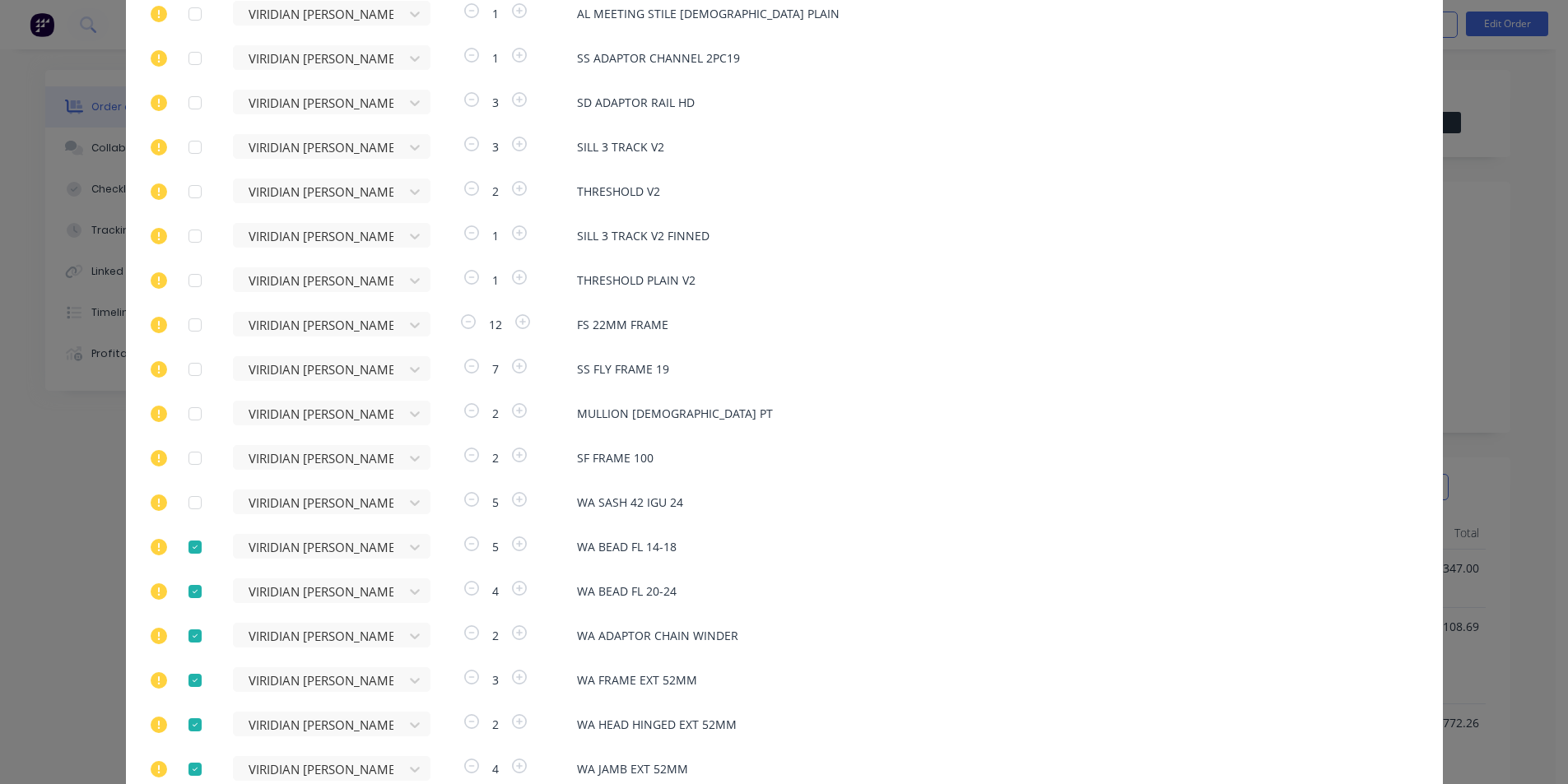
click at [190, 547] on div at bounding box center [194, 546] width 33 height 33
click at [187, 585] on div at bounding box center [194, 591] width 33 height 33
click at [183, 638] on div at bounding box center [194, 636] width 33 height 33
click at [178, 683] on div at bounding box center [194, 680] width 33 height 33
drag, startPoint x: 182, startPoint y: 724, endPoint x: 188, endPoint y: 754, distance: 30.6
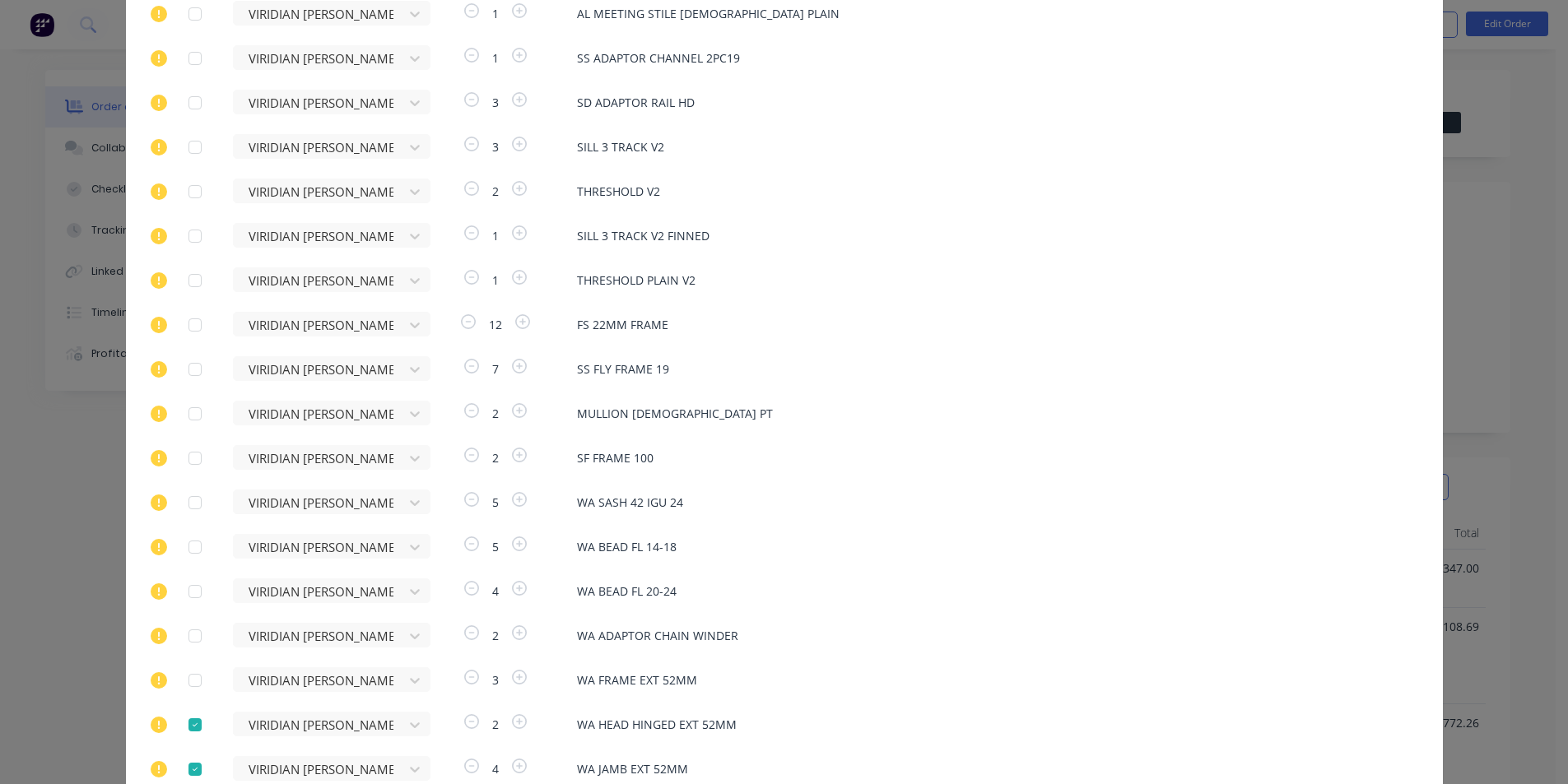
click at [183, 724] on div at bounding box center [194, 725] width 33 height 33
click at [183, 764] on div at bounding box center [194, 769] width 33 height 33
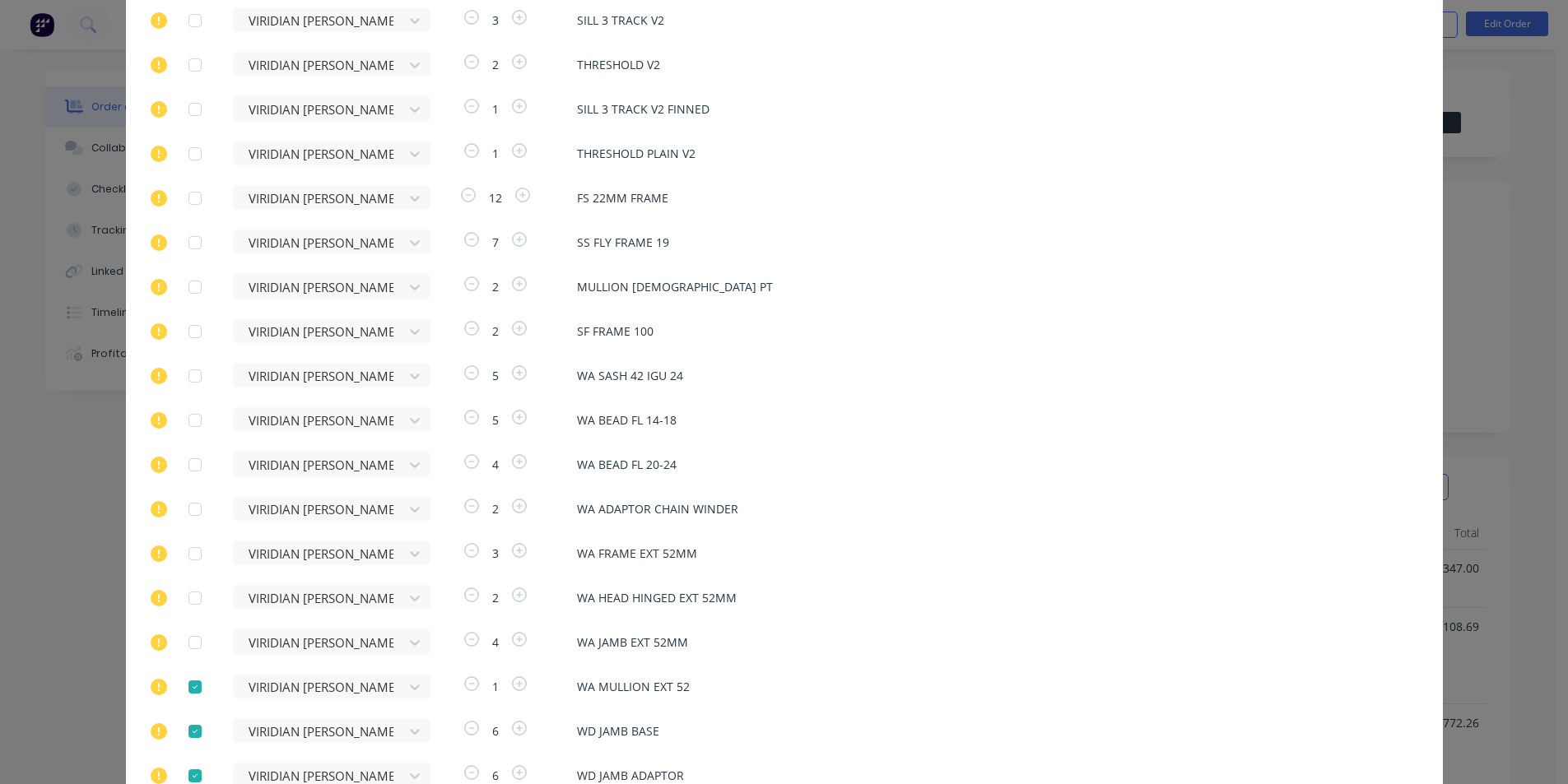
scroll to position [1091, 0]
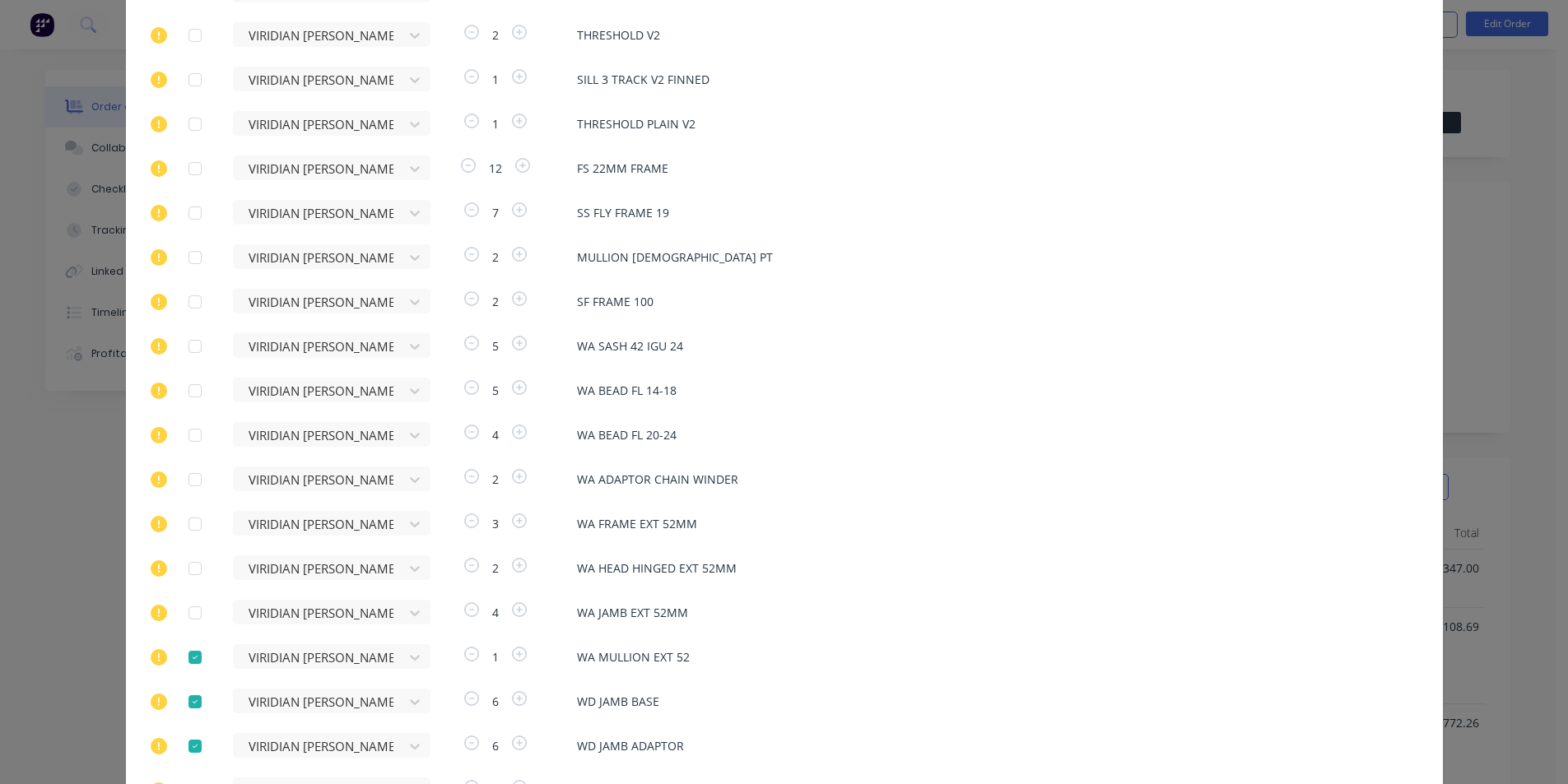
click at [185, 658] on div at bounding box center [194, 657] width 33 height 33
click at [187, 703] on div at bounding box center [194, 702] width 33 height 33
click at [182, 744] on div at bounding box center [194, 746] width 33 height 33
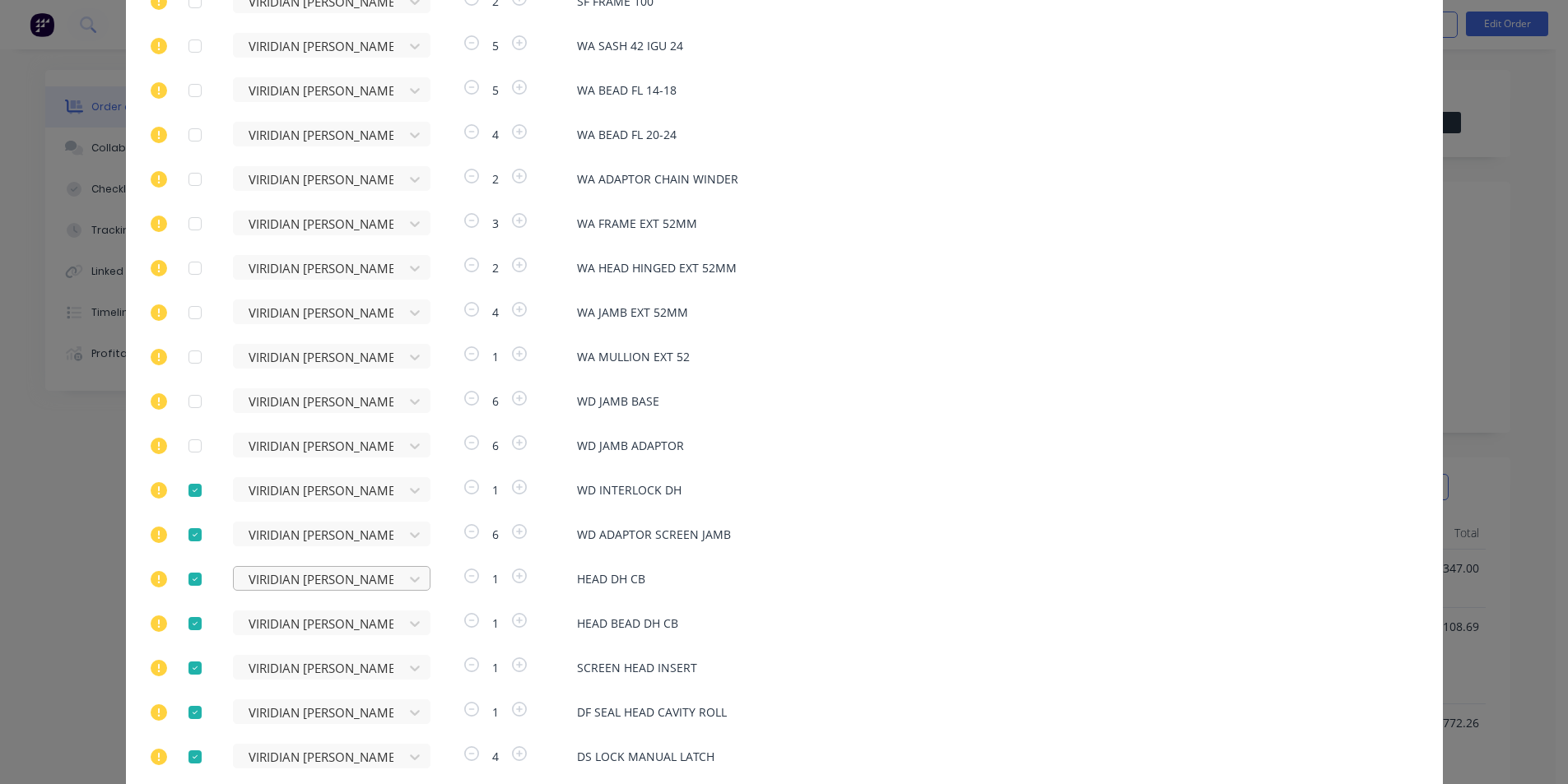
scroll to position [1420, 0]
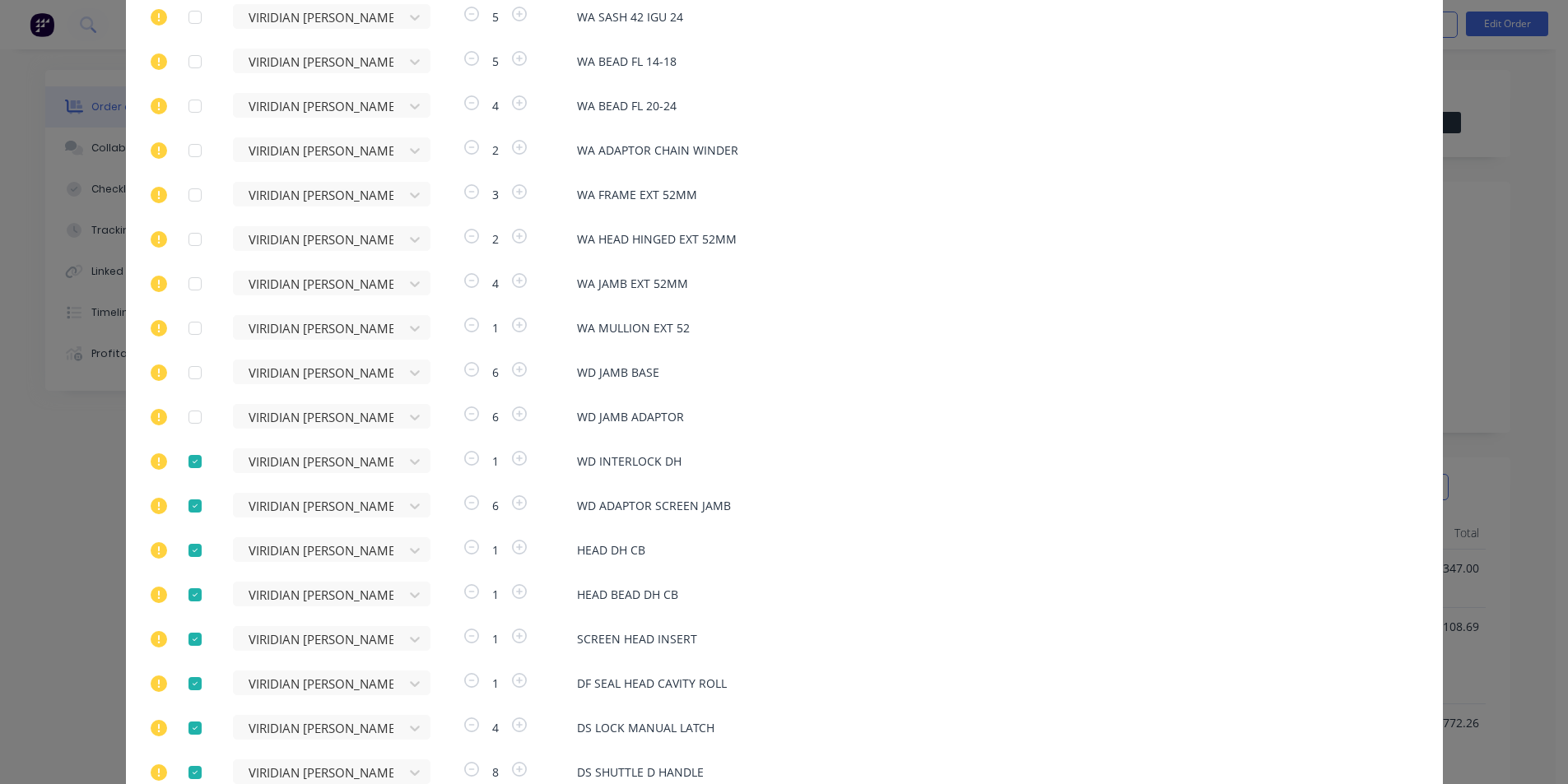
click at [184, 459] on div at bounding box center [194, 462] width 33 height 33
click at [192, 505] on div at bounding box center [194, 506] width 33 height 33
click at [183, 553] on div at bounding box center [194, 550] width 33 height 33
click at [189, 598] on div at bounding box center [194, 595] width 33 height 33
click at [183, 645] on div at bounding box center [194, 639] width 33 height 33
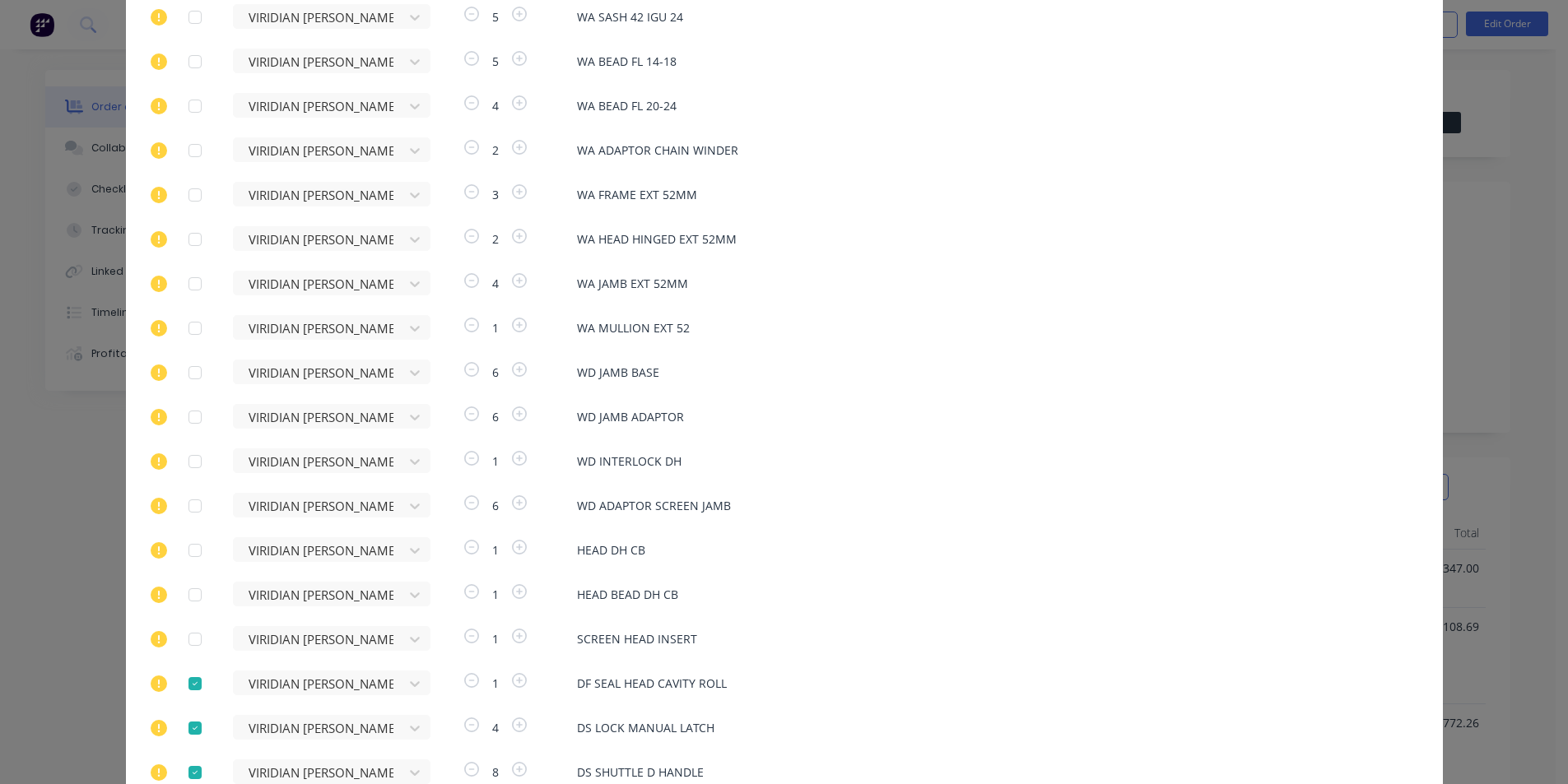
click at [187, 680] on div at bounding box center [194, 683] width 33 height 33
click at [186, 729] on div at bounding box center [194, 728] width 33 height 33
click at [187, 771] on div at bounding box center [194, 772] width 33 height 33
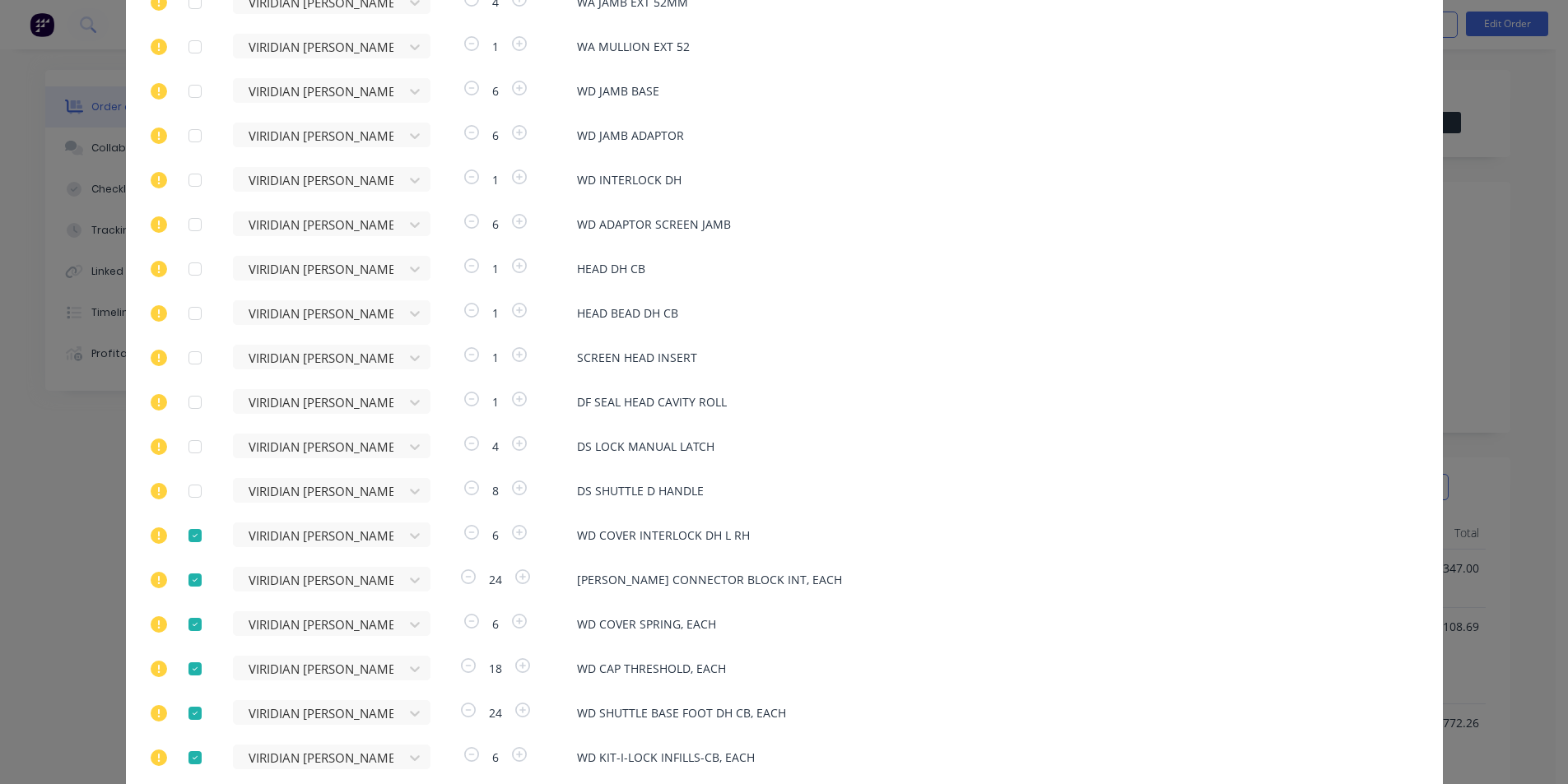
scroll to position [1726, 0]
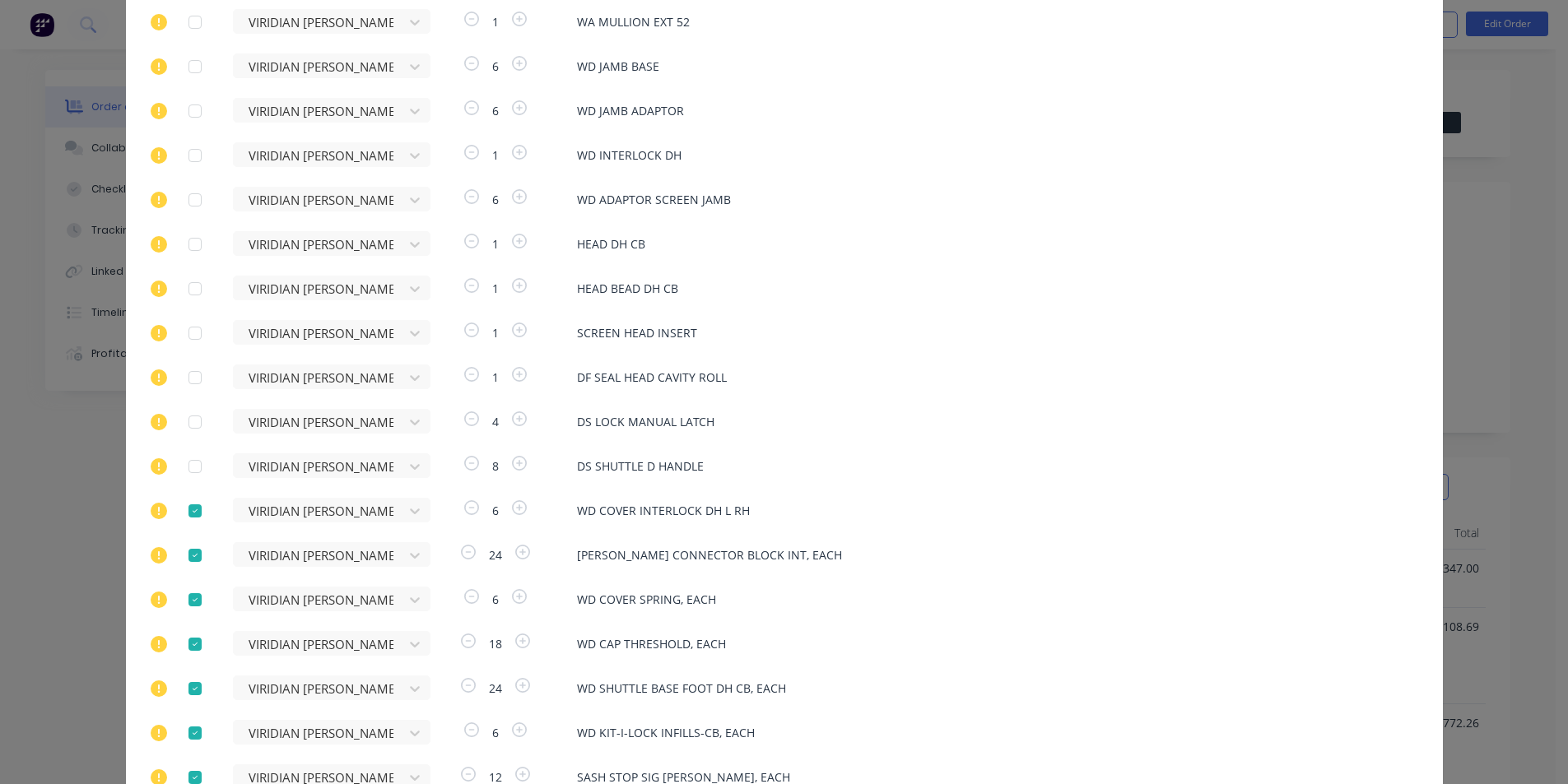
click at [182, 505] on div at bounding box center [194, 511] width 33 height 33
click at [193, 552] on div at bounding box center [194, 555] width 33 height 33
click at [189, 600] on div at bounding box center [194, 600] width 33 height 33
click at [192, 642] on div at bounding box center [194, 644] width 33 height 33
click at [194, 686] on div at bounding box center [194, 688] width 33 height 33
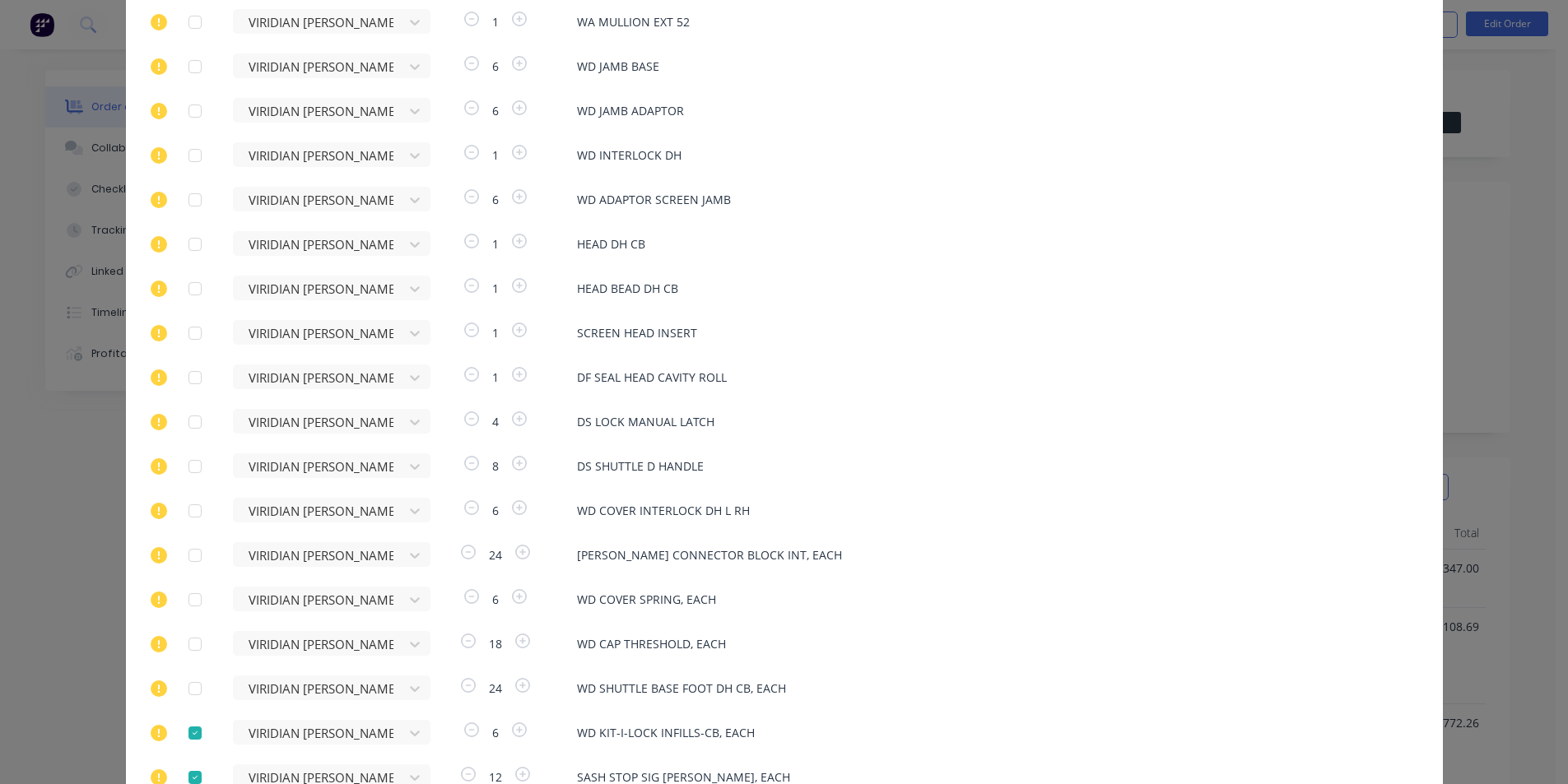
click at [192, 737] on div at bounding box center [194, 733] width 33 height 33
click at [183, 772] on div at bounding box center [194, 777] width 33 height 33
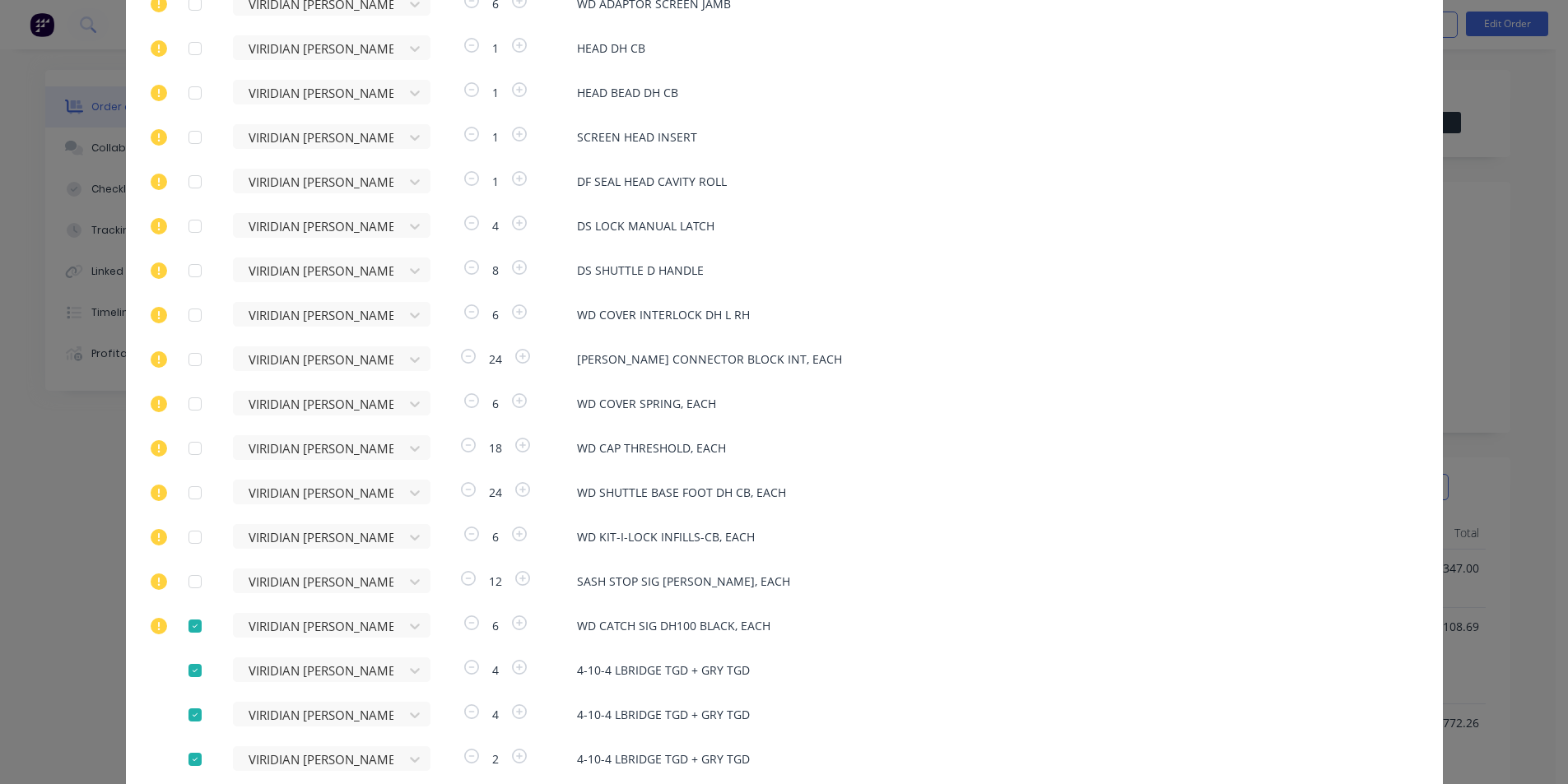
click at [195, 623] on div at bounding box center [194, 626] width 33 height 33
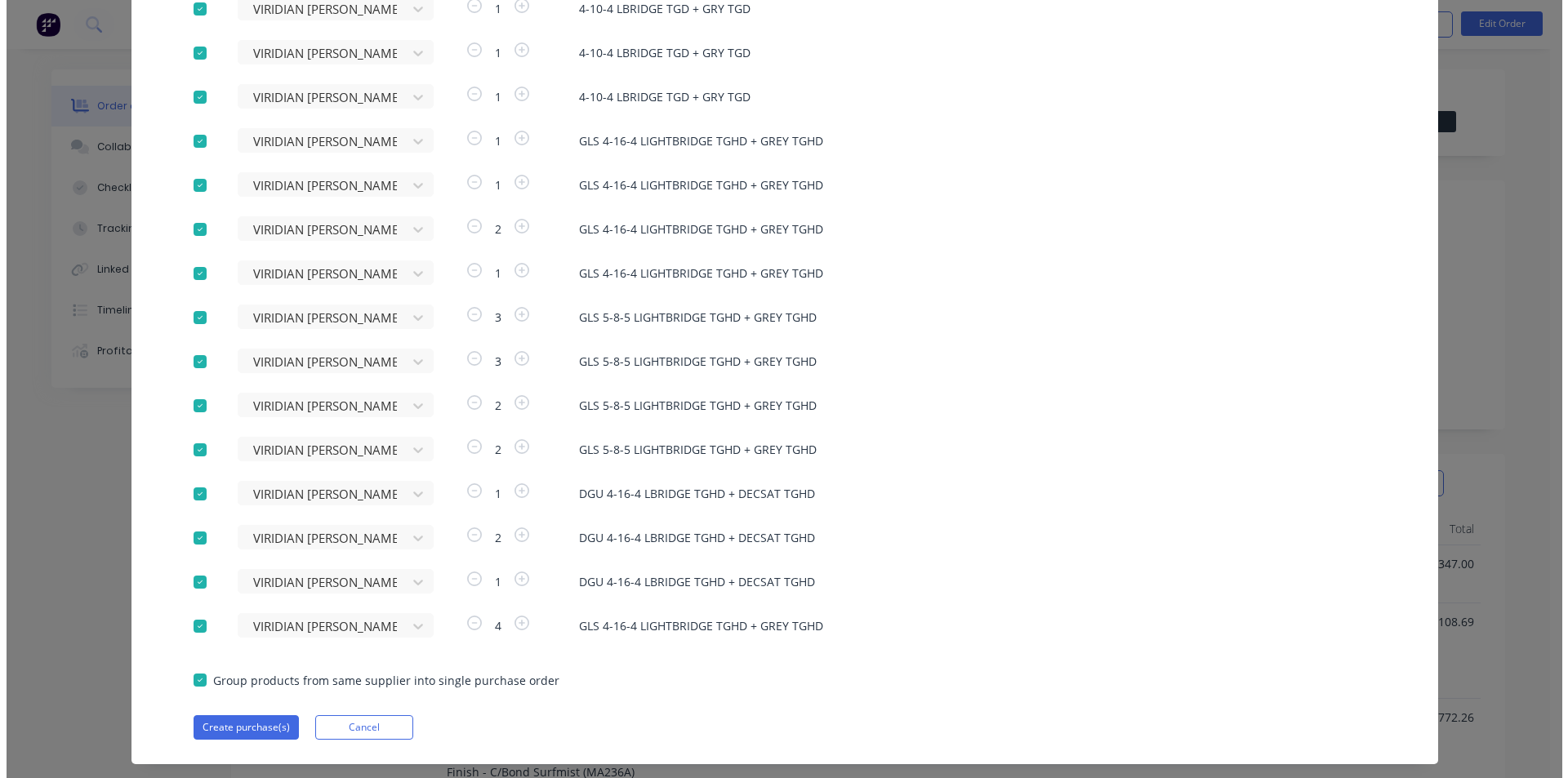
scroll to position [2844, 0]
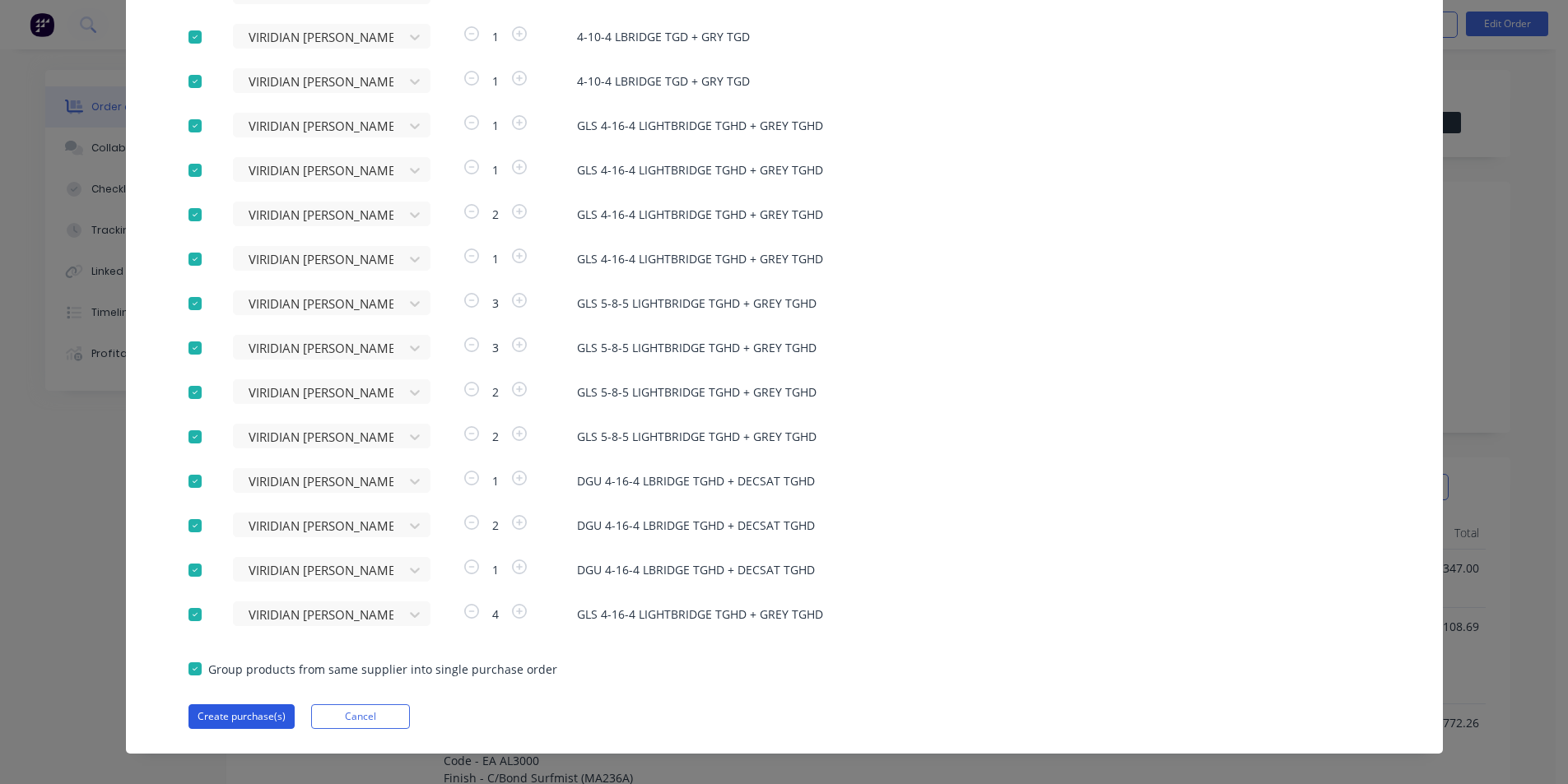
click at [253, 714] on button "Create purchase(s)" at bounding box center [241, 716] width 106 height 25
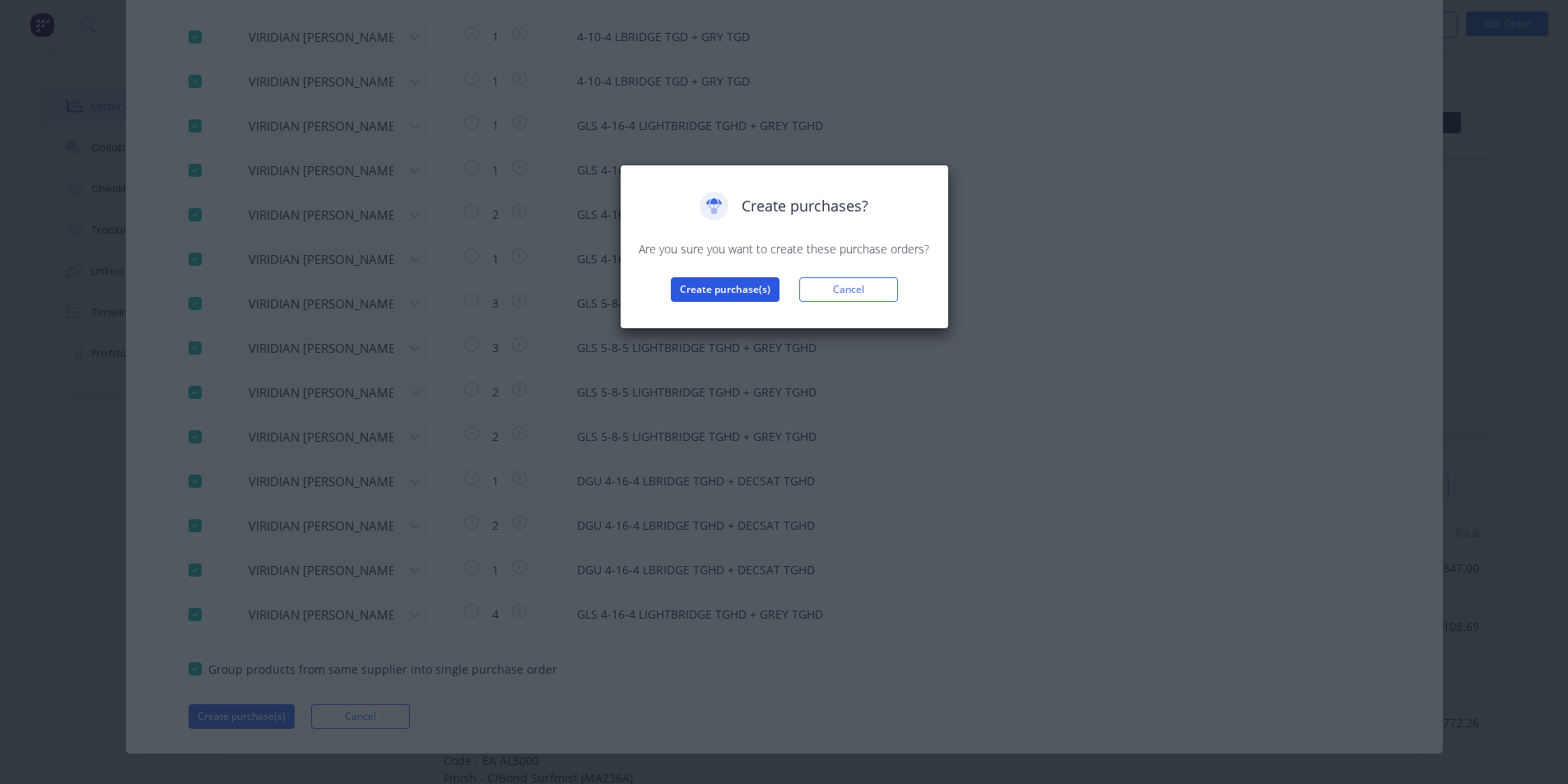
click at [722, 288] on button "Create purchase(s)" at bounding box center [725, 289] width 109 height 25
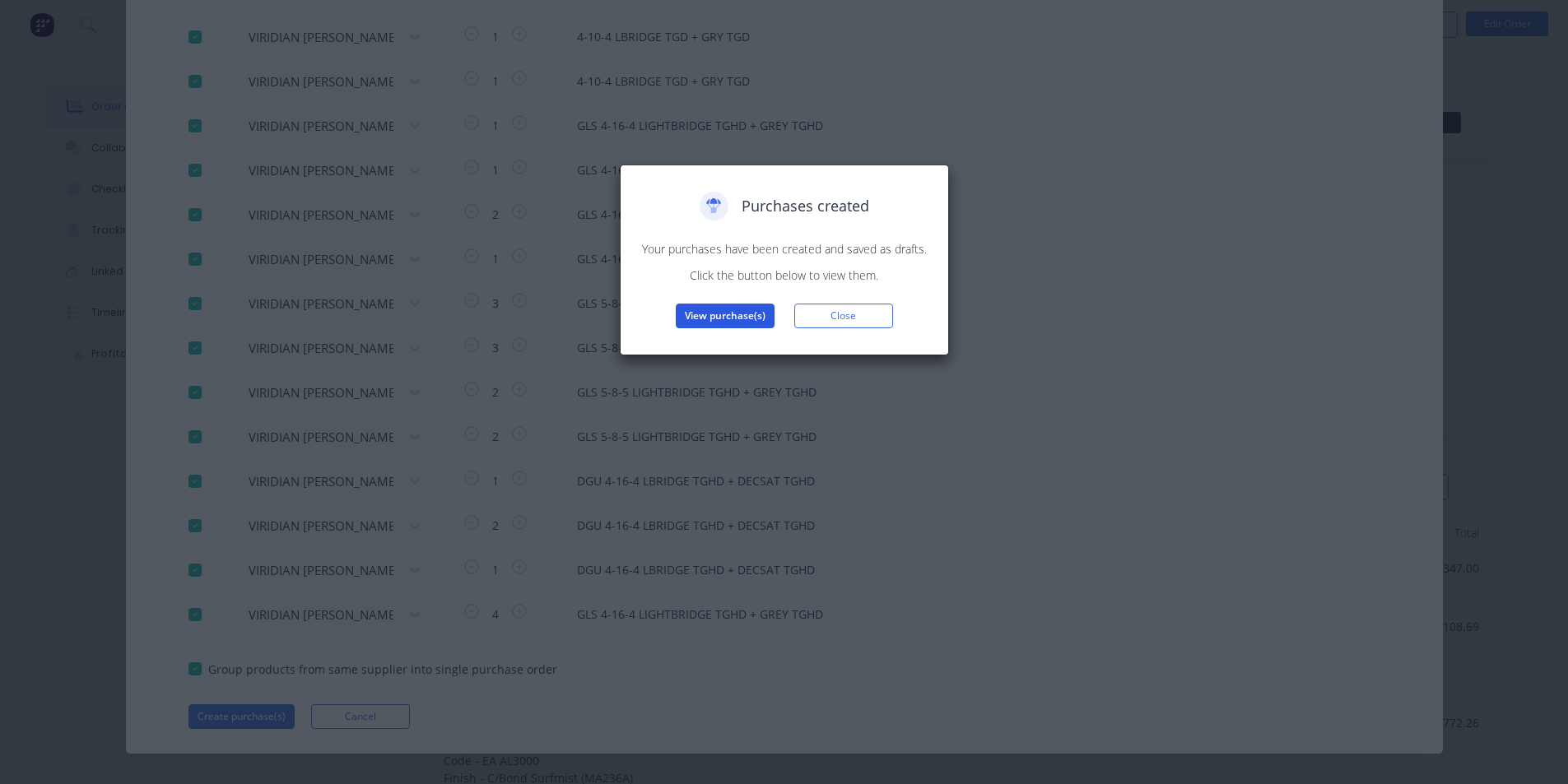
click at [740, 323] on button "View purchase(s)" at bounding box center [725, 316] width 98 height 25
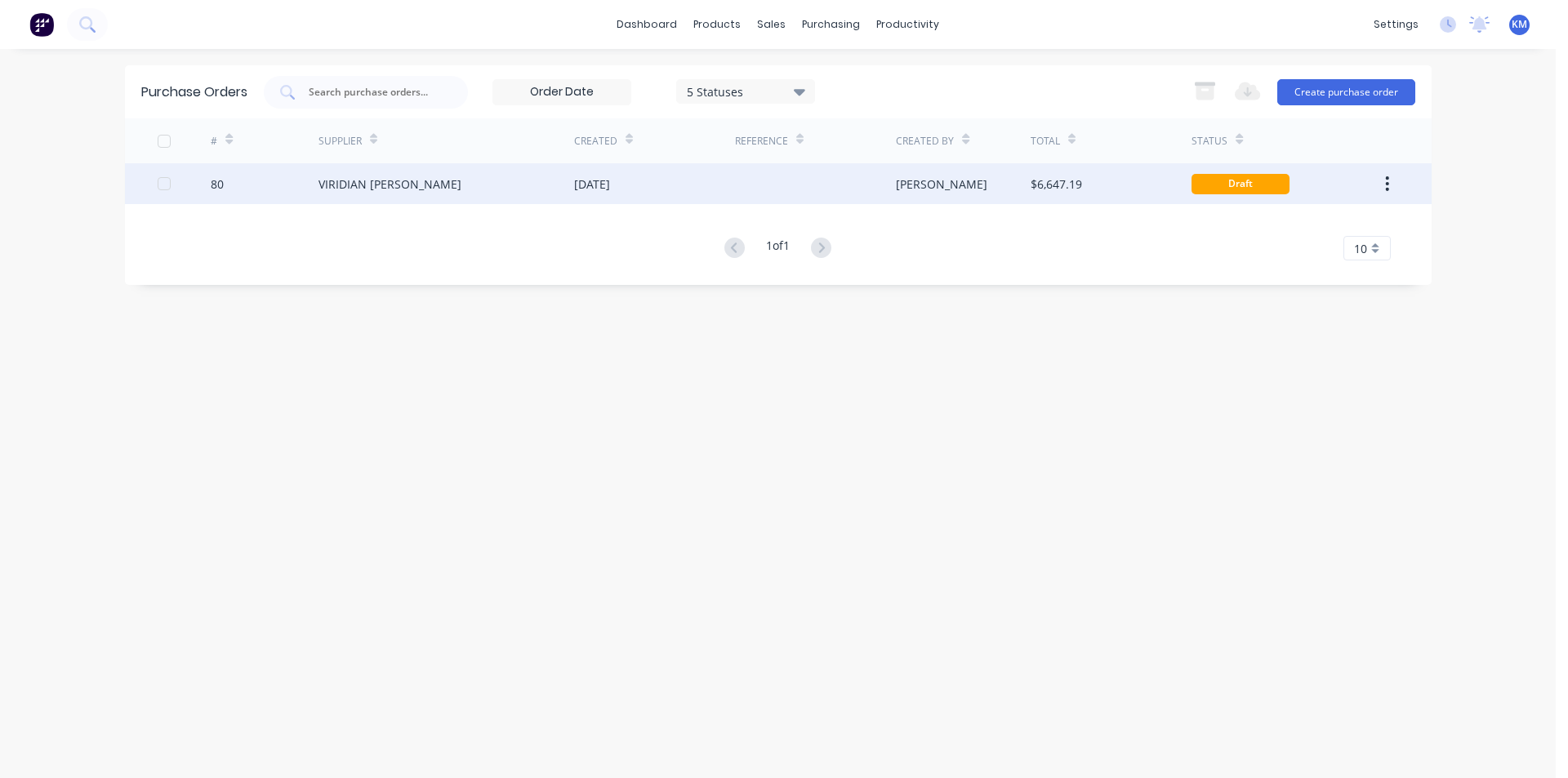
click at [923, 192] on div "[PERSON_NAME]" at bounding box center [941, 184] width 92 height 17
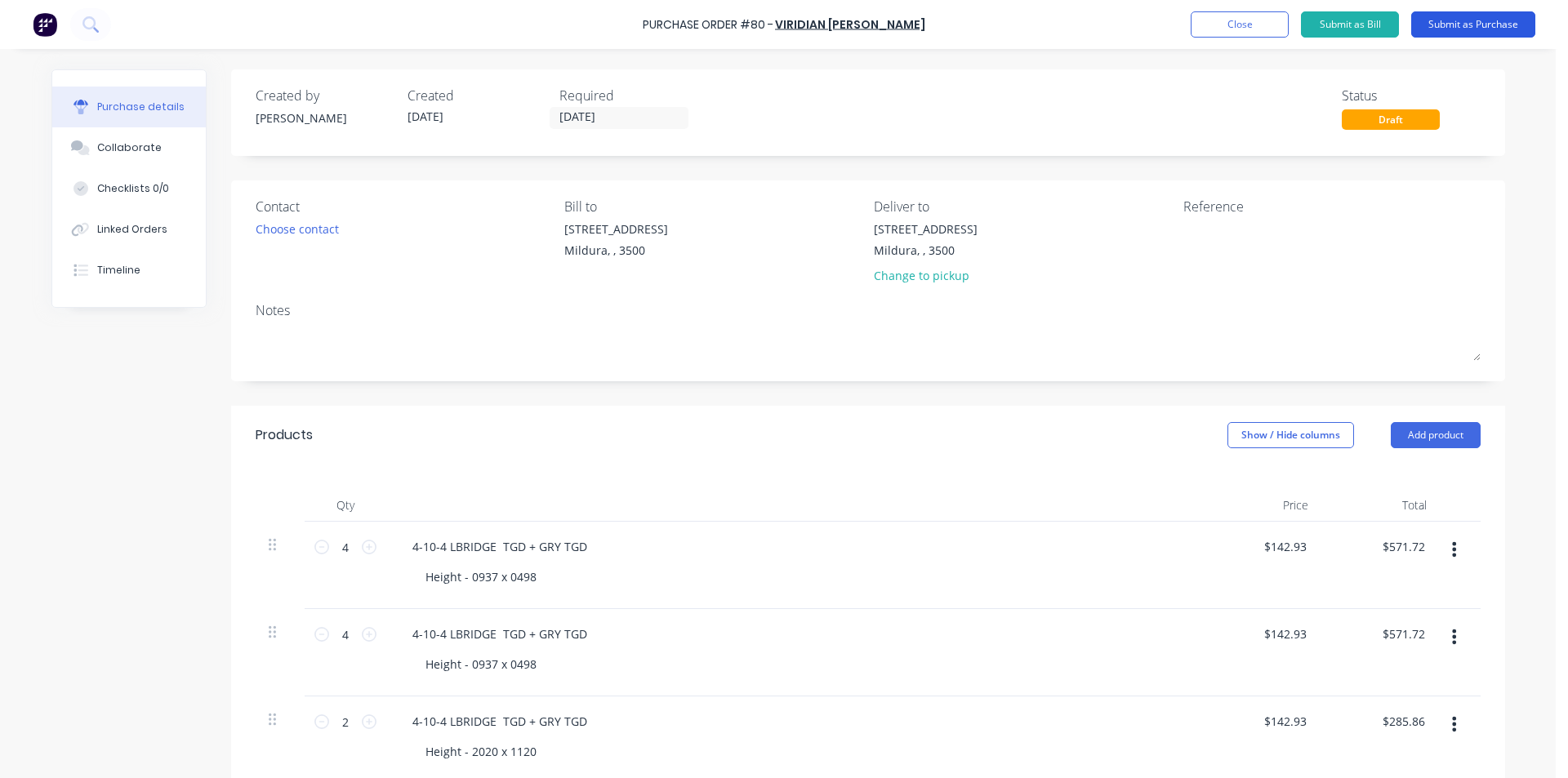
click at [1452, 24] on button "Submit as Purchase" at bounding box center [1473, 24] width 124 height 26
